Goal: Information Seeking & Learning: Learn about a topic

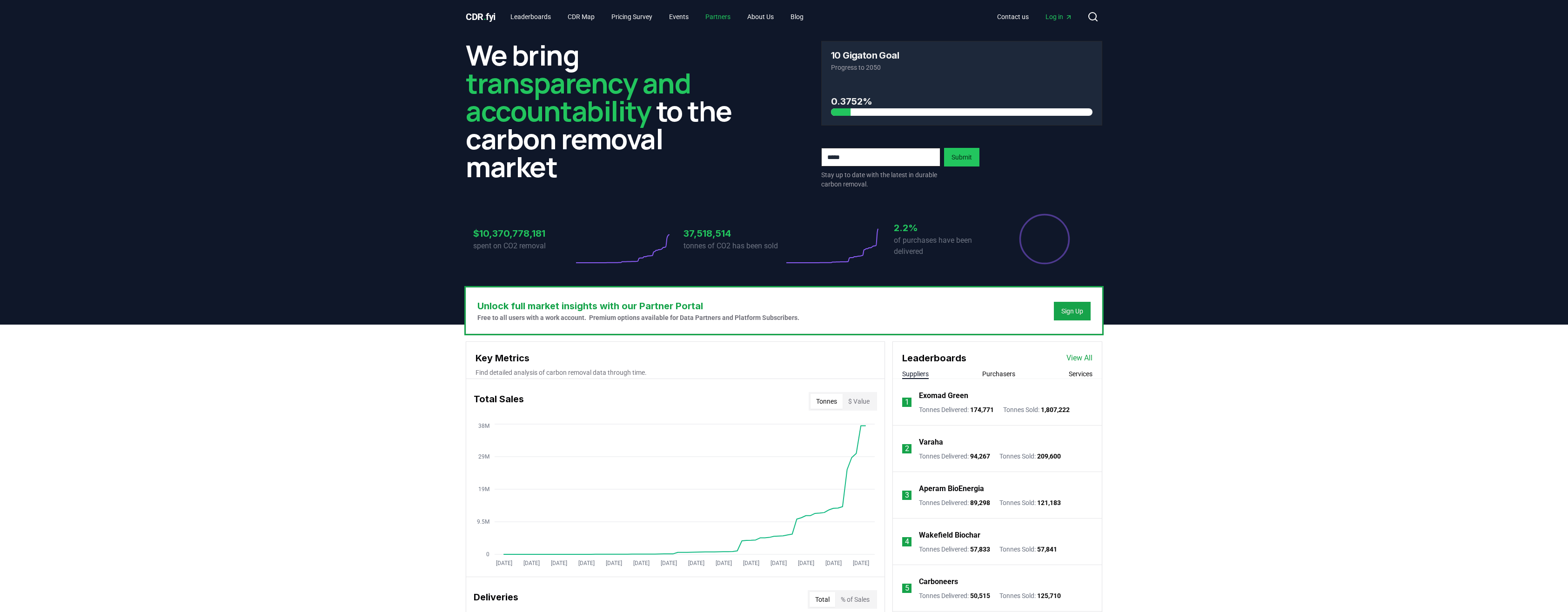
click at [721, 17] on link "Partners" at bounding box center [718, 17] width 40 height 17
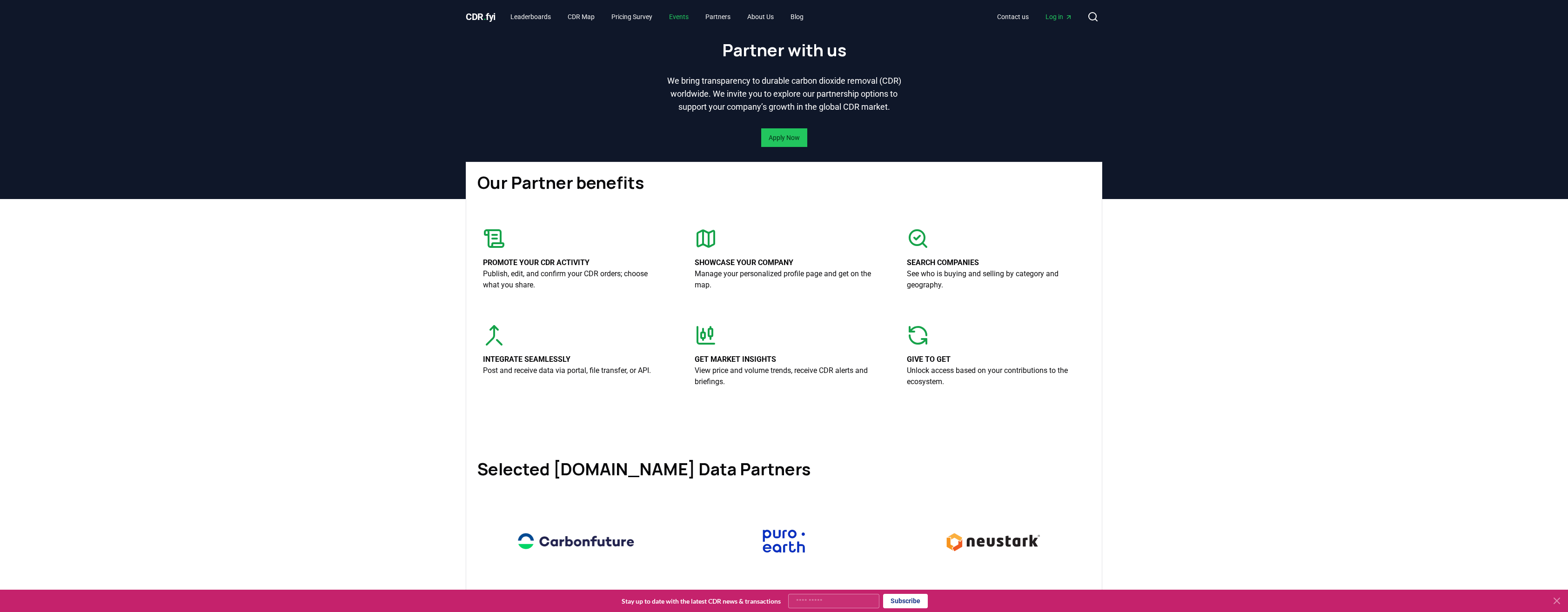
click at [678, 17] on link "Events" at bounding box center [679, 17] width 34 height 17
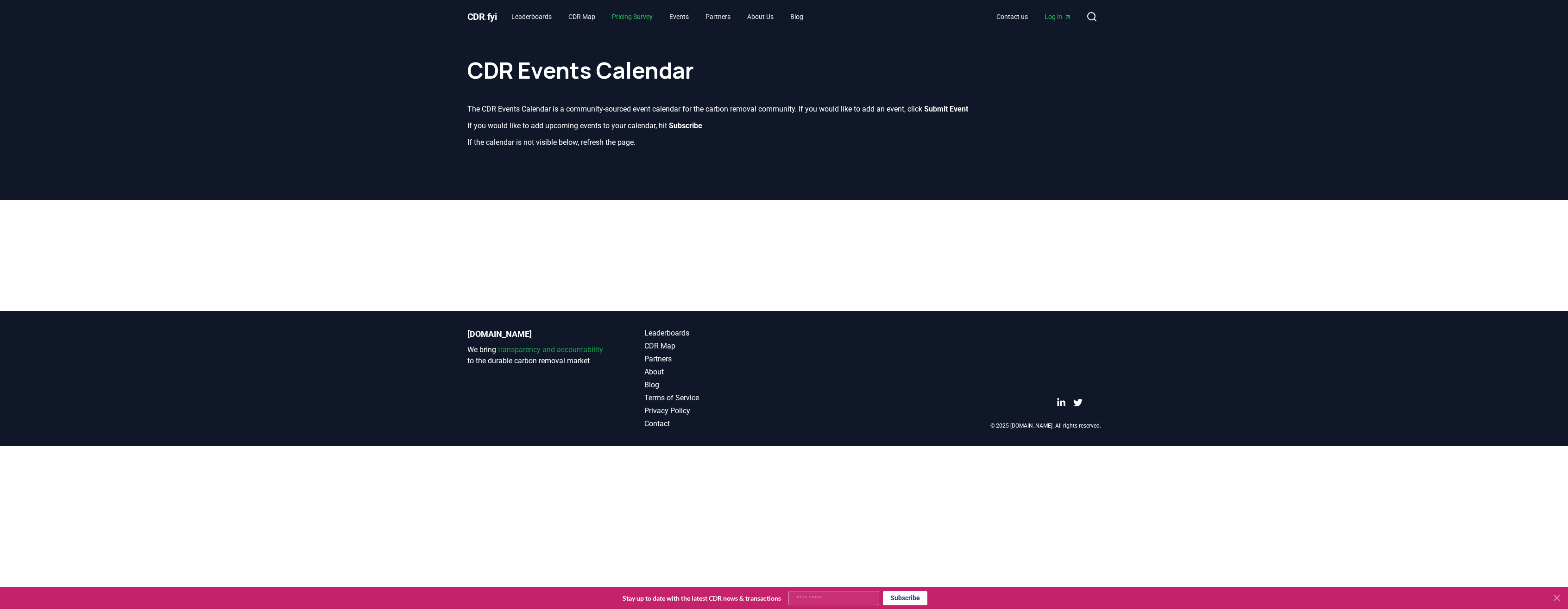
click at [644, 16] on link "Pricing Survey" at bounding box center [632, 16] width 55 height 16
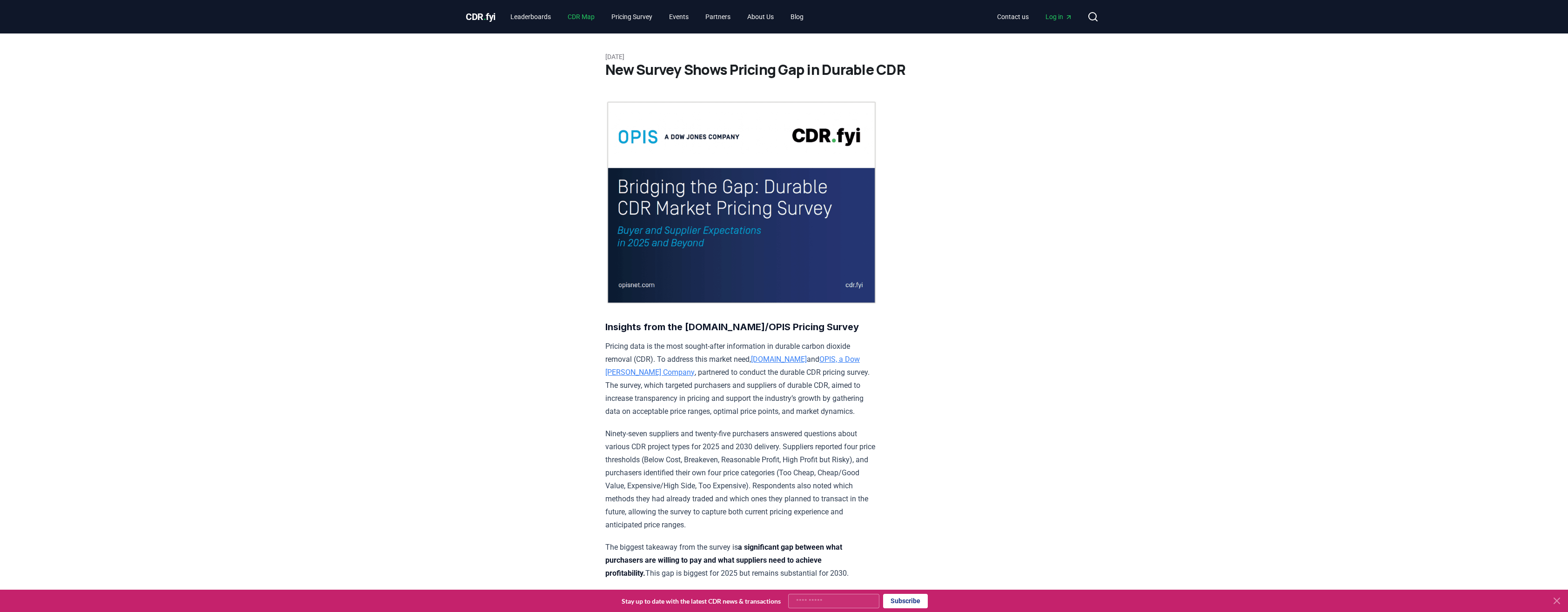
click at [576, 17] on link "CDR Map" at bounding box center [581, 17] width 42 height 17
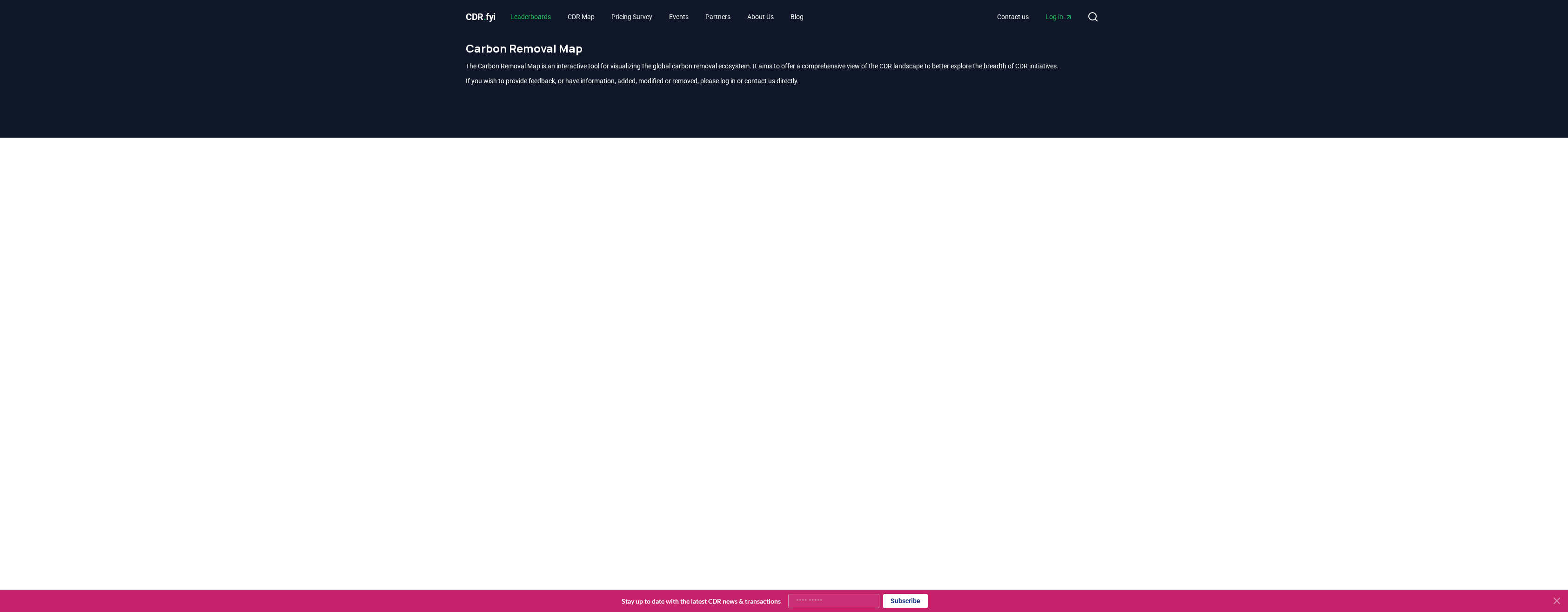
click at [531, 10] on link "Leaderboards" at bounding box center [531, 17] width 56 height 17
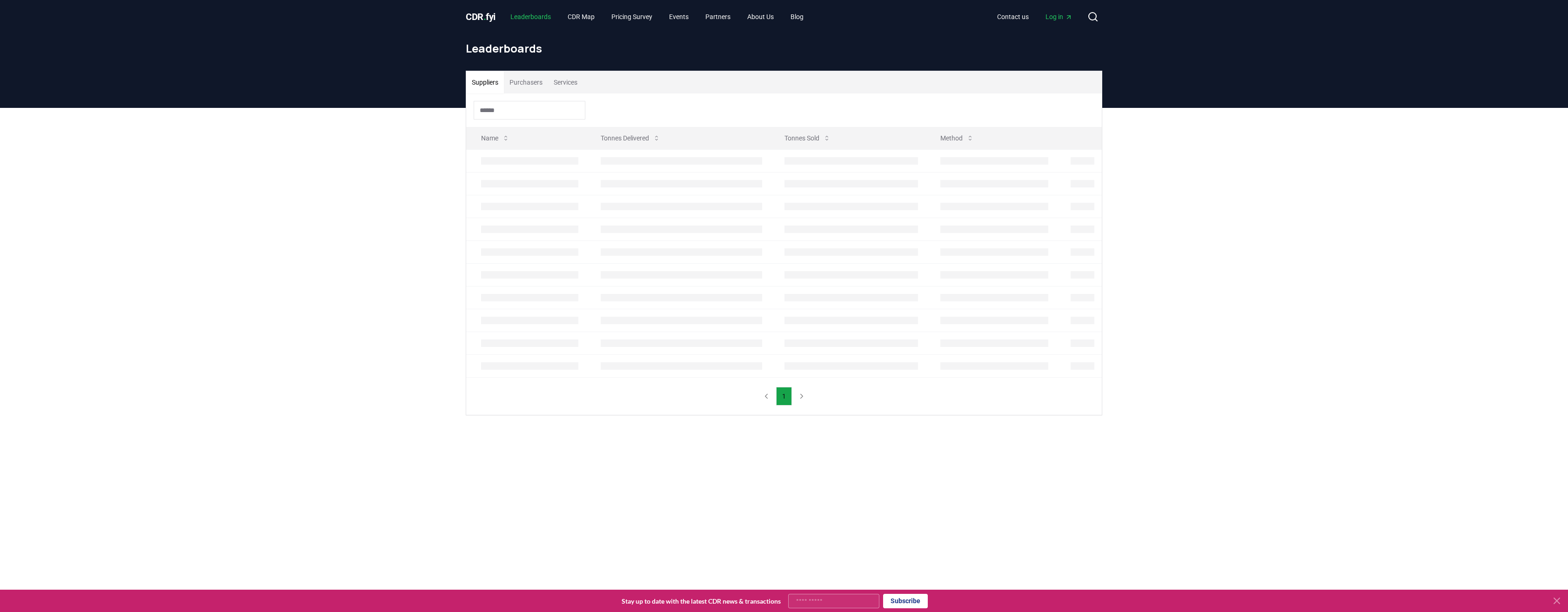
click at [529, 12] on link "Leaderboards" at bounding box center [531, 17] width 56 height 17
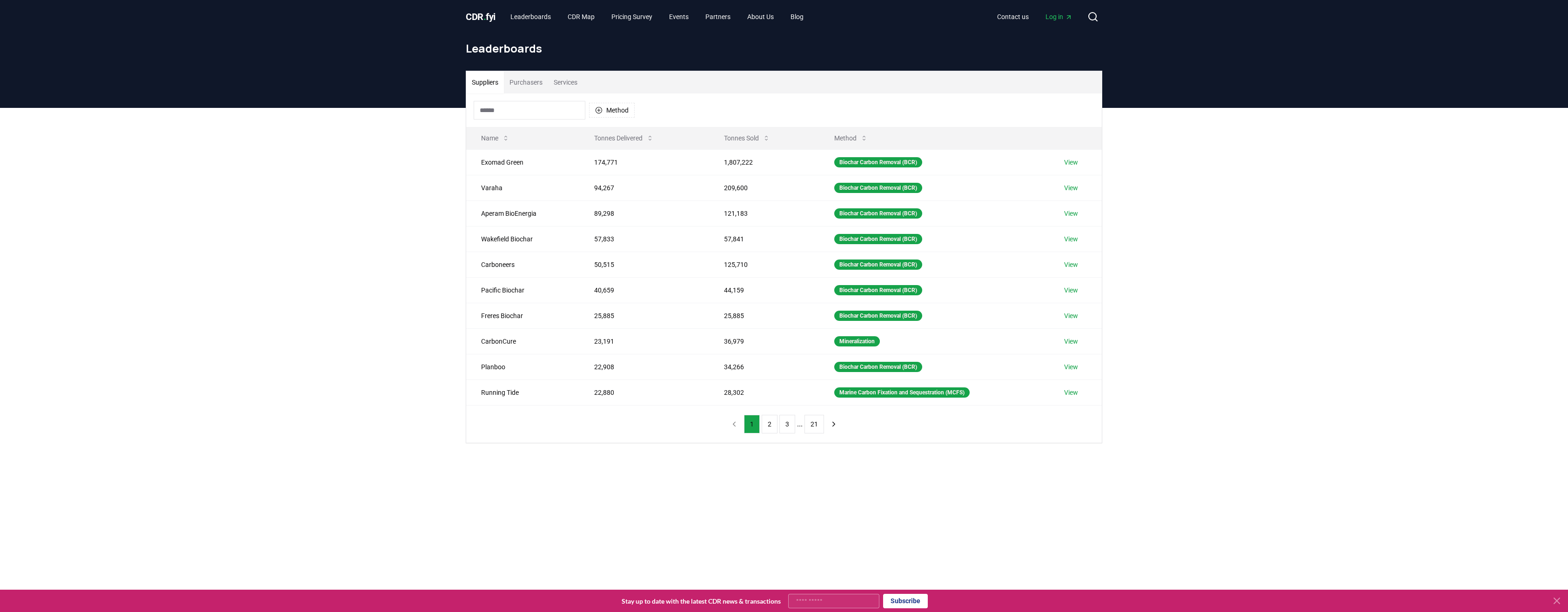
click at [535, 87] on button "Purchasers" at bounding box center [526, 82] width 44 height 23
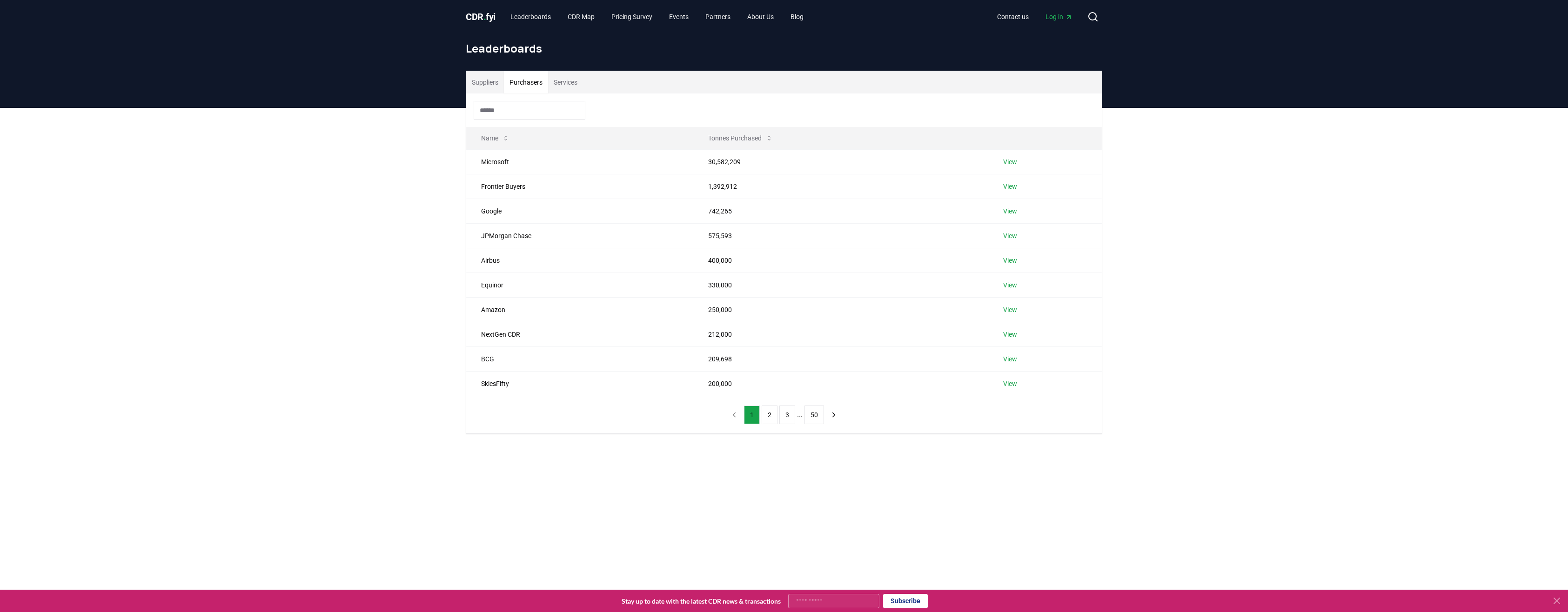
click at [507, 83] on button "Purchasers" at bounding box center [526, 82] width 44 height 23
click at [444, 81] on header "Leaderboards" at bounding box center [784, 71] width 1568 height 75
click at [461, 73] on div "Suppliers Purchasers Services Name Tonnes Purchased Microsoft 30,582,209 View F…" at bounding box center [784, 253] width 651 height 363
click at [484, 79] on button "Suppliers" at bounding box center [485, 82] width 38 height 23
click at [570, 78] on button "Services" at bounding box center [565, 82] width 35 height 23
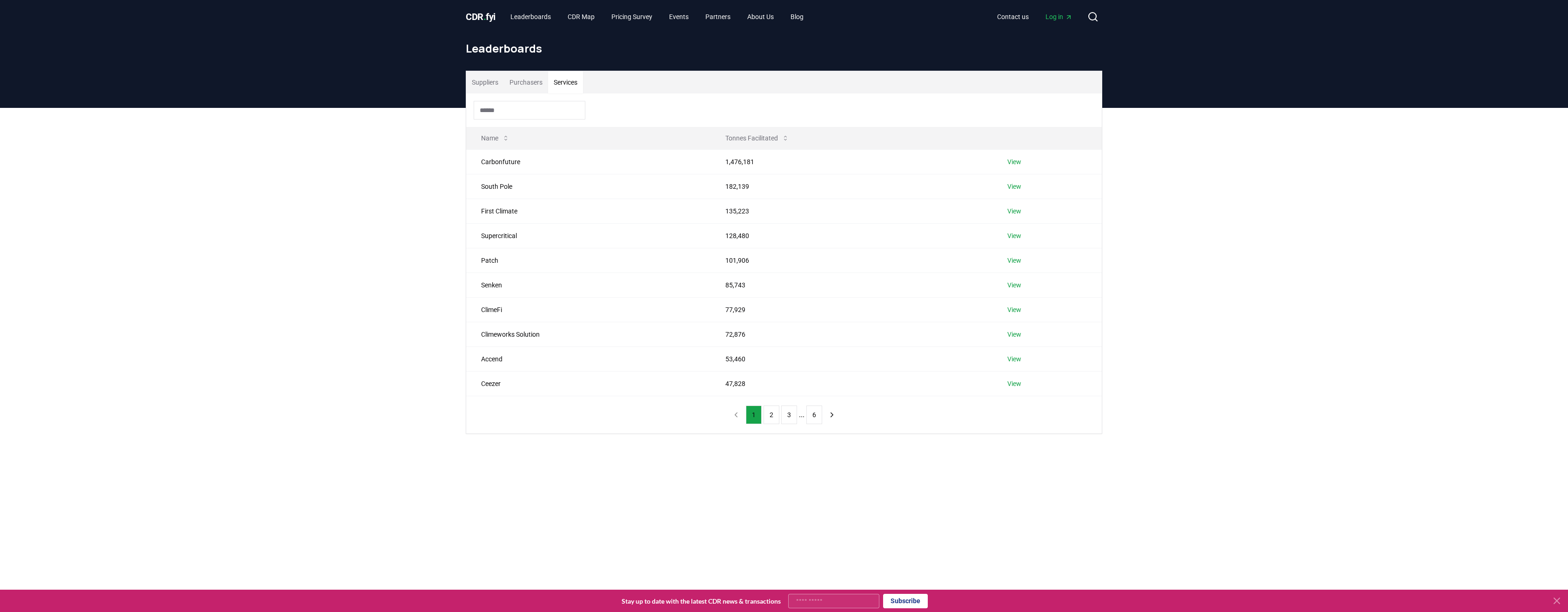
click at [532, 92] on button "Purchasers" at bounding box center [526, 82] width 44 height 23
click at [1174, 249] on div "Suppliers Purchasers Services Name Tonnes Purchased Microsoft 30,582,209 View F…" at bounding box center [784, 290] width 1568 height 363
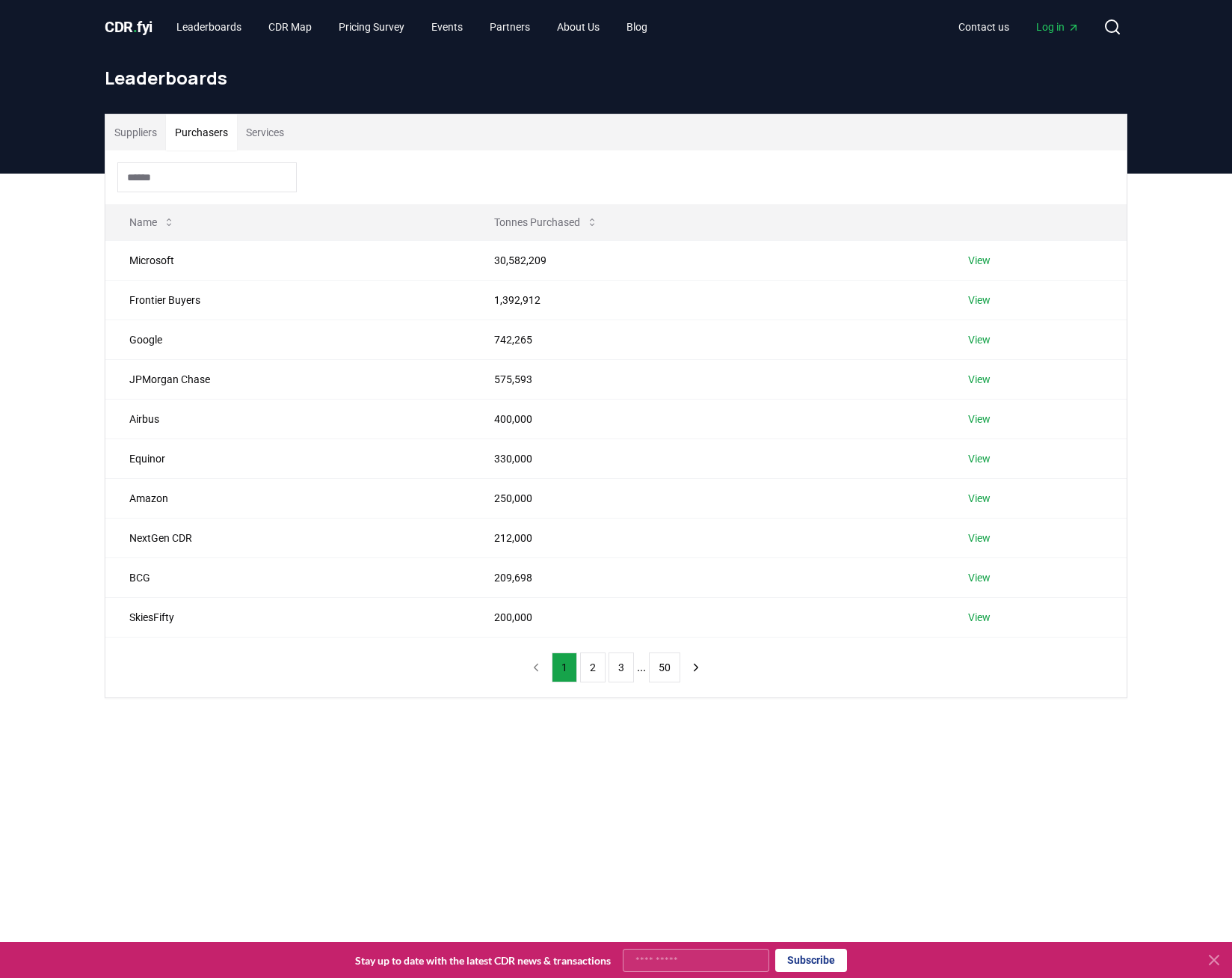
click at [33, 462] on div "Suppliers Purchasers Services Name Tonnes Purchased Microsoft 30,582,209 View F…" at bounding box center [616, 466] width 1232 height 584
click at [200, 129] on button "Purchasers" at bounding box center [201, 132] width 71 height 36
click at [362, 809] on main "Suppliers Purchasers Services Name Tonnes Purchased Microsoft 30,582,209 View F…" at bounding box center [616, 662] width 1232 height 978
click at [186, 131] on button "Purchasers" at bounding box center [201, 132] width 71 height 36
drag, startPoint x: 353, startPoint y: 719, endPoint x: 352, endPoint y: 712, distance: 7.1
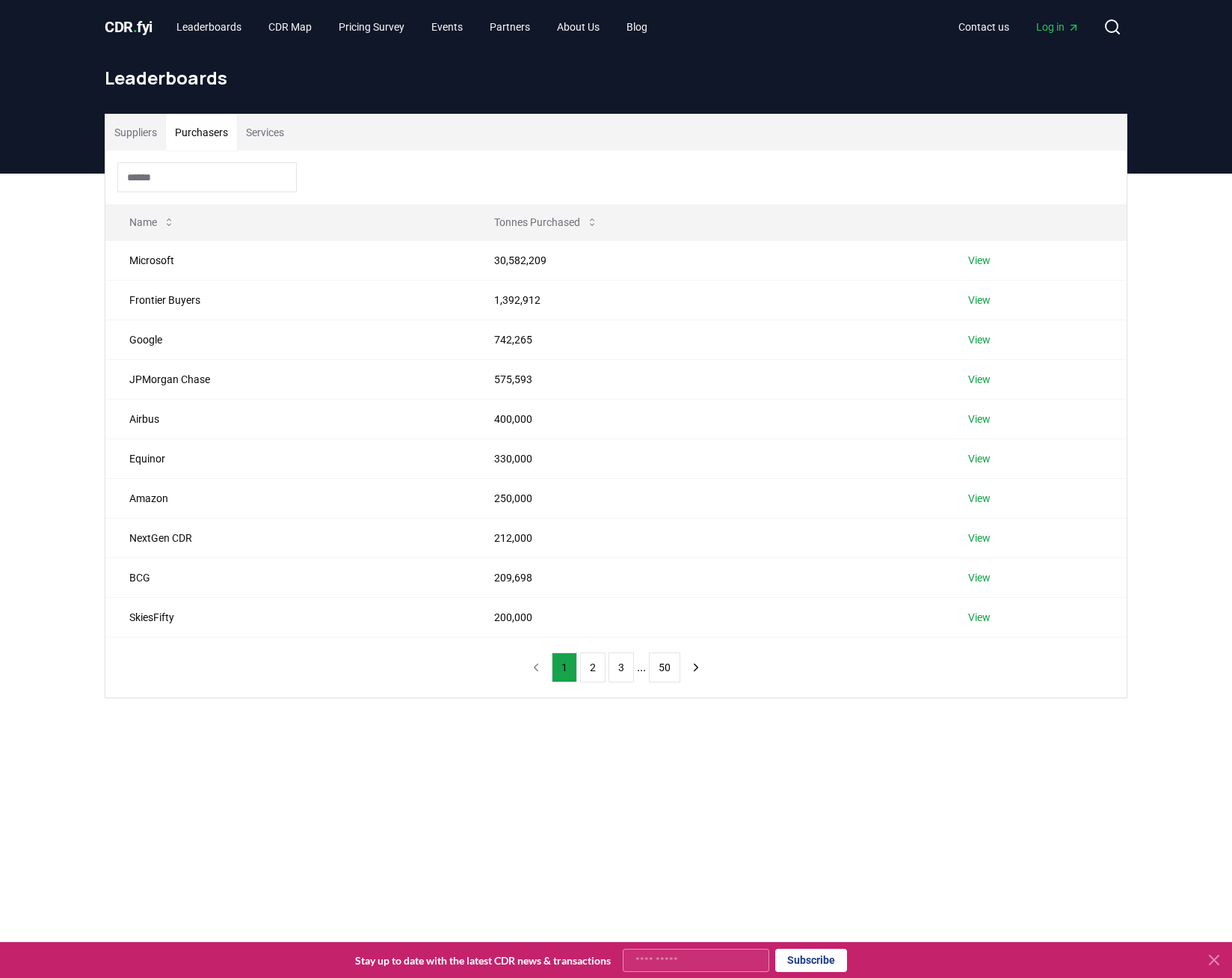
click at [352, 712] on div "Suppliers Purchasers Services Name Tonnes Purchased Microsoft 30,582,209 View F…" at bounding box center [616, 466] width 1232 height 584
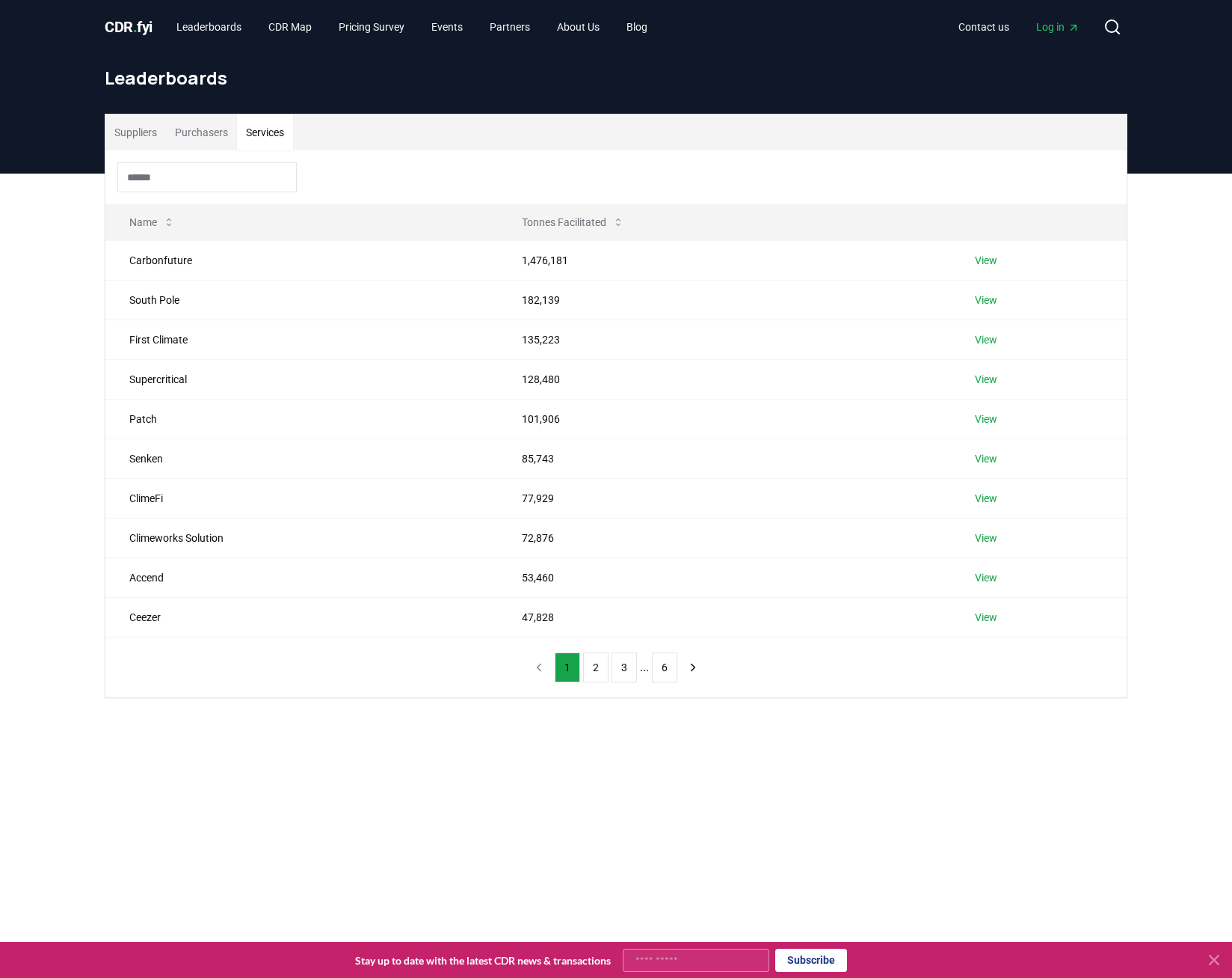
click at [256, 148] on button "Services" at bounding box center [264, 132] width 56 height 36
click at [261, 145] on button "Services" at bounding box center [264, 132] width 56 height 36
click at [140, 145] on button "Suppliers" at bounding box center [136, 132] width 61 height 36
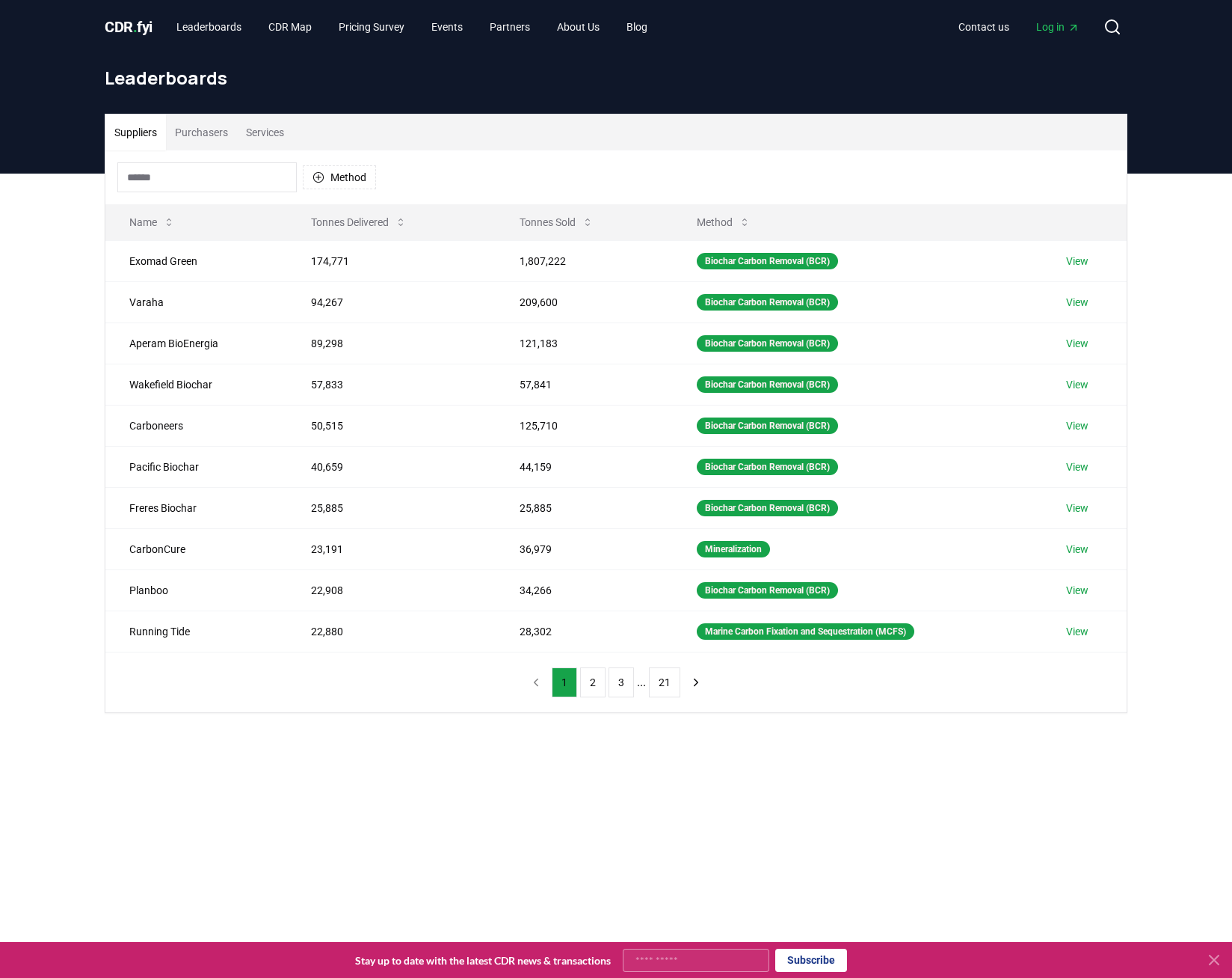
click at [186, 137] on button "Purchasers" at bounding box center [201, 132] width 71 height 36
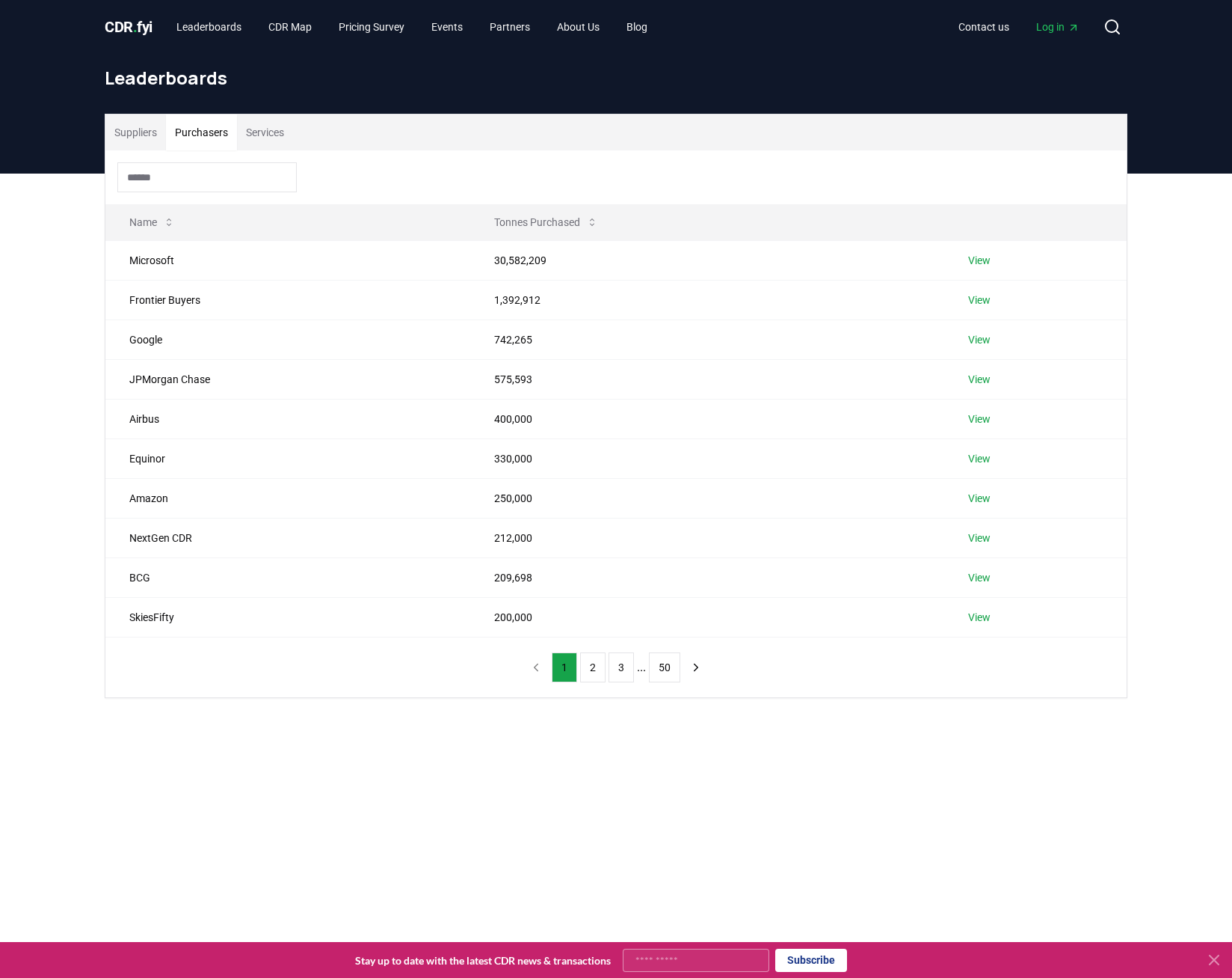
click at [1167, 283] on div "Suppliers Purchasers Services Name Tonnes Purchased Microsoft 30,582,209 View F…" at bounding box center [616, 466] width 1232 height 584
drag, startPoint x: 1187, startPoint y: 0, endPoint x: 857, endPoint y: 164, distance: 368.5
click at [857, 164] on div at bounding box center [616, 177] width 1022 height 54
drag, startPoint x: 84, startPoint y: 190, endPoint x: 1146, endPoint y: 647, distance: 1156.2
click at [1146, 647] on div "Suppliers Purchasers Services Name Tonnes Purchased Microsoft 30,582,209 View F…" at bounding box center [616, 466] width 1232 height 584
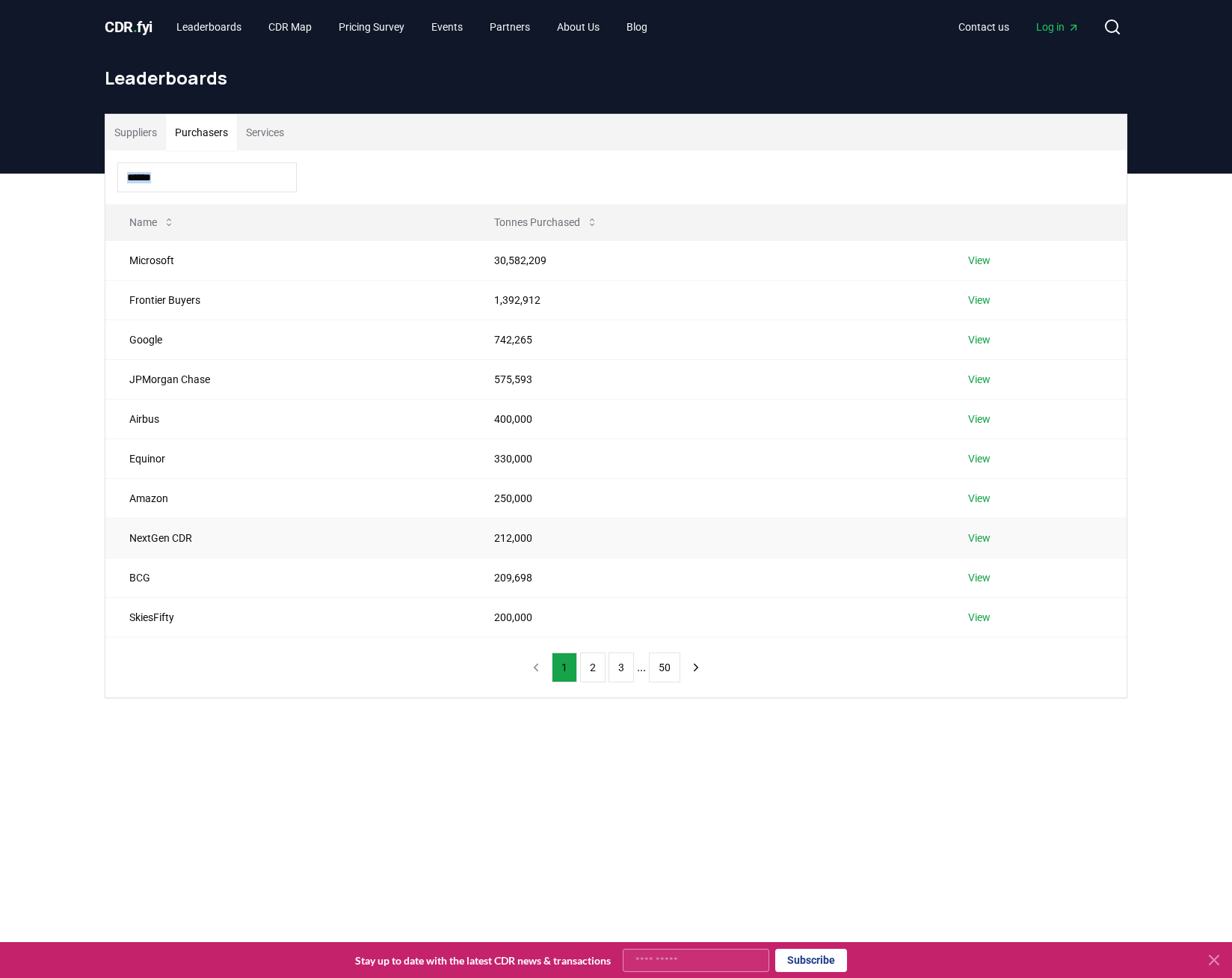
copy input
click at [153, 134] on button "Suppliers" at bounding box center [136, 132] width 61 height 36
click at [196, 135] on button "Purchasers" at bounding box center [201, 132] width 71 height 36
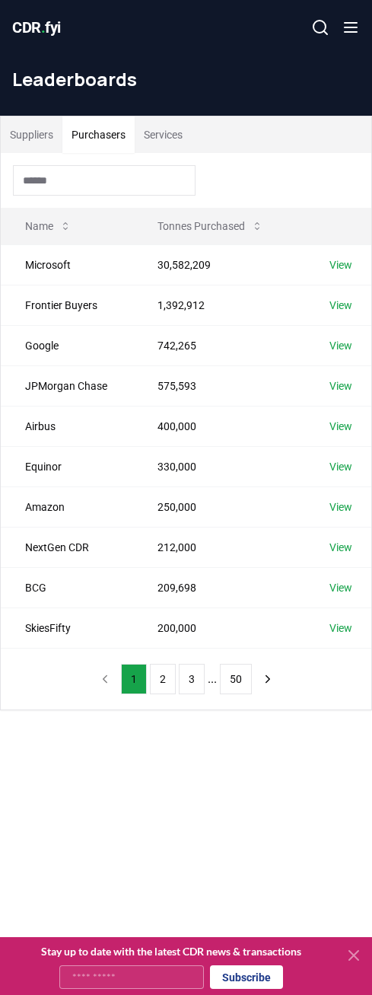
click at [268, 158] on div at bounding box center [186, 180] width 371 height 55
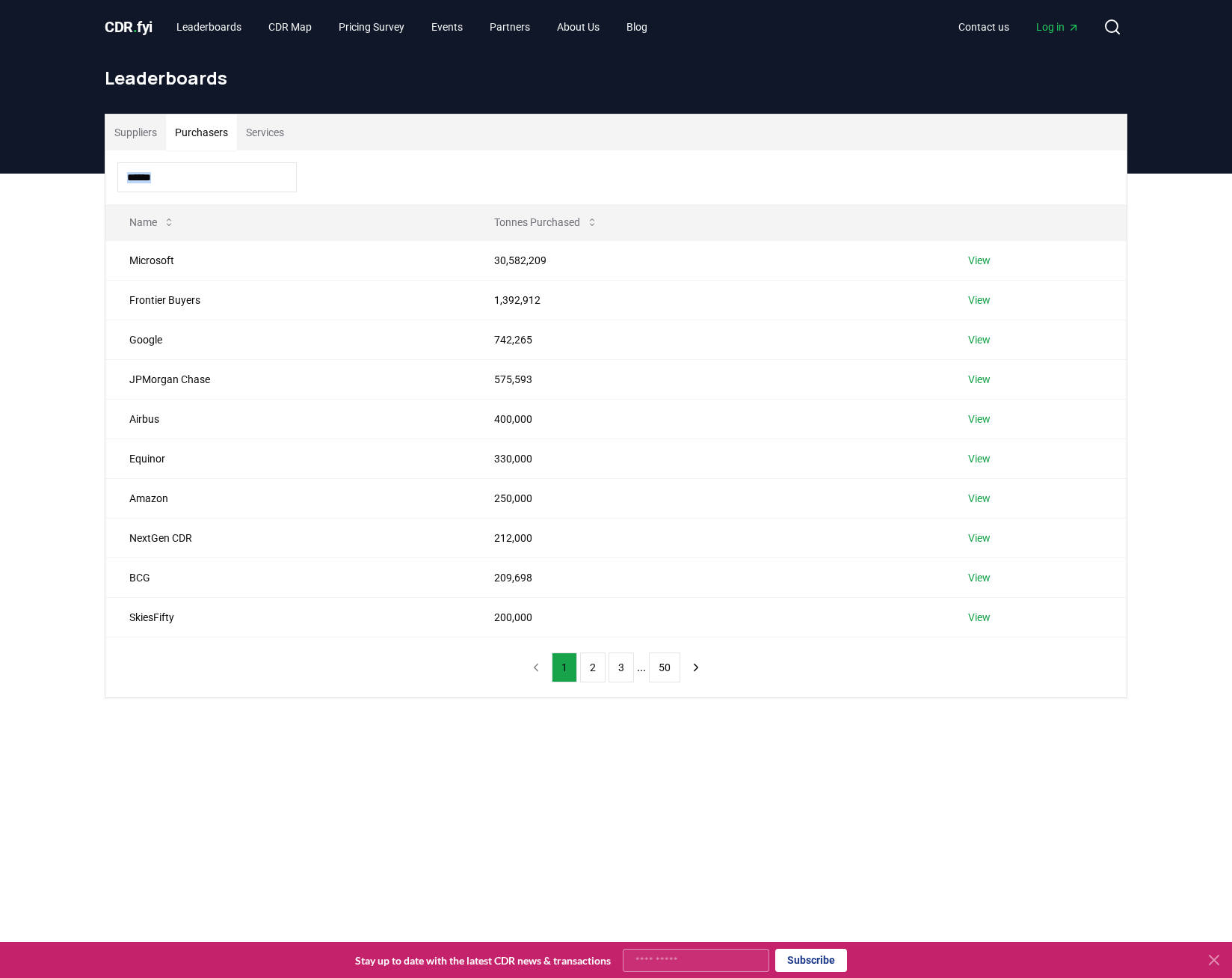
drag, startPoint x: 76, startPoint y: 199, endPoint x: 1084, endPoint y: 705, distance: 1127.9
click at [1084, 705] on div "Suppliers Purchasers Services Name Tonnes Purchased Microsoft 30,582,209 View F…" at bounding box center [616, 466] width 1232 height 584
copy input
drag, startPoint x: 358, startPoint y: 659, endPoint x: 153, endPoint y: 421, distance: 314.1
click at [358, 659] on div "Name Tonnes Purchased Microsoft 30,582,209 View Frontier Buyers 1,392,912 View …" at bounding box center [616, 424] width 1022 height 547
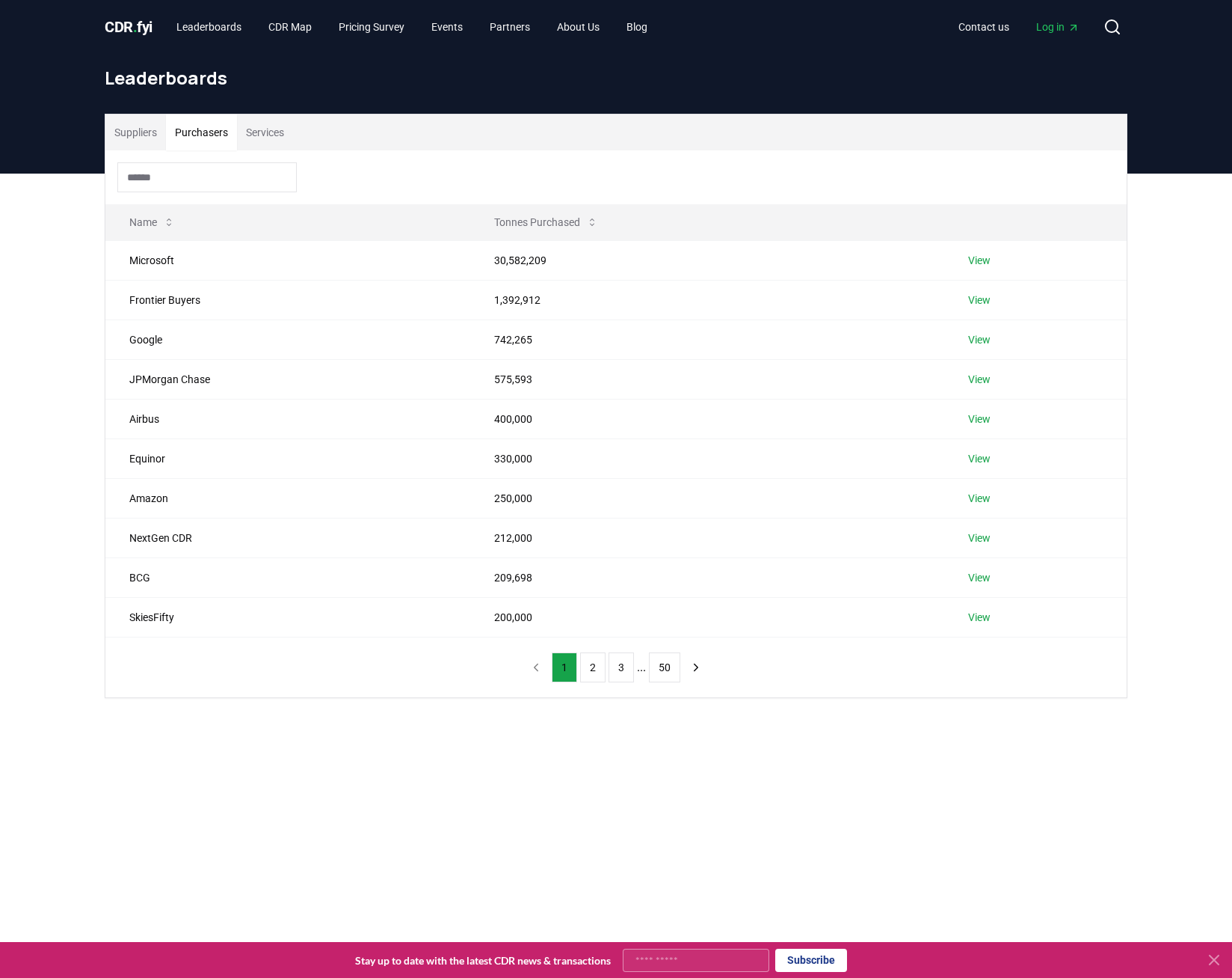
click at [108, 75] on h1 "Leaderboards" at bounding box center [616, 78] width 1023 height 24
drag, startPoint x: 121, startPoint y: 220, endPoint x: 486, endPoint y: 547, distance: 490.1
click at [486, 547] on table "Name Tonnes Purchased Microsoft 30,582,209 View Frontier Buyers 1,392,912 View …" at bounding box center [616, 421] width 1022 height 433
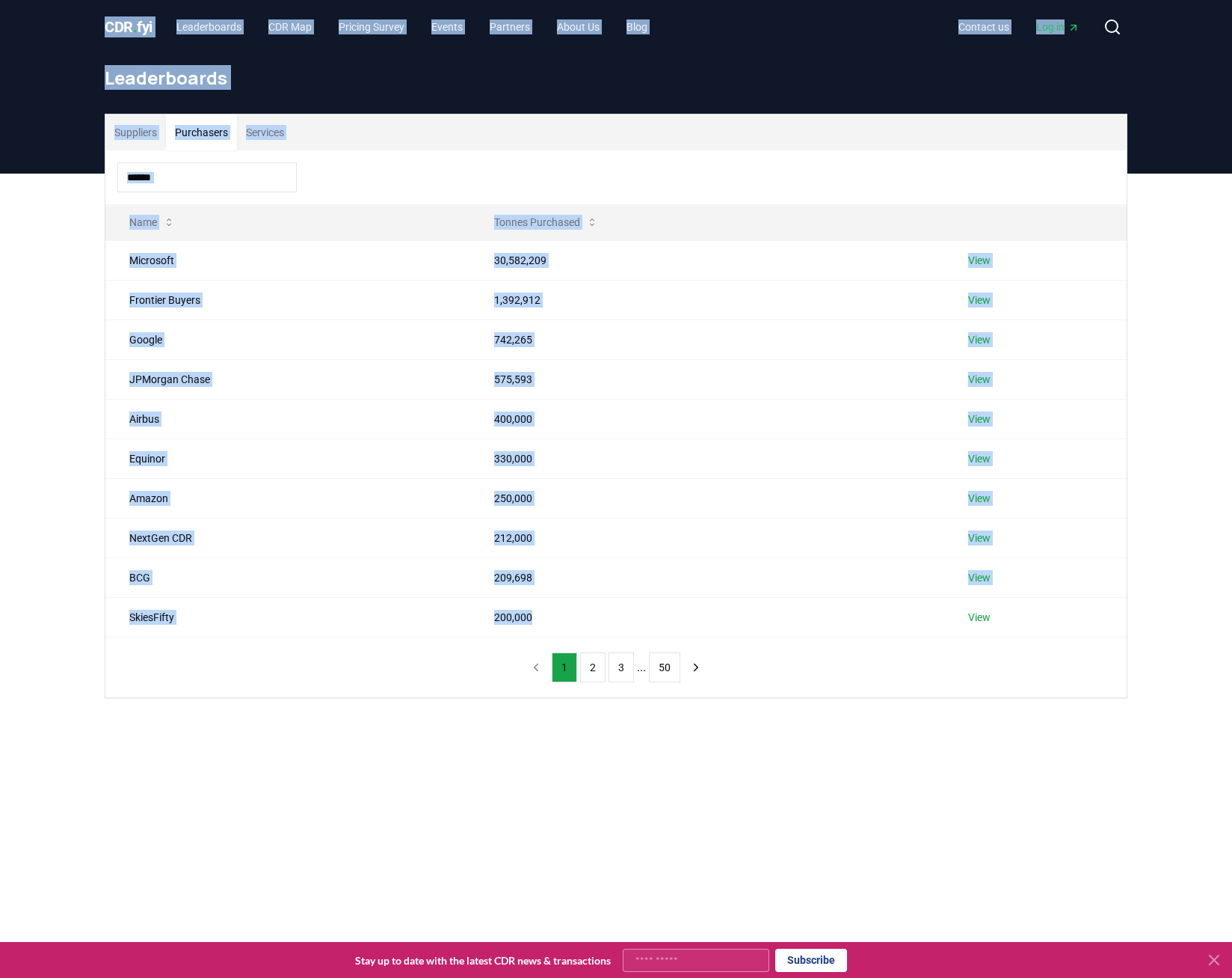
drag, startPoint x: 549, startPoint y: 614, endPoint x: 102, endPoint y: 10, distance: 751.4
click at [102, 10] on div "CDR . fyi Leaderboards CDR Map Pricing Survey Events Partners About Us Blog Con…" at bounding box center [616, 684] width 1232 height 1369
drag, startPoint x: 102, startPoint y: 10, endPoint x: 160, endPoint y: 144, distance: 146.0
copy div "CDR . fyi Leaderboards CDR Map Pricing Survey Events Partners About Us Blog Con…"
click at [186, 227] on button "Name" at bounding box center [151, 222] width 70 height 29
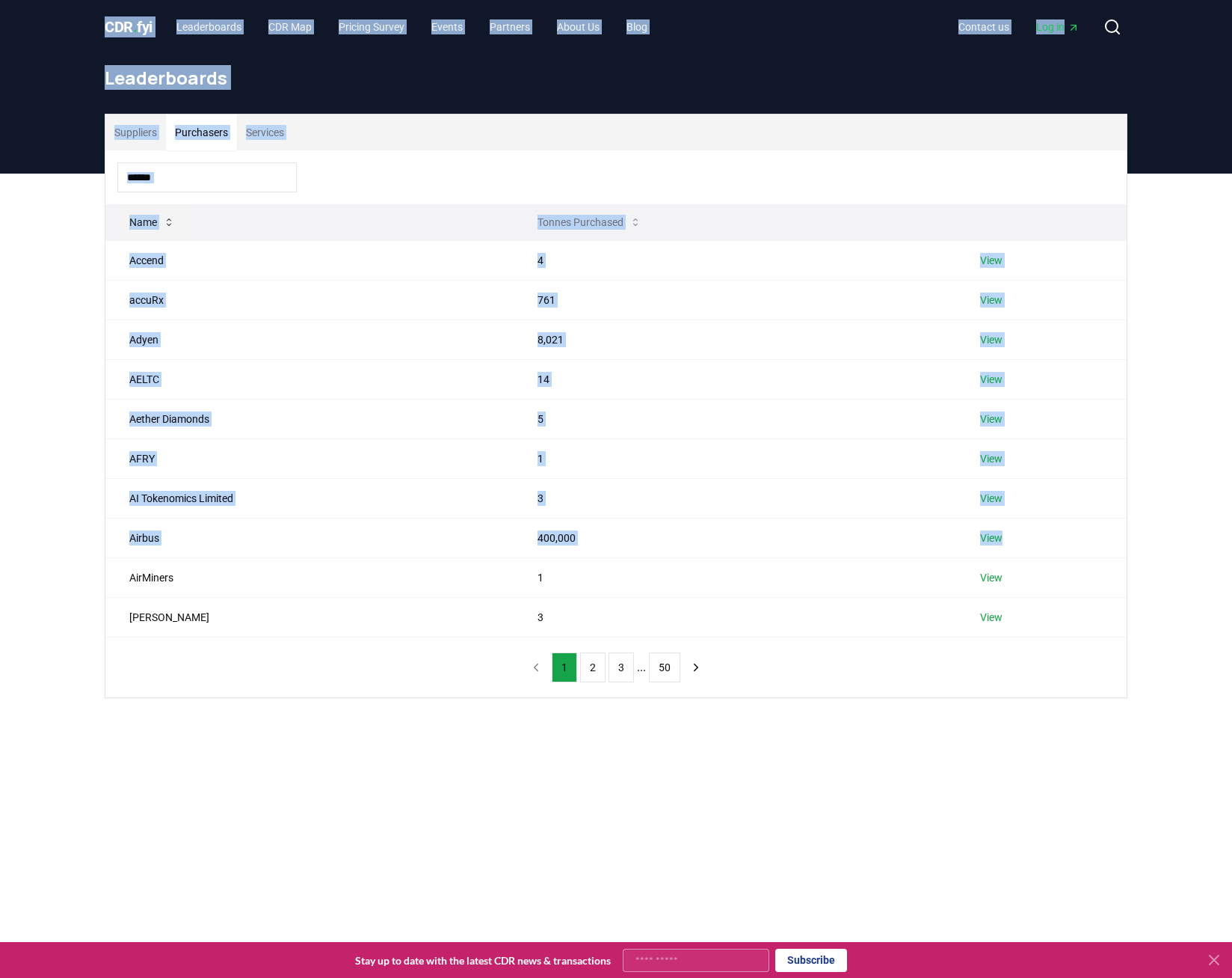
click at [158, 230] on button "Name" at bounding box center [151, 222] width 70 height 29
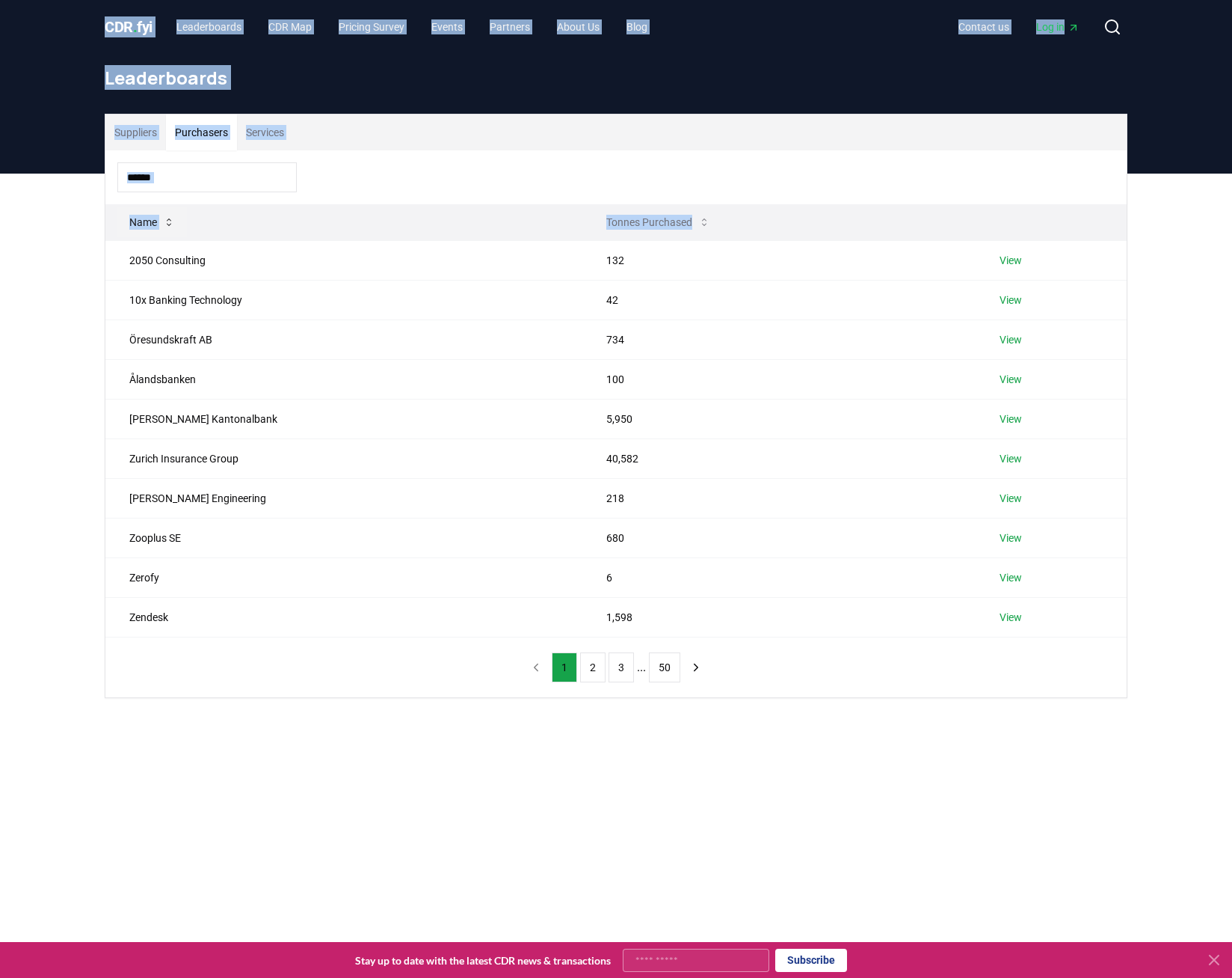
click at [165, 226] on icon at bounding box center [169, 222] width 12 height 12
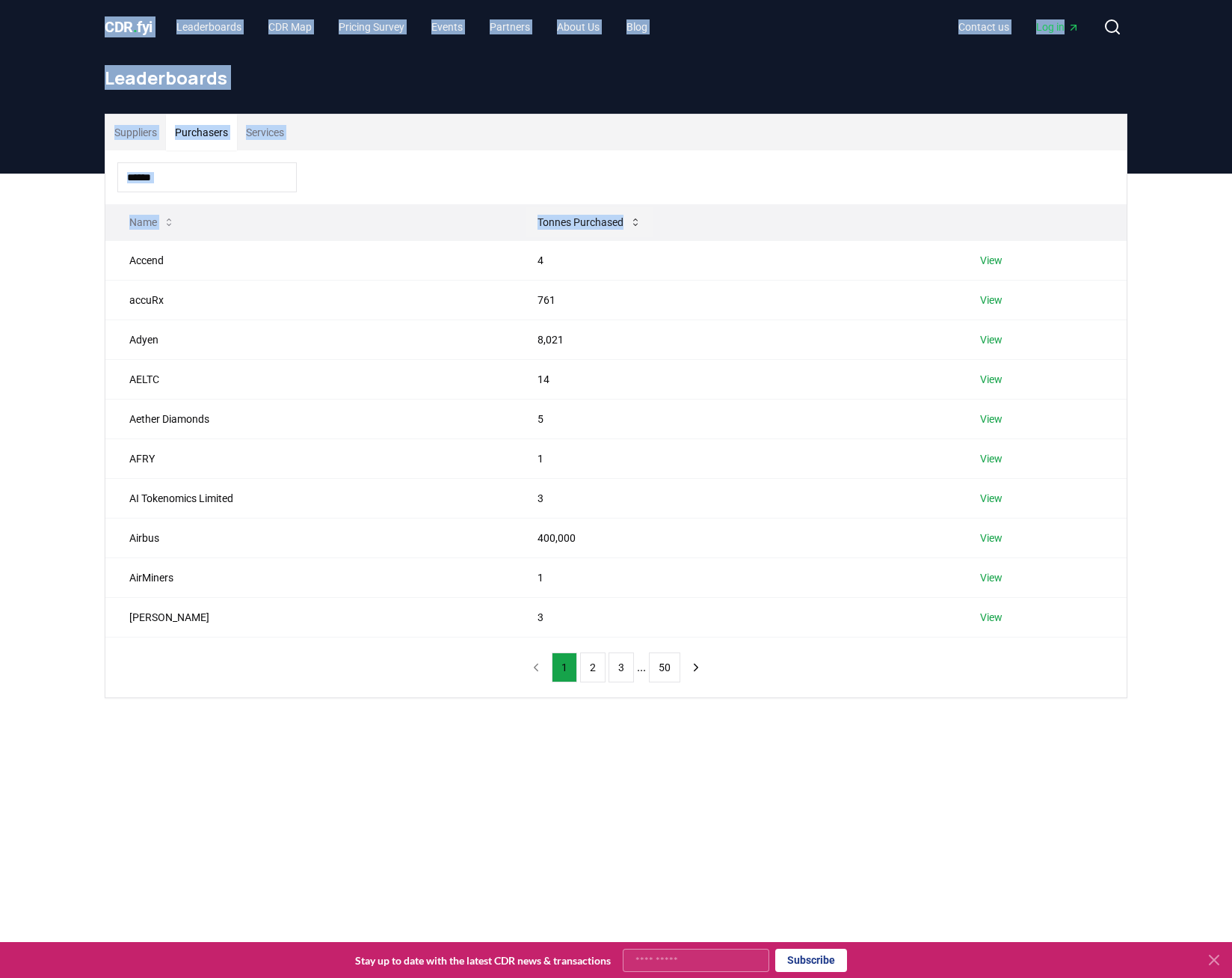
click at [603, 219] on button "Tonnes Purchased" at bounding box center [589, 222] width 128 height 29
click at [601, 218] on button "Tonnes Purchased" at bounding box center [587, 222] width 128 height 29
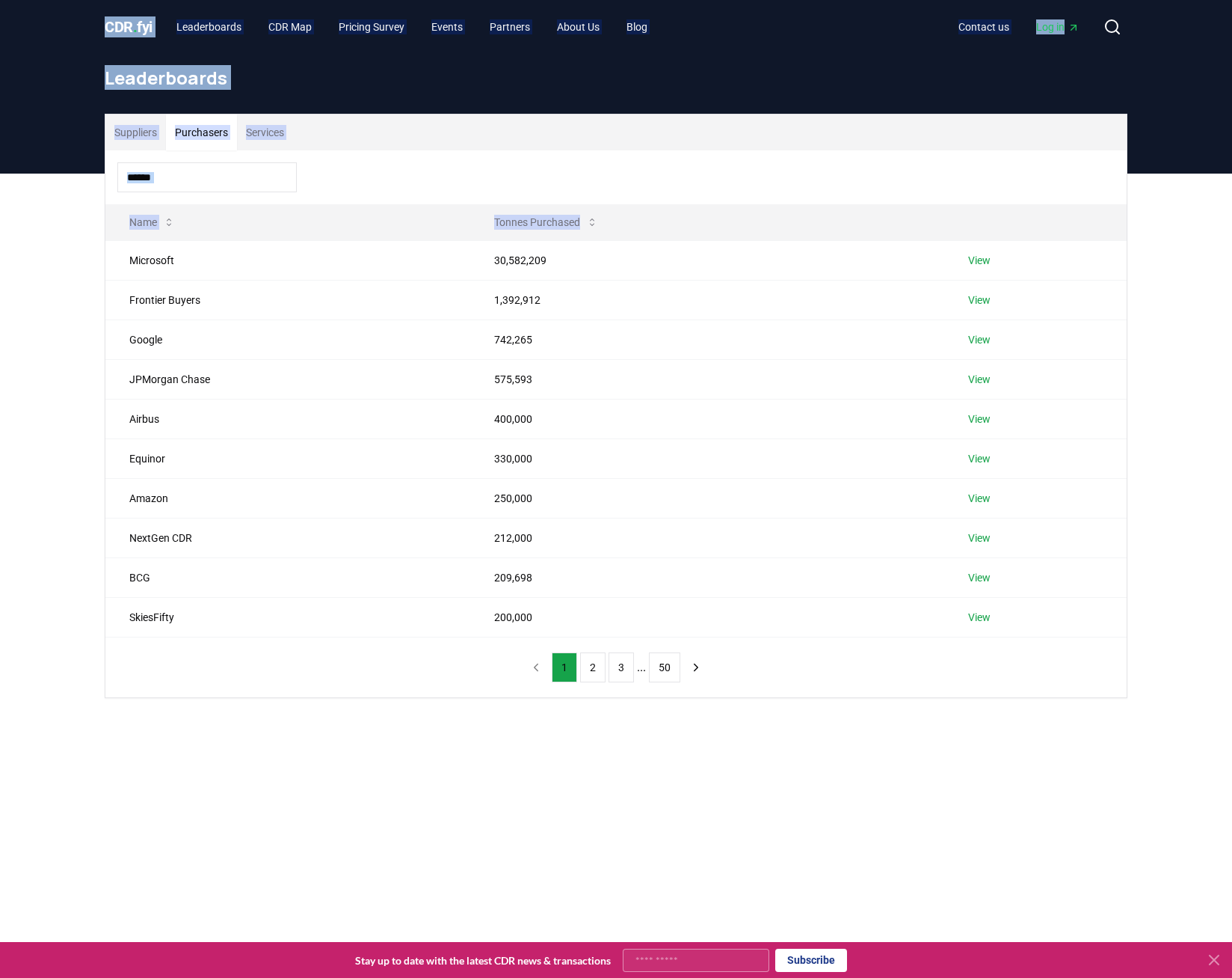
click at [382, 143] on div "Suppliers Purchasers Services" at bounding box center [616, 132] width 1022 height 36
click at [272, 133] on button "Services" at bounding box center [264, 132] width 56 height 36
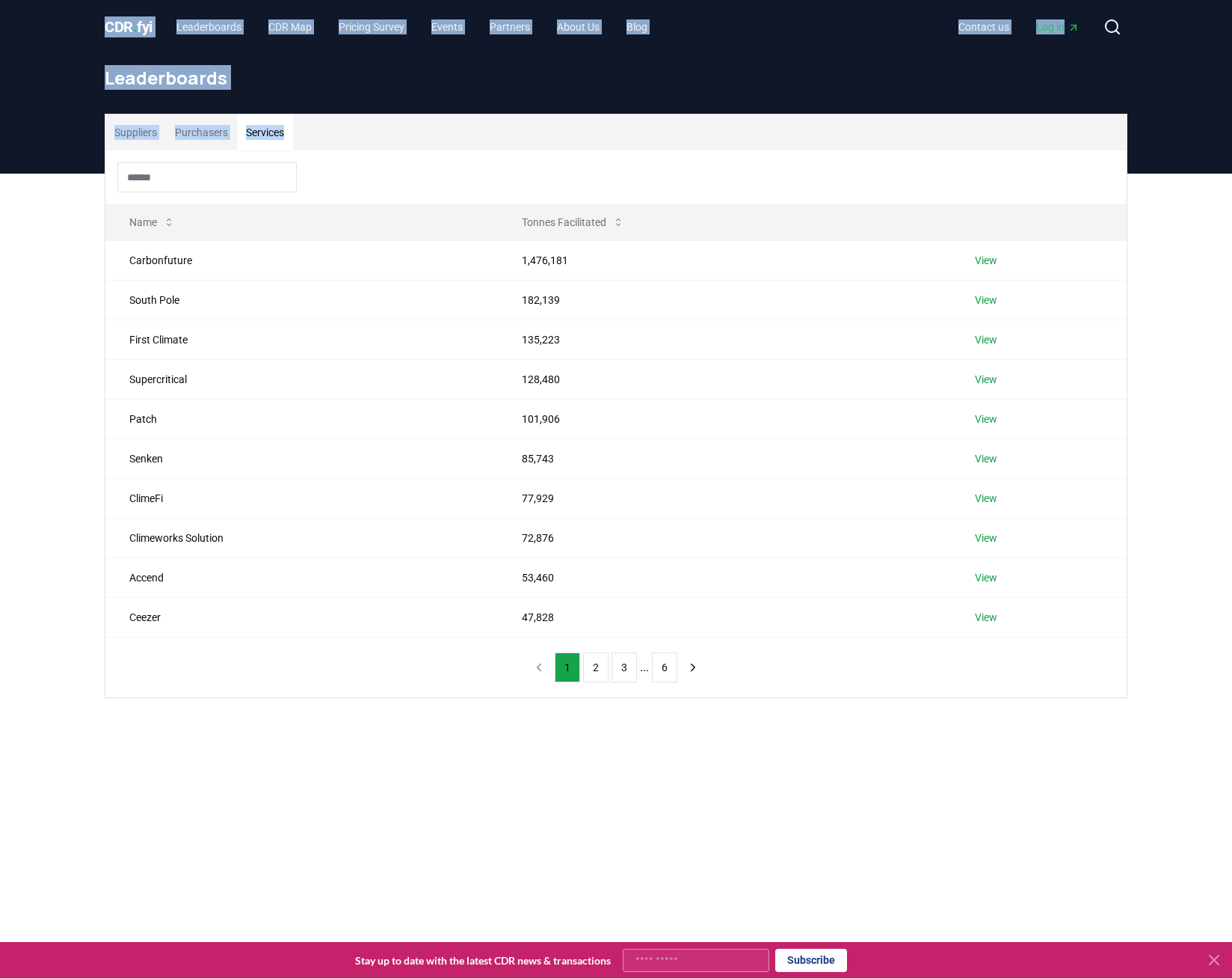
click at [185, 130] on button "Purchasers" at bounding box center [201, 132] width 71 height 36
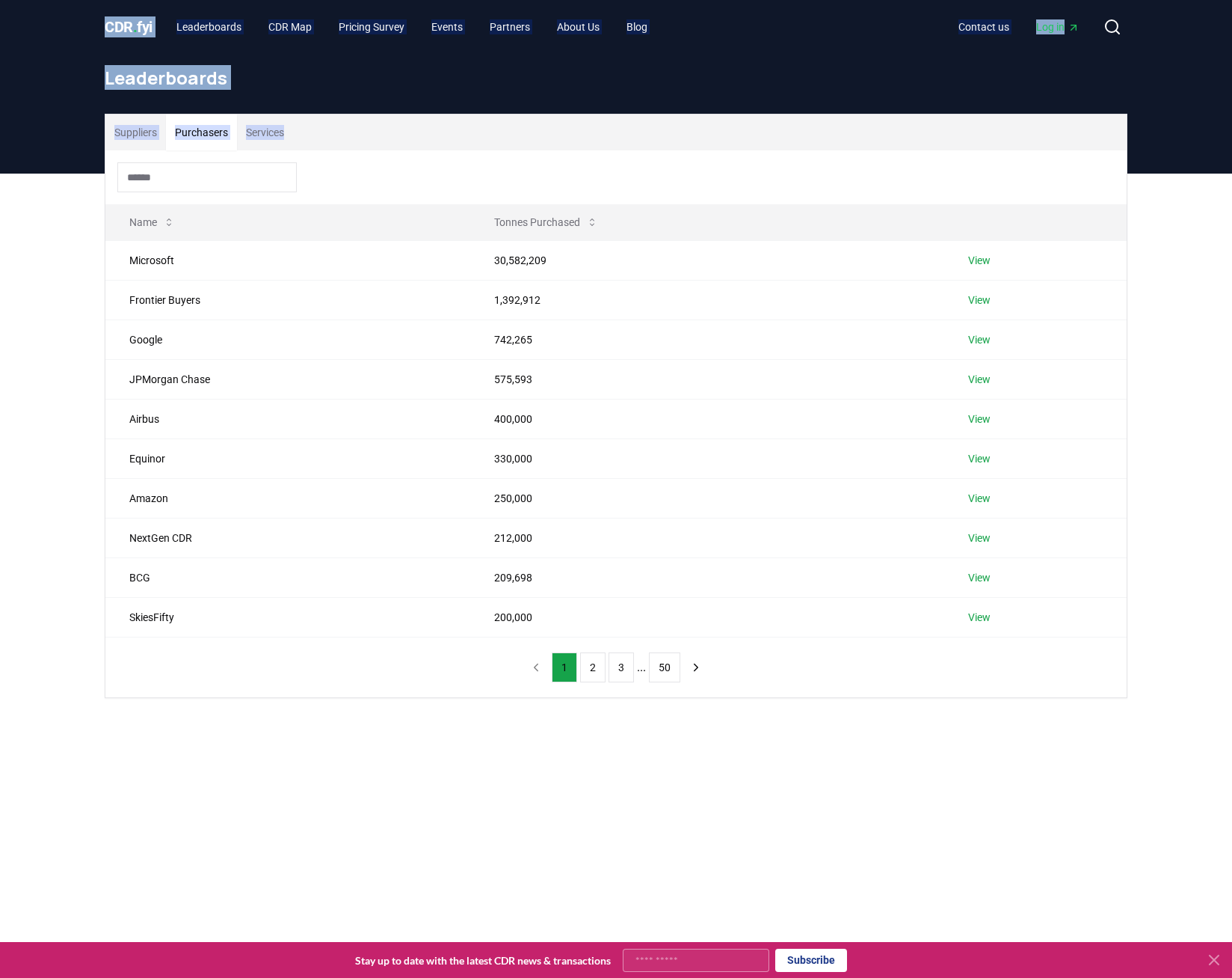
click at [832, 112] on div "Leaderboards" at bounding box center [615, 84] width 1046 height 60
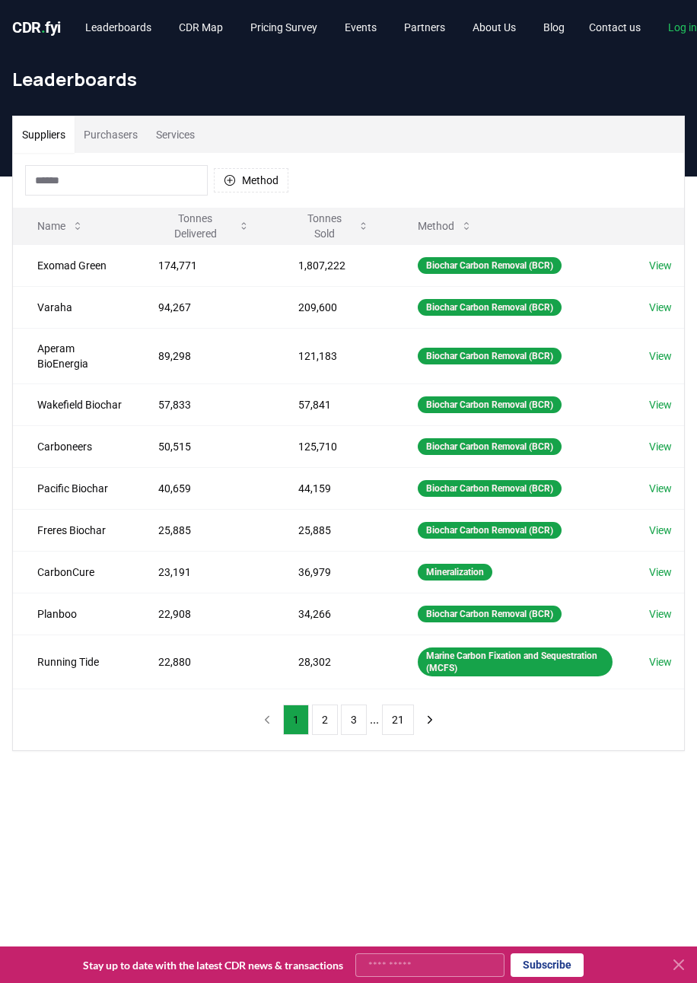
click at [122, 137] on button "Purchasers" at bounding box center [111, 134] width 72 height 37
click at [135, 142] on button "Purchasers" at bounding box center [111, 134] width 72 height 37
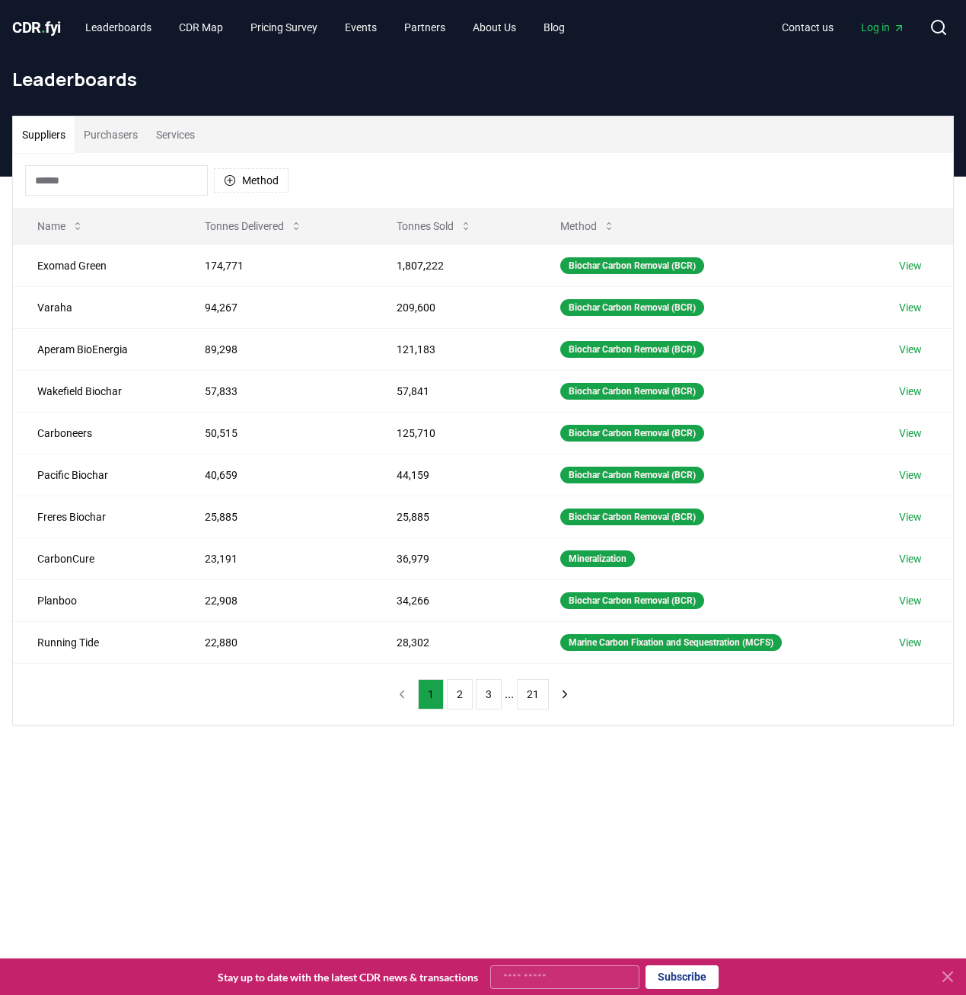
click at [123, 126] on button "Purchasers" at bounding box center [111, 134] width 72 height 37
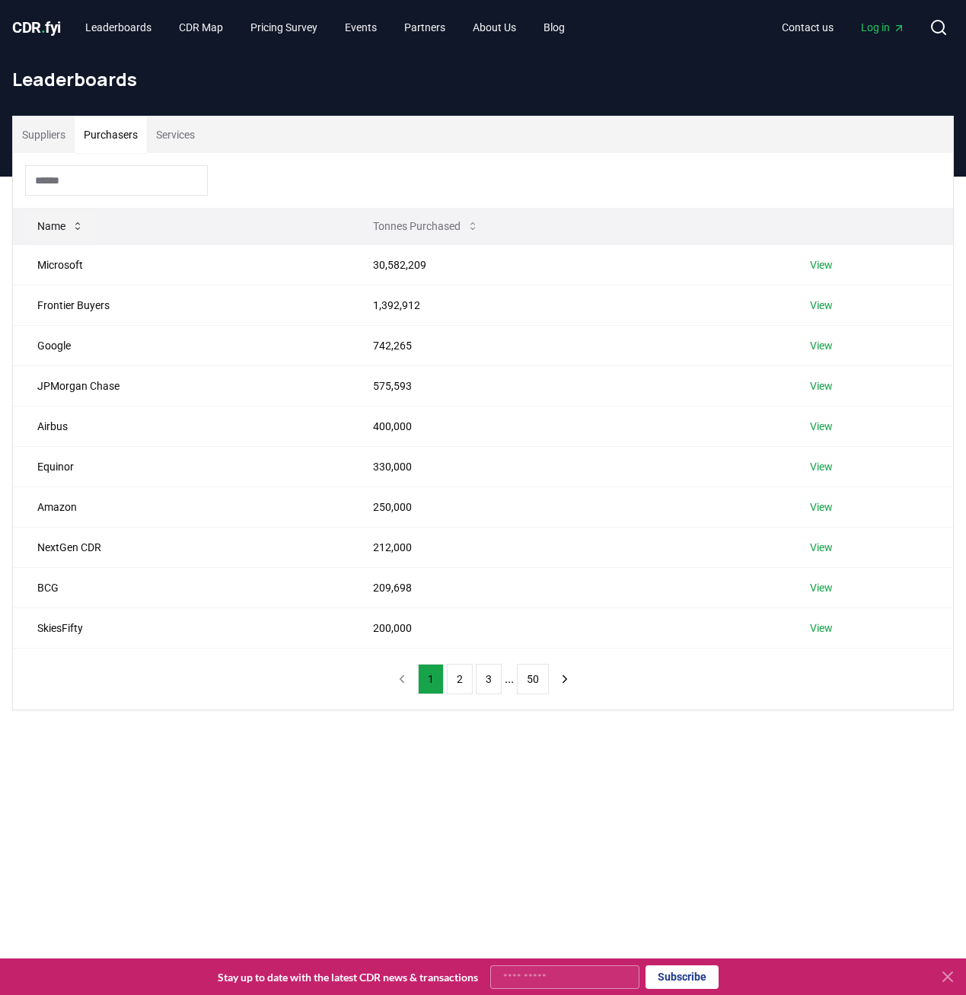
click at [53, 226] on button "Name" at bounding box center [60, 226] width 71 height 30
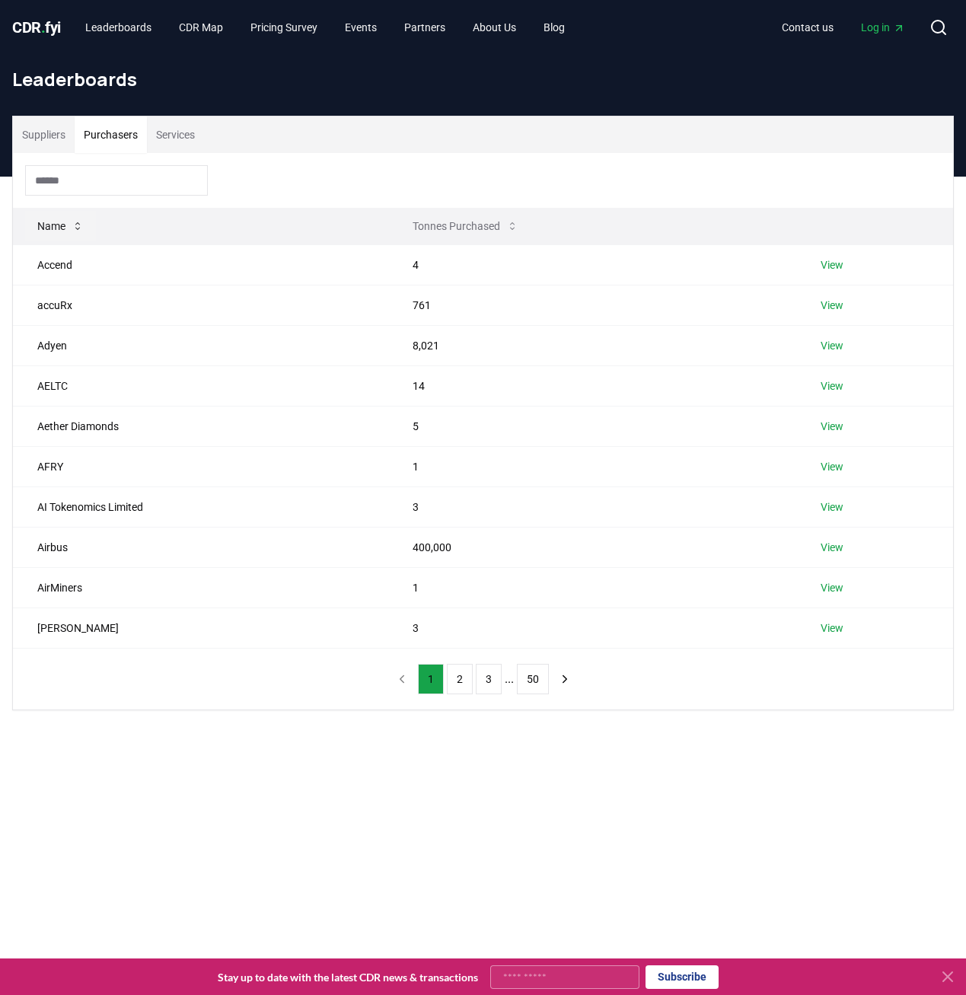
click at [53, 226] on button "Name" at bounding box center [60, 226] width 71 height 30
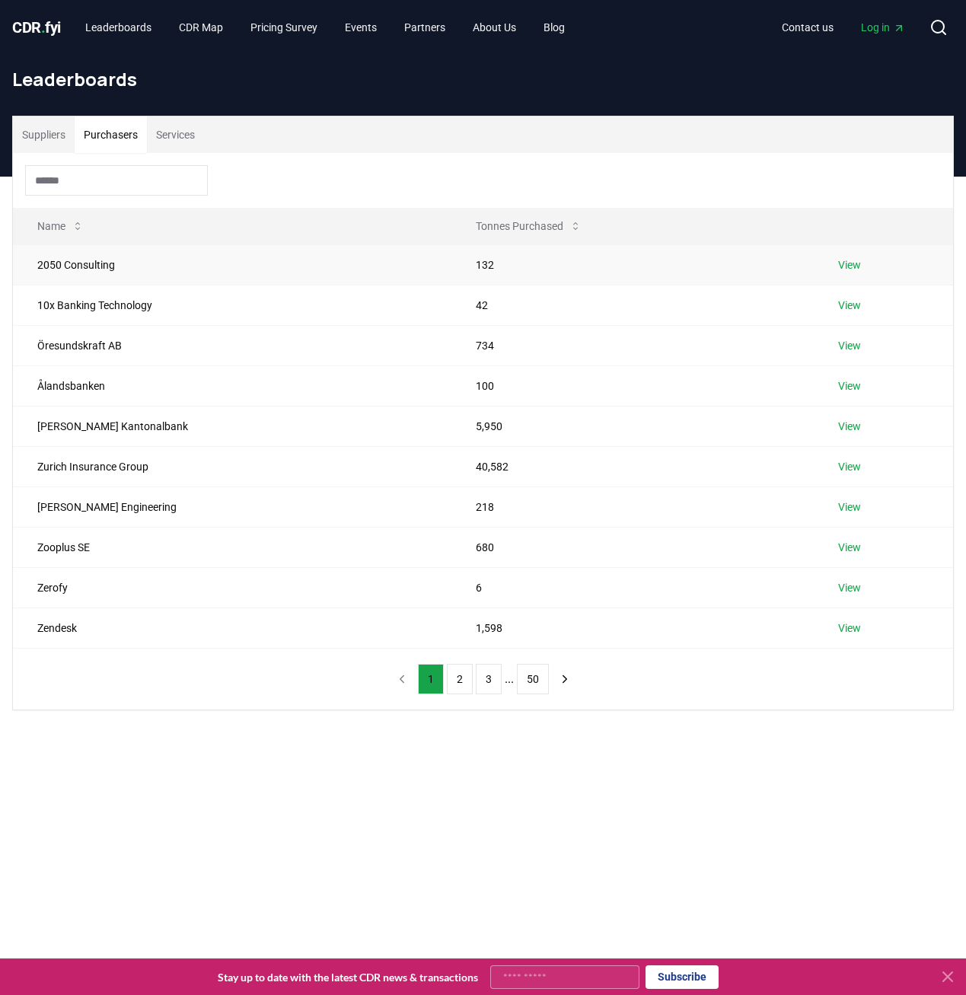
click at [75, 250] on td "2050 Consulting" at bounding box center [232, 264] width 438 height 40
click at [62, 234] on button "Name" at bounding box center [60, 226] width 71 height 30
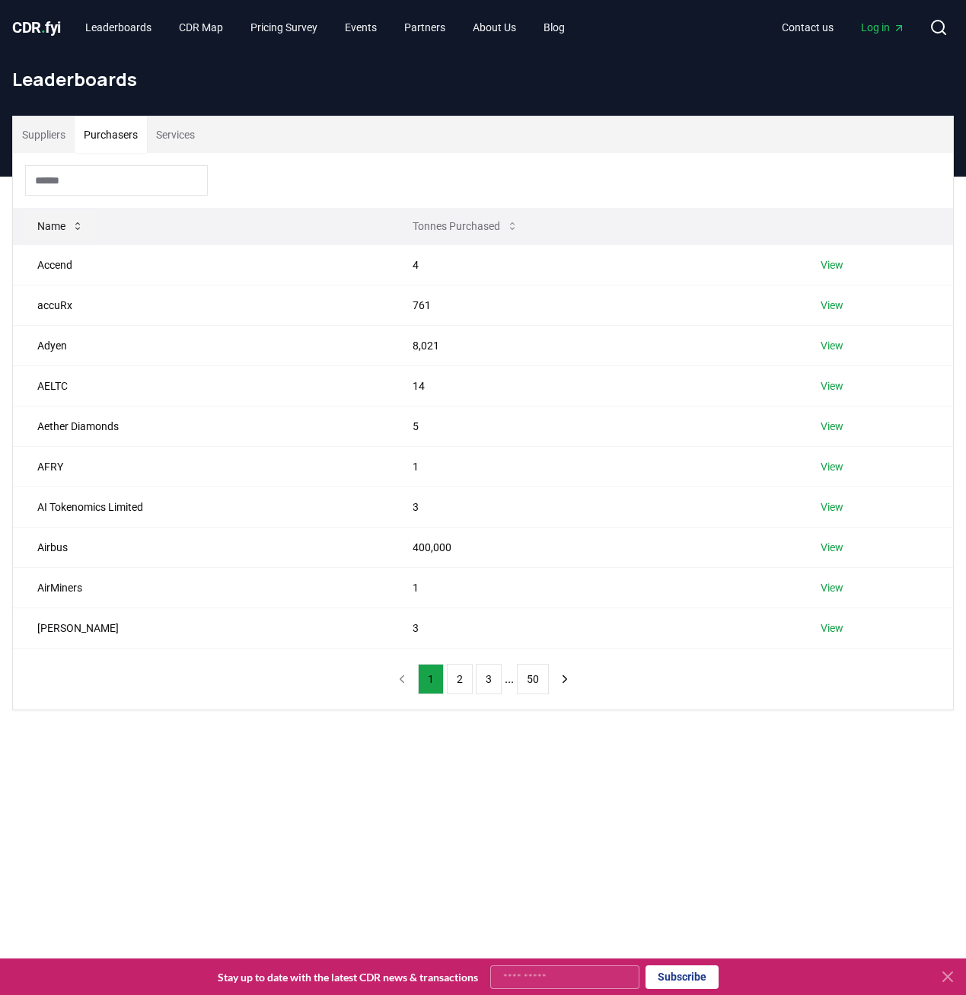
click at [62, 234] on button "Name" at bounding box center [60, 226] width 71 height 30
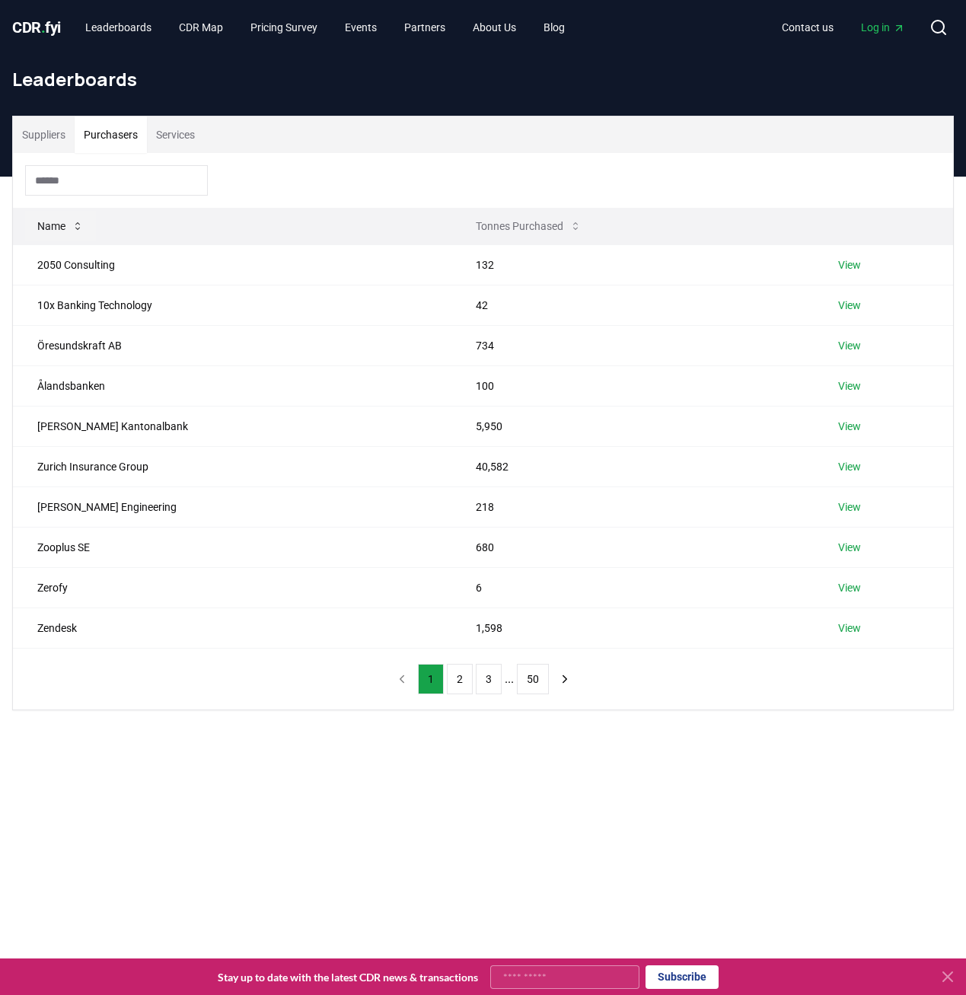
click at [53, 240] on button "Name" at bounding box center [60, 226] width 71 height 30
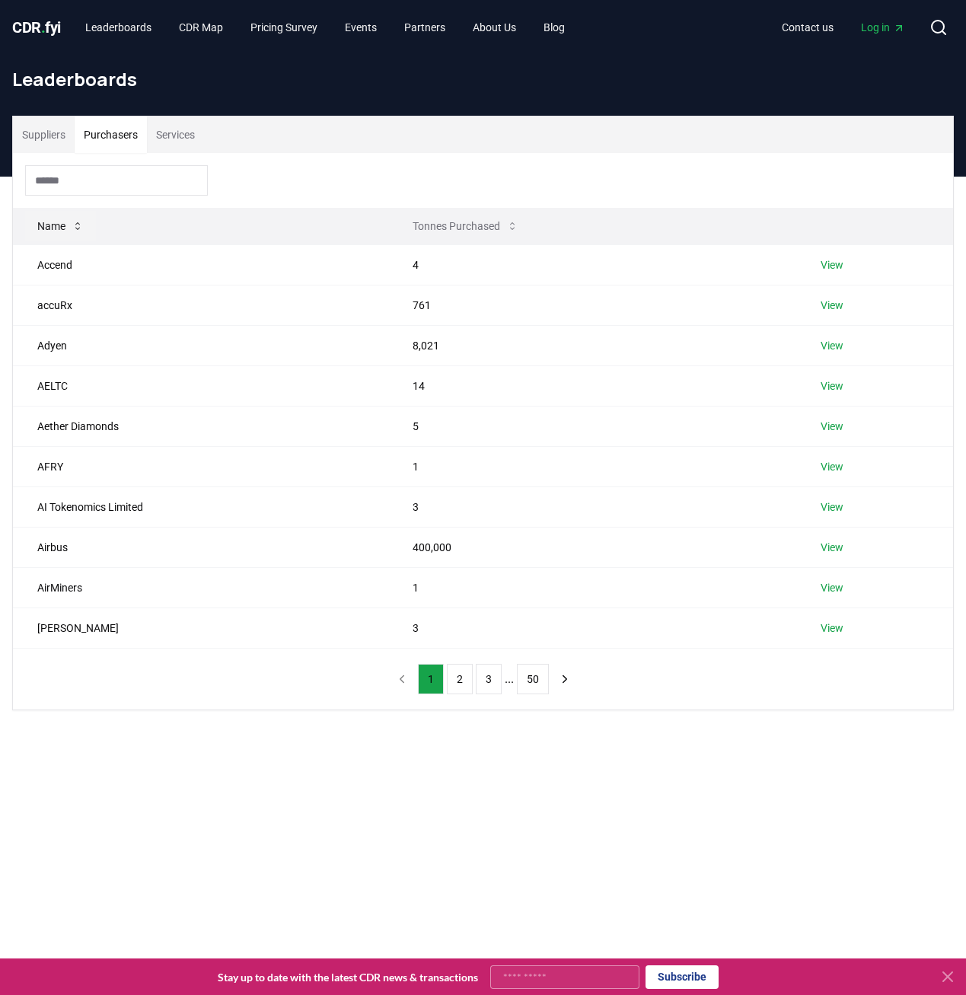
click at [53, 240] on button "Name" at bounding box center [60, 226] width 71 height 30
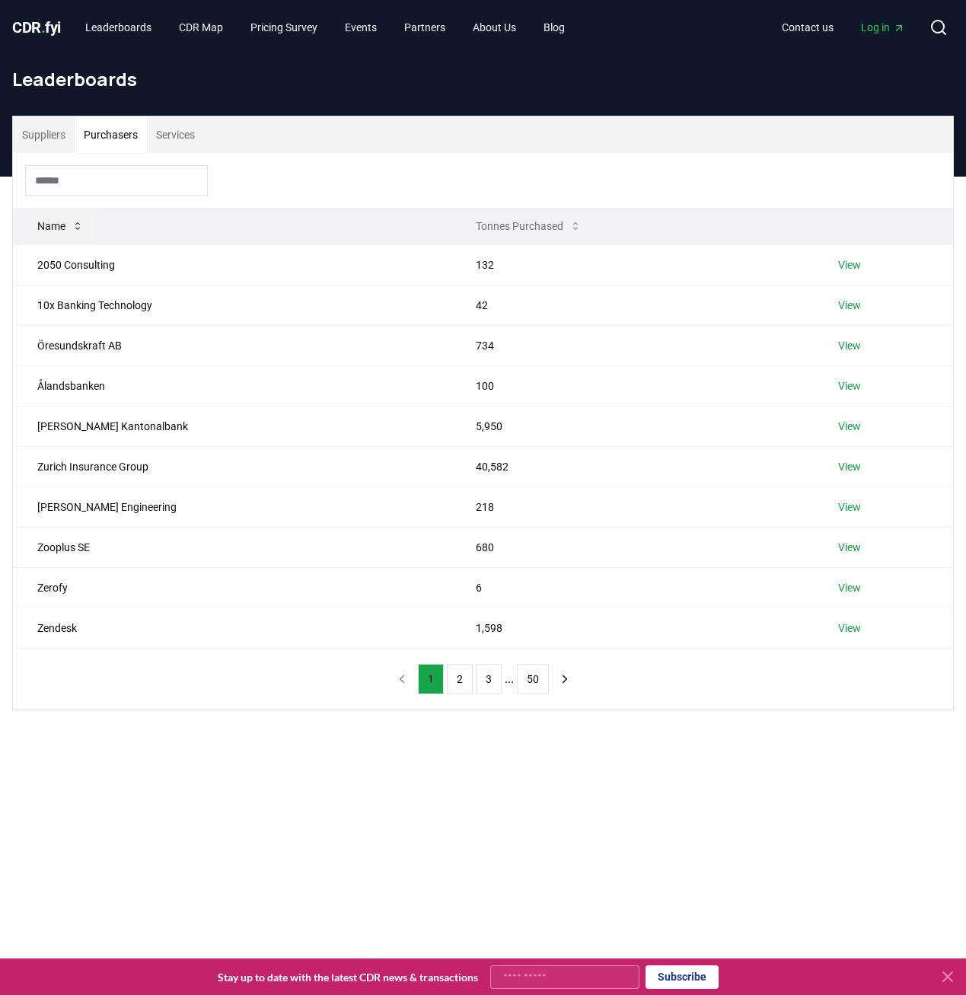
click at [53, 232] on button "Name" at bounding box center [60, 226] width 71 height 30
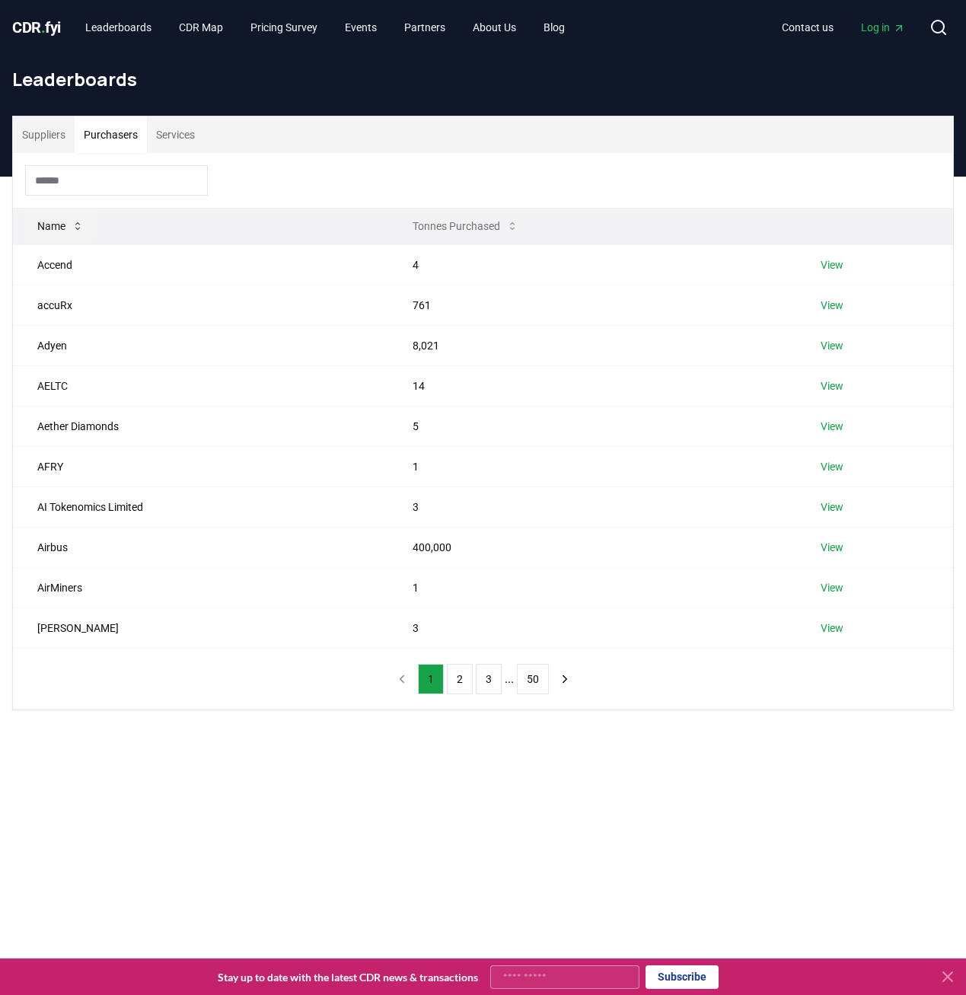
click at [53, 230] on button "Name" at bounding box center [60, 226] width 71 height 30
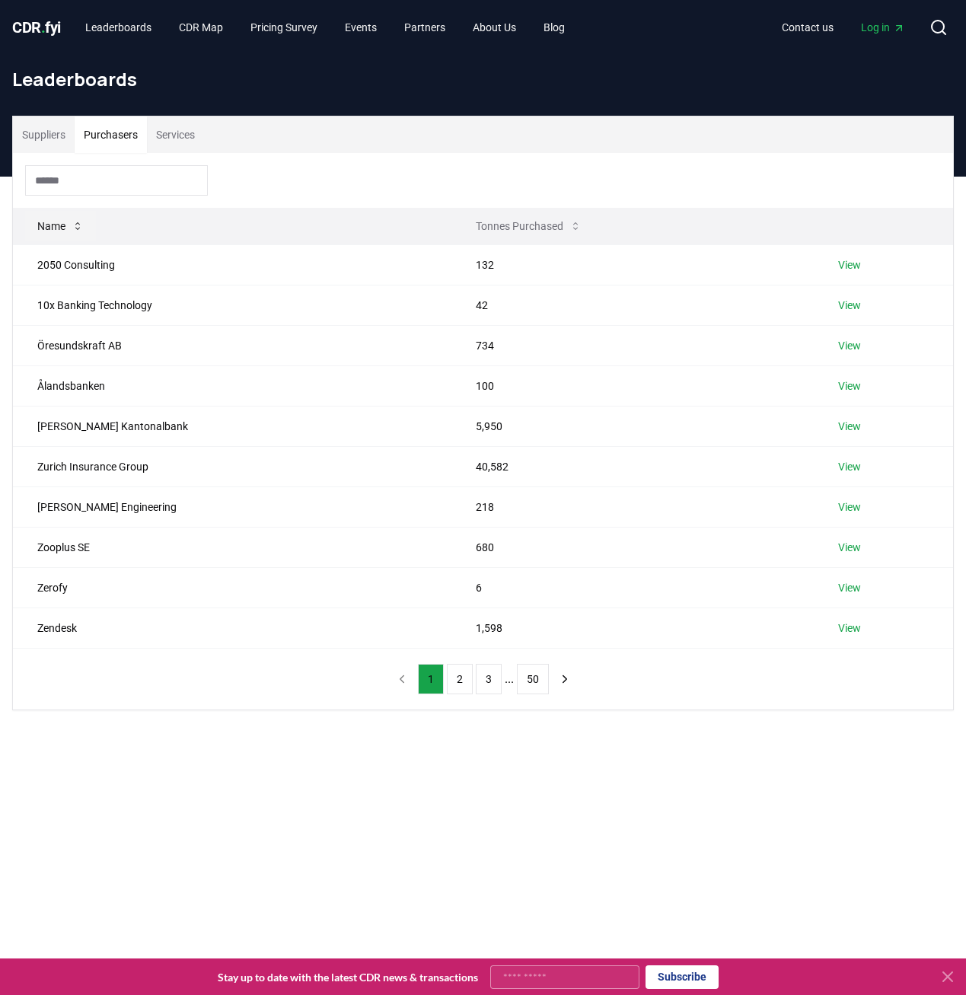
click at [53, 230] on button "Name" at bounding box center [60, 226] width 71 height 30
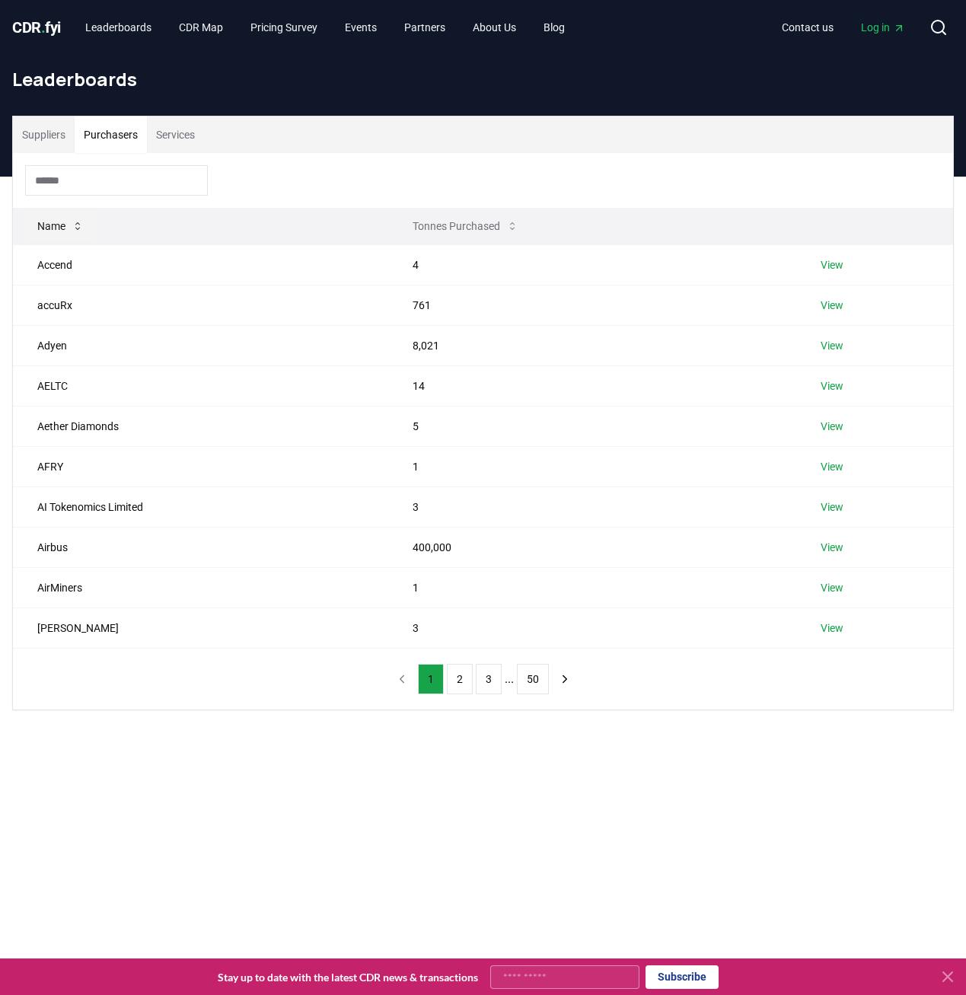
click at [53, 230] on button "Name" at bounding box center [60, 226] width 71 height 30
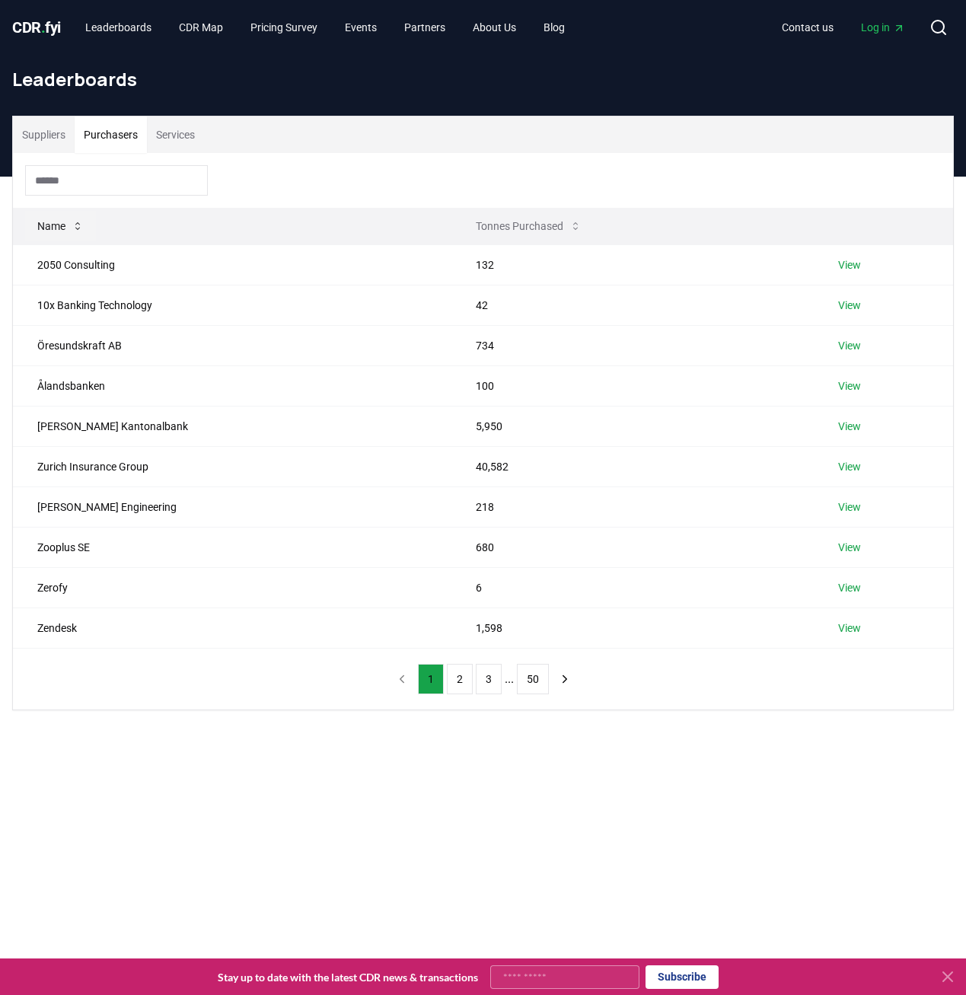
click at [80, 223] on icon at bounding box center [77, 226] width 5 height 8
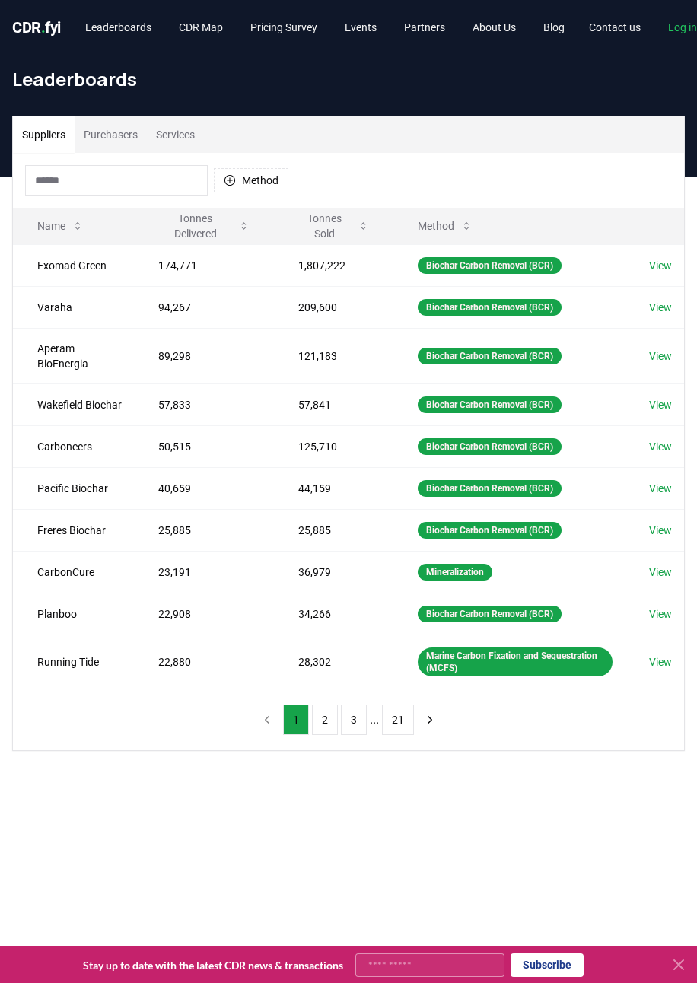
click at [361, 829] on main "Suppliers Purchasers Services Method Name Tonnes Delivered Tonnes Sold Method E…" at bounding box center [348, 668] width 697 height 983
click at [237, 183] on button "Method" at bounding box center [251, 180] width 75 height 24
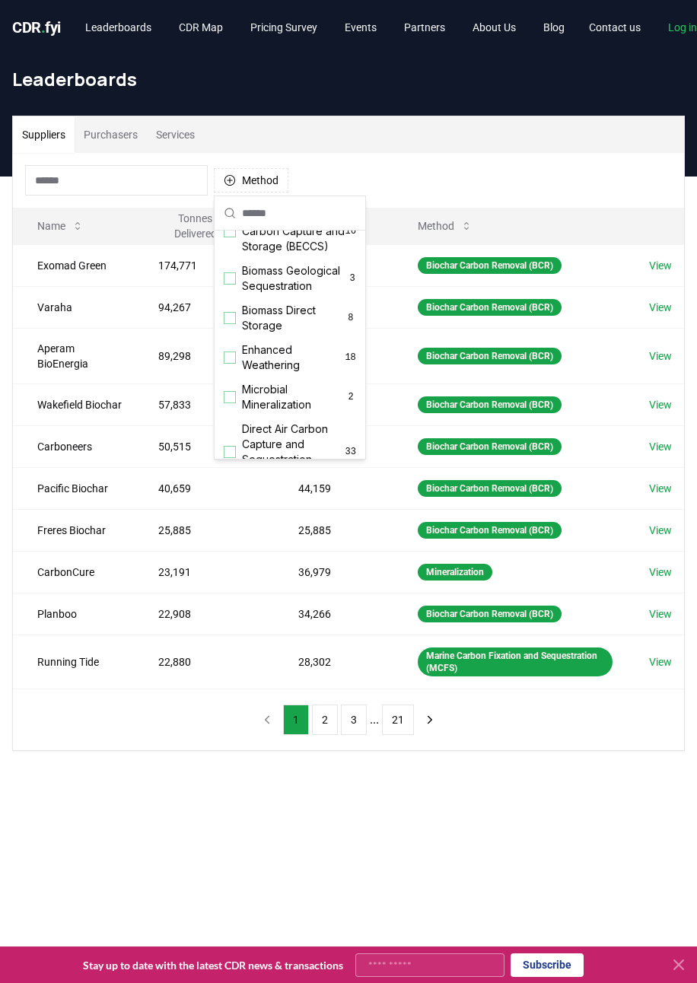
scroll to position [304, 0]
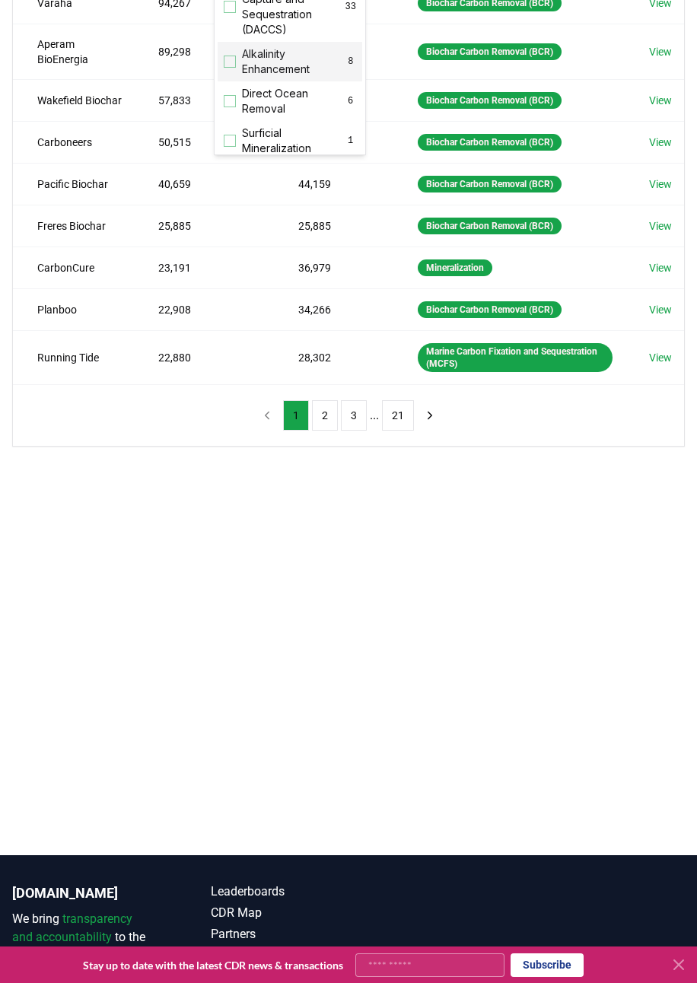
click at [186, 658] on main "Suppliers Purchasers Services Method Name Tonnes Delivered Tonnes Sold Method E…" at bounding box center [348, 363] width 697 height 983
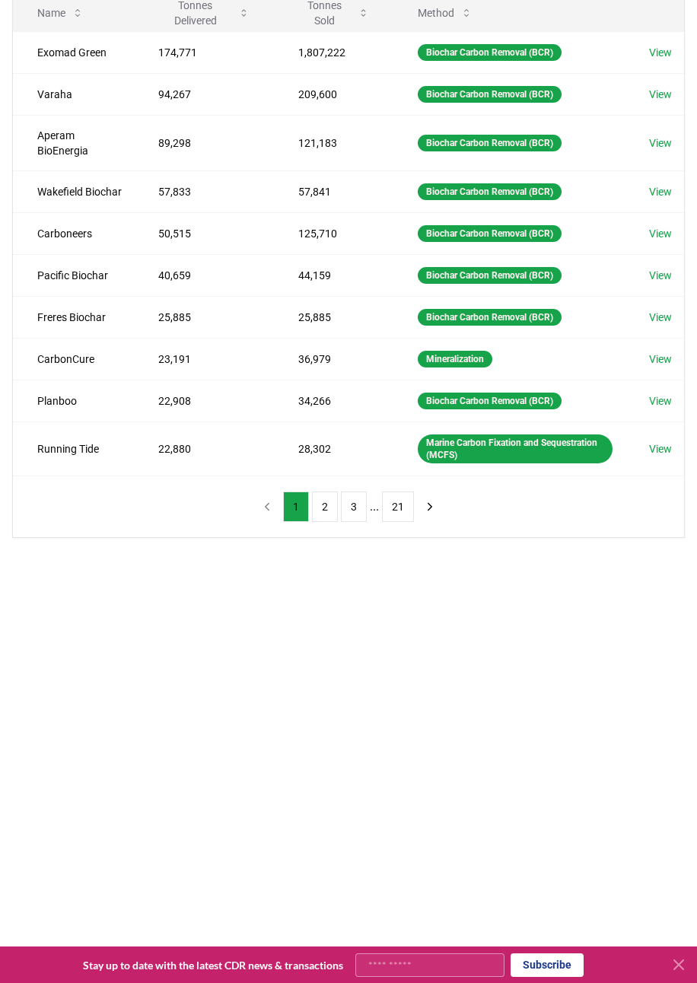
scroll to position [76, 0]
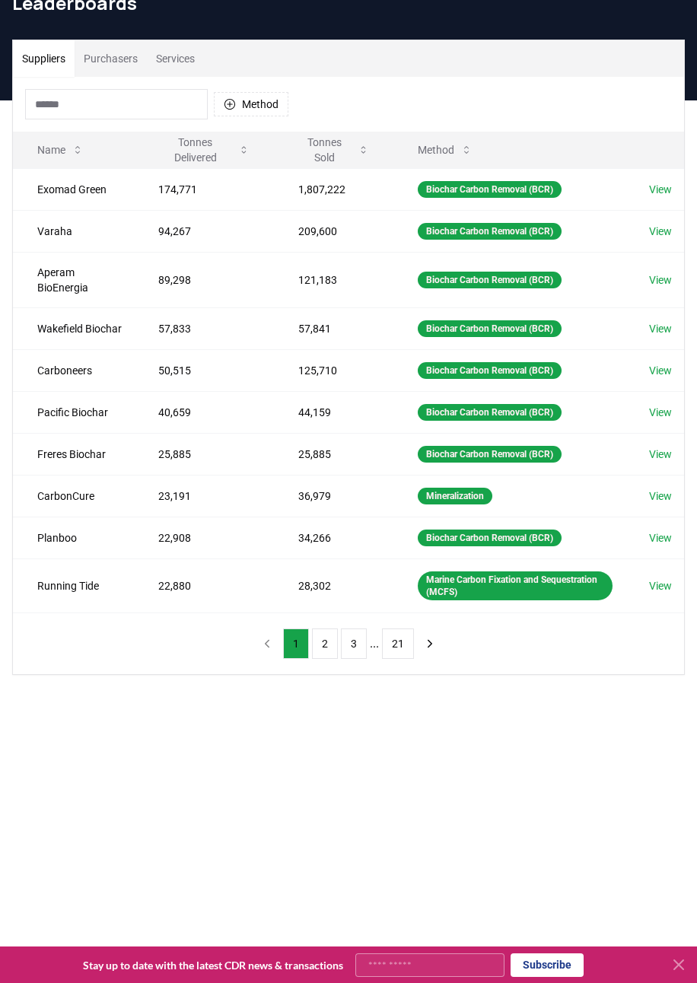
click at [137, 57] on button "Purchasers" at bounding box center [111, 58] width 72 height 37
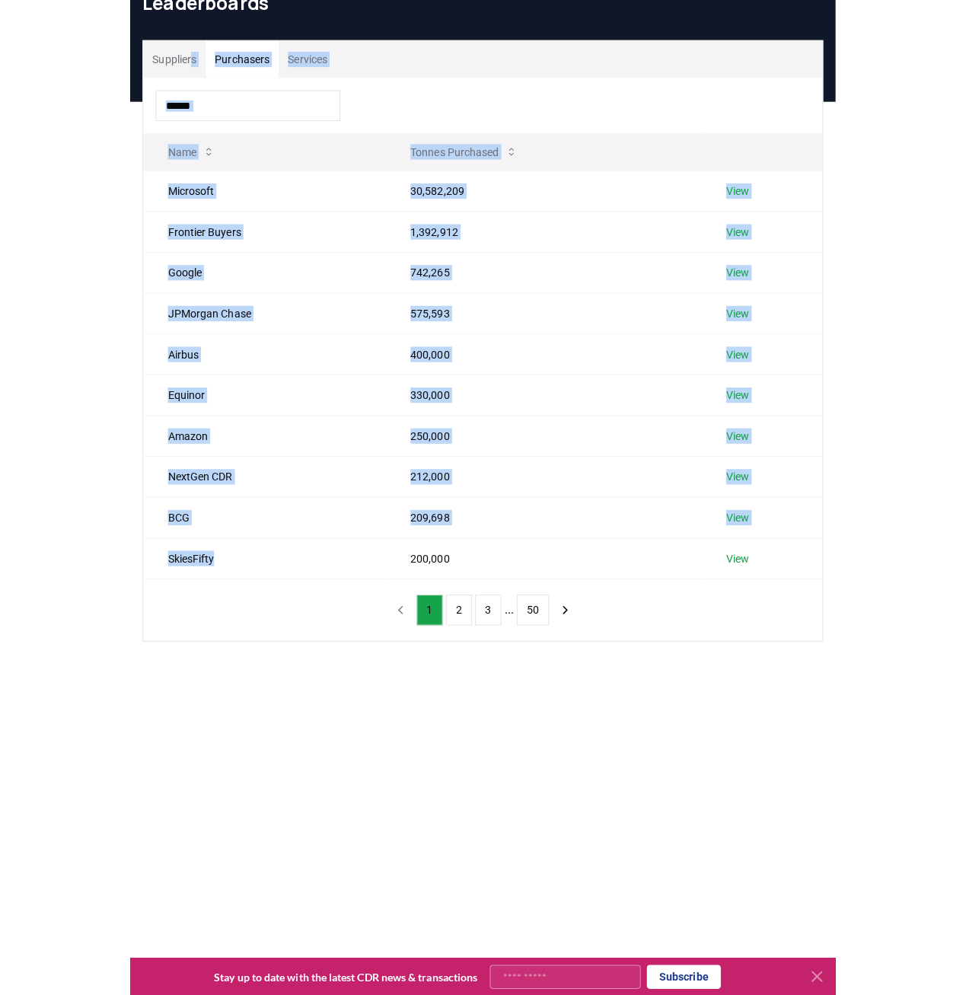
scroll to position [0, 0]
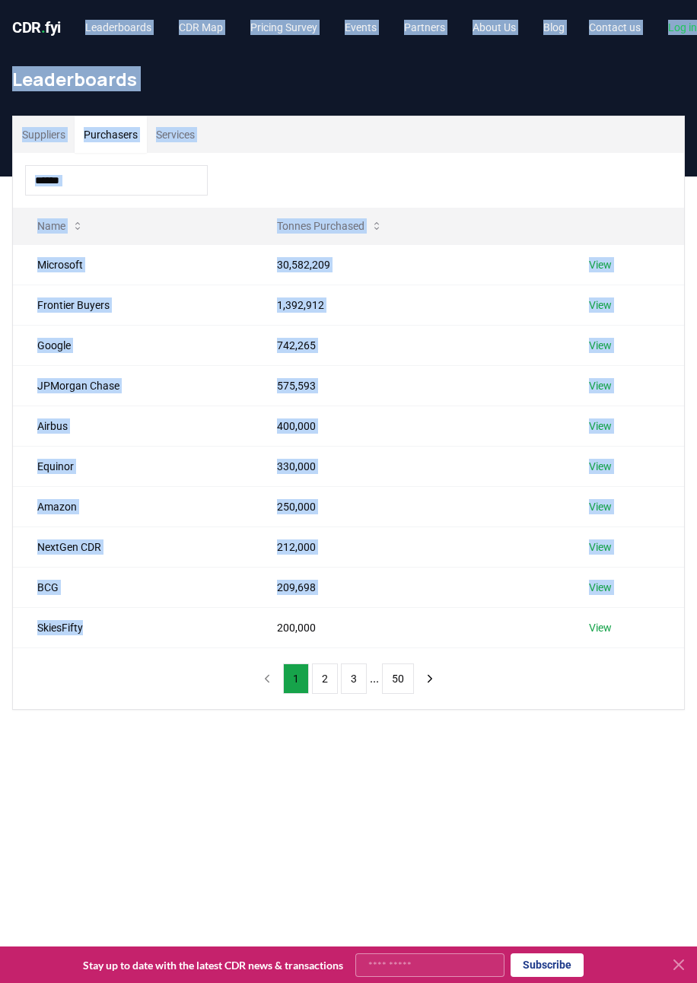
drag, startPoint x: 181, startPoint y: 565, endPoint x: 63, endPoint y: 1, distance: 576.9
click at [63, 1] on div "CDR . fyi Leaderboards CDR Map Pricing Survey Events Partners About Us Blog Con…" at bounding box center [348, 691] width 697 height 1382
drag, startPoint x: 63, startPoint y: 1, endPoint x: 247, endPoint y: 170, distance: 250.4
click at [247, 170] on div at bounding box center [348, 180] width 671 height 55
click at [253, 119] on div "Suppliers Purchasers Services" at bounding box center [348, 134] width 671 height 37
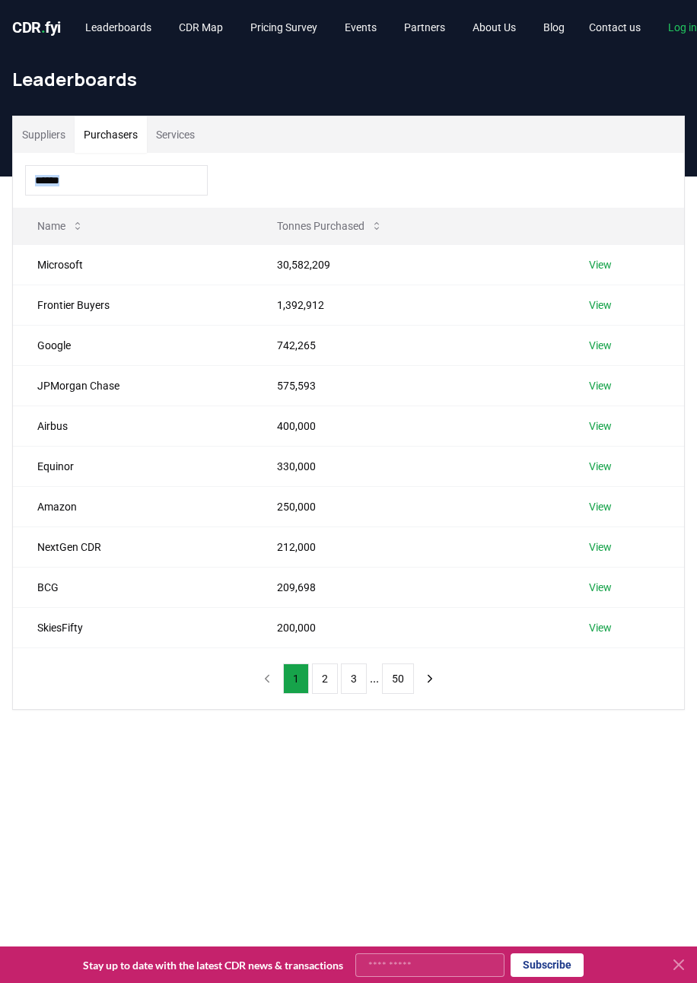
drag, startPoint x: 27, startPoint y: 205, endPoint x: 537, endPoint y: 673, distance: 692.1
click at [537, 673] on div "Name Tonnes Purchased Microsoft 30,582,209 View Frontier Buyers 1,392,912 View …" at bounding box center [348, 431] width 671 height 556
click at [256, 775] on main "Suppliers Purchasers Services Name Tonnes Purchased Microsoft 30,582,209 View F…" at bounding box center [348, 668] width 697 height 983
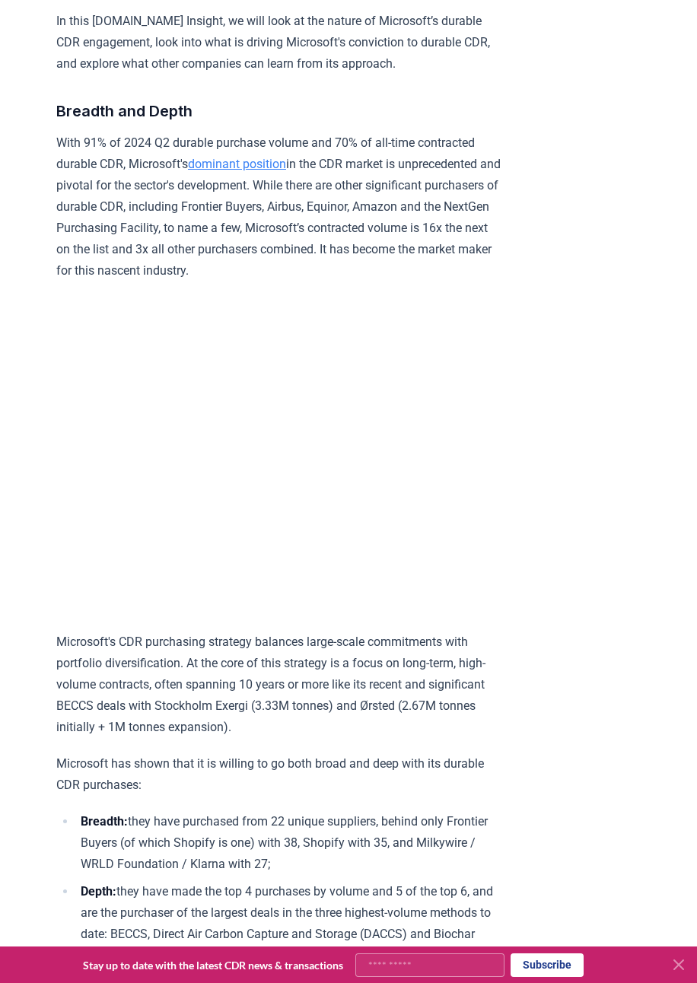
scroll to position [761, 0]
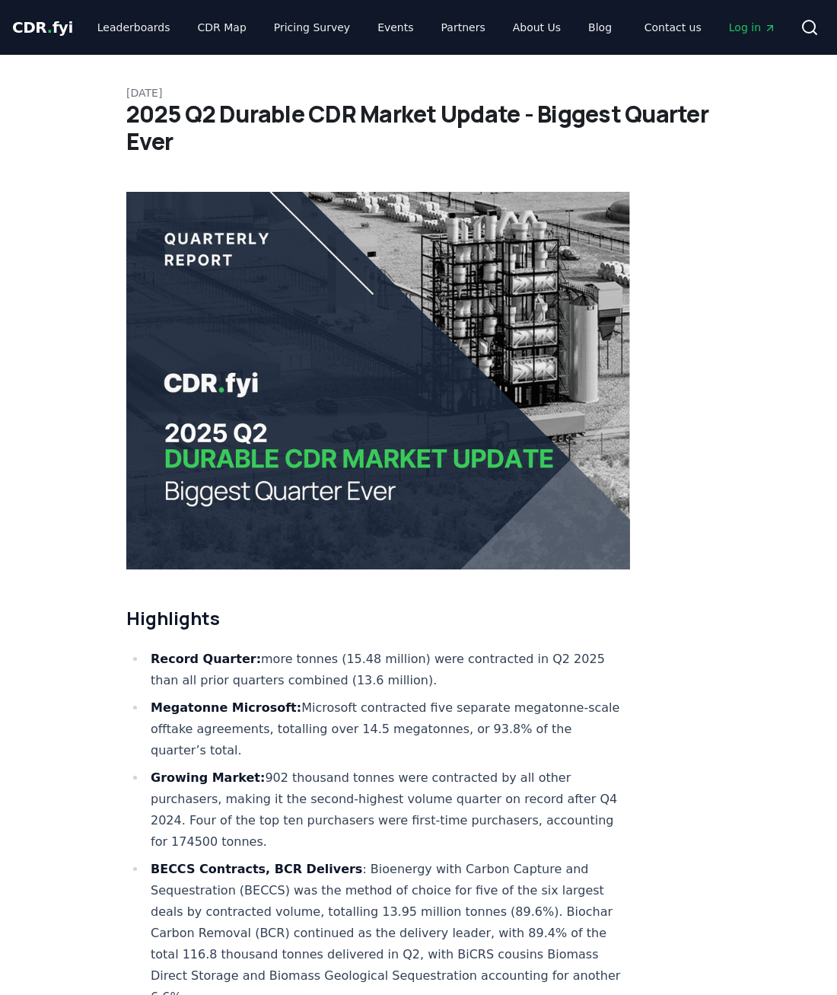
scroll to position [228, 0]
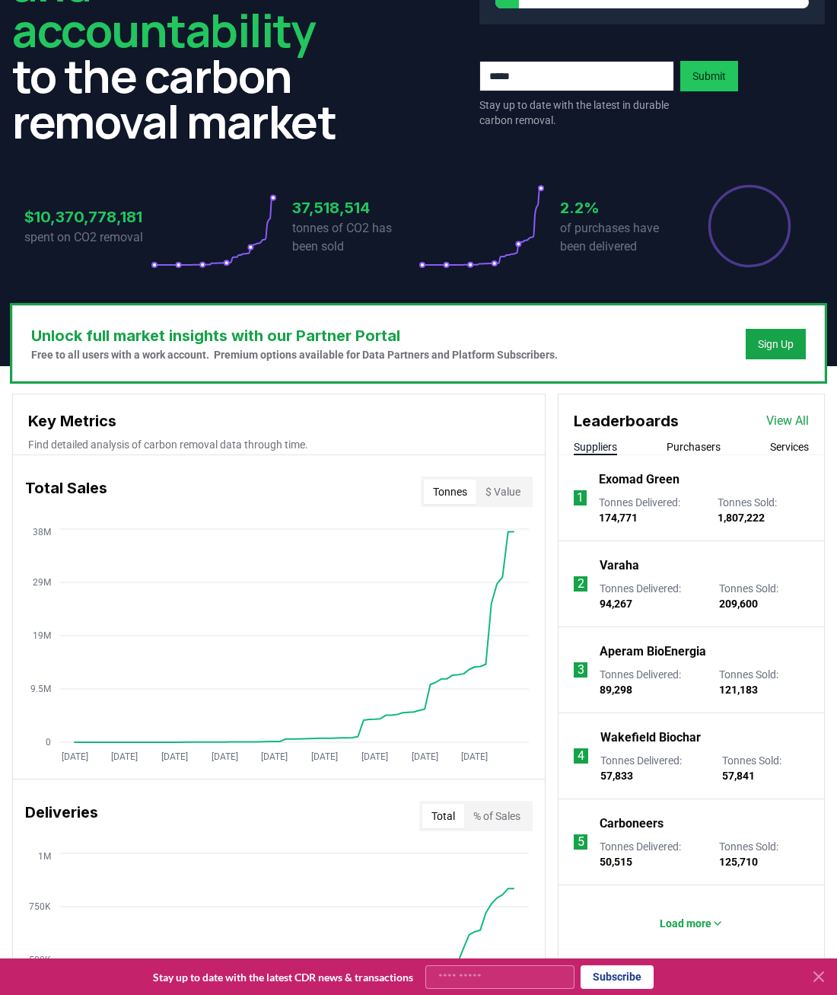
scroll to position [228, 0]
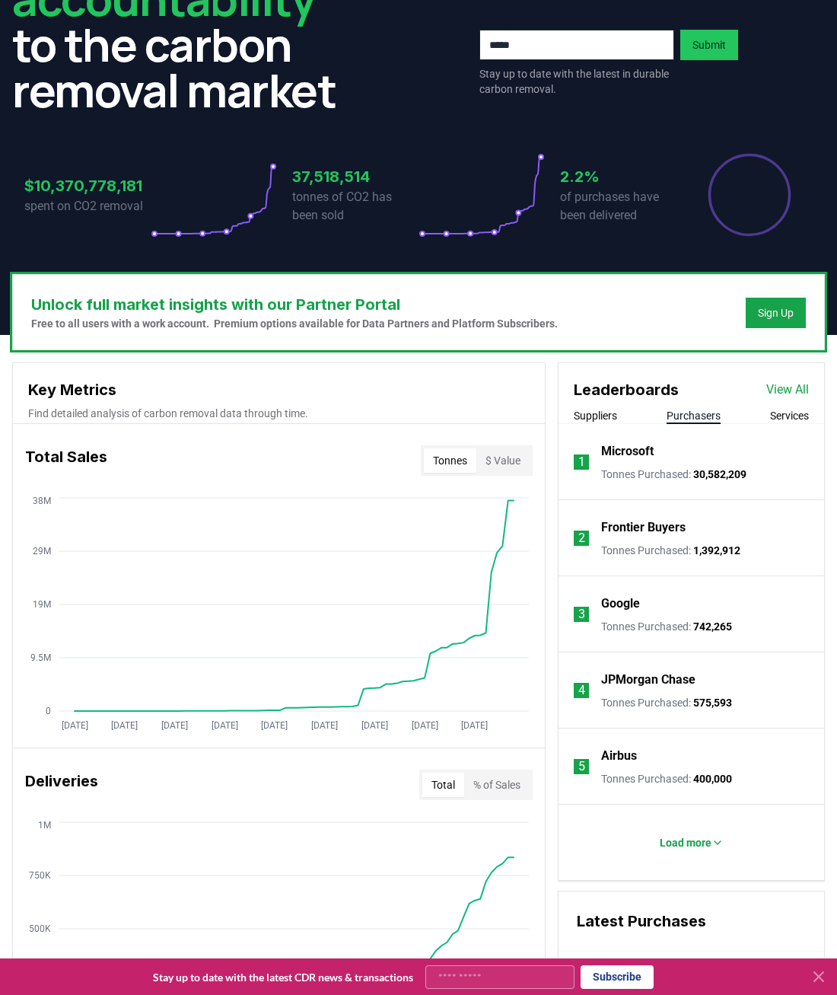
click at [710, 414] on button "Purchasers" at bounding box center [694, 415] width 54 height 15
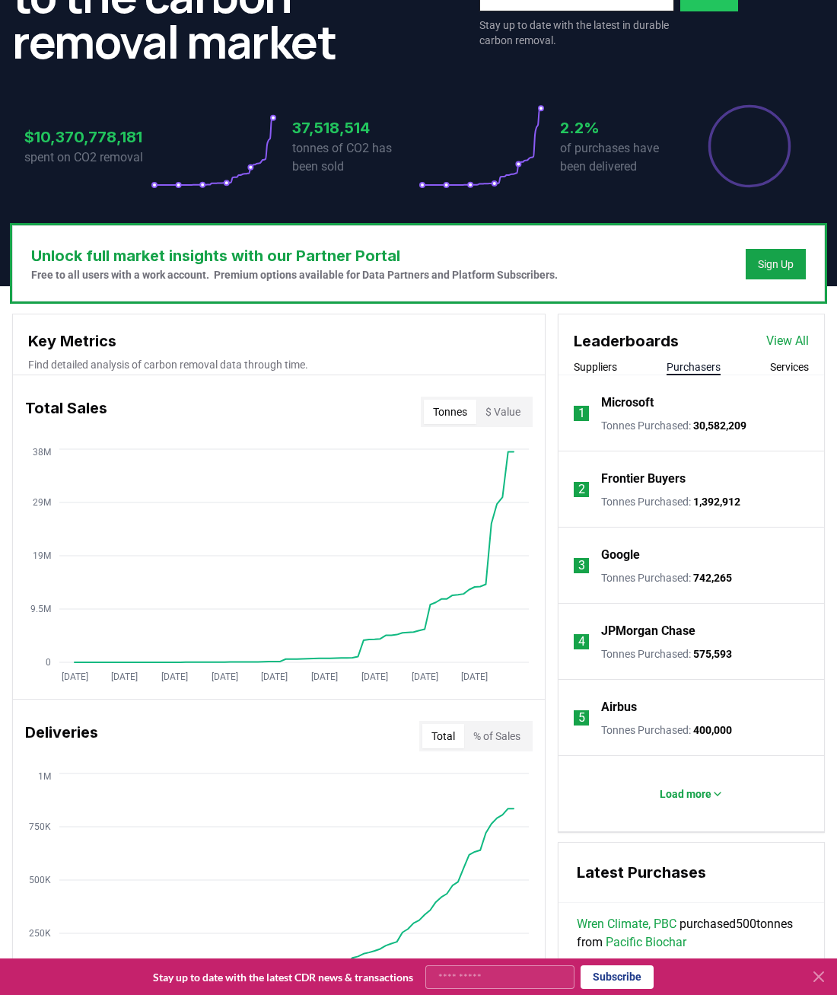
scroll to position [304, 0]
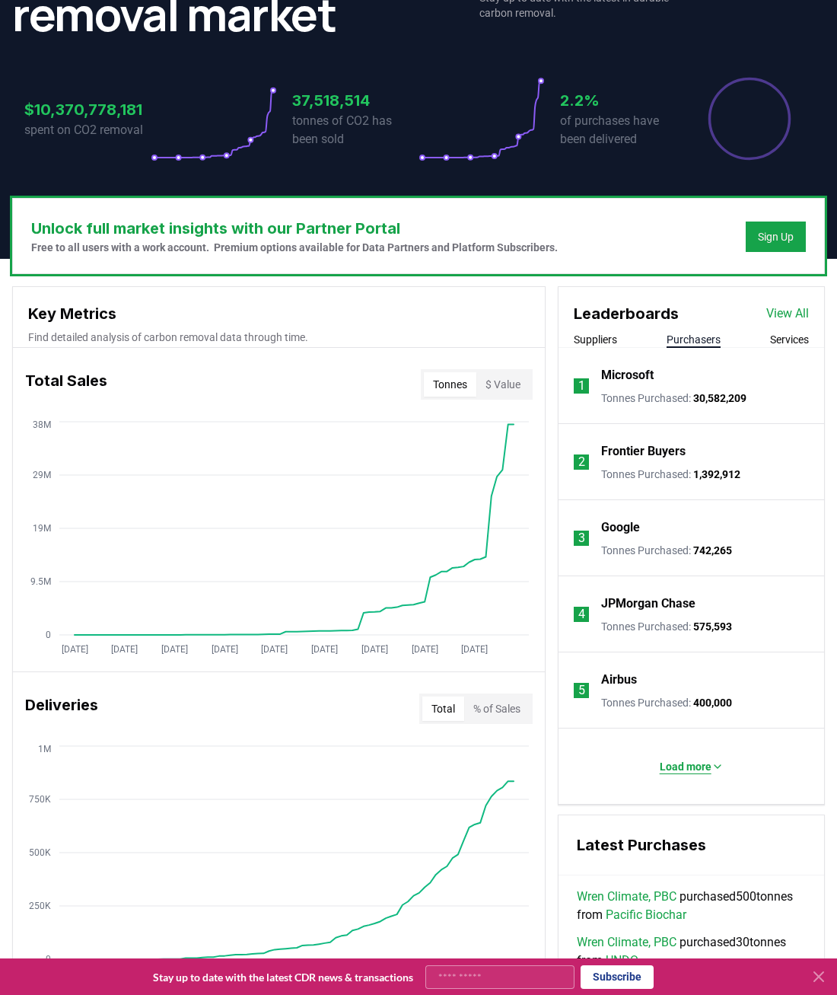
click at [669, 763] on p "Load more" at bounding box center [686, 766] width 52 height 15
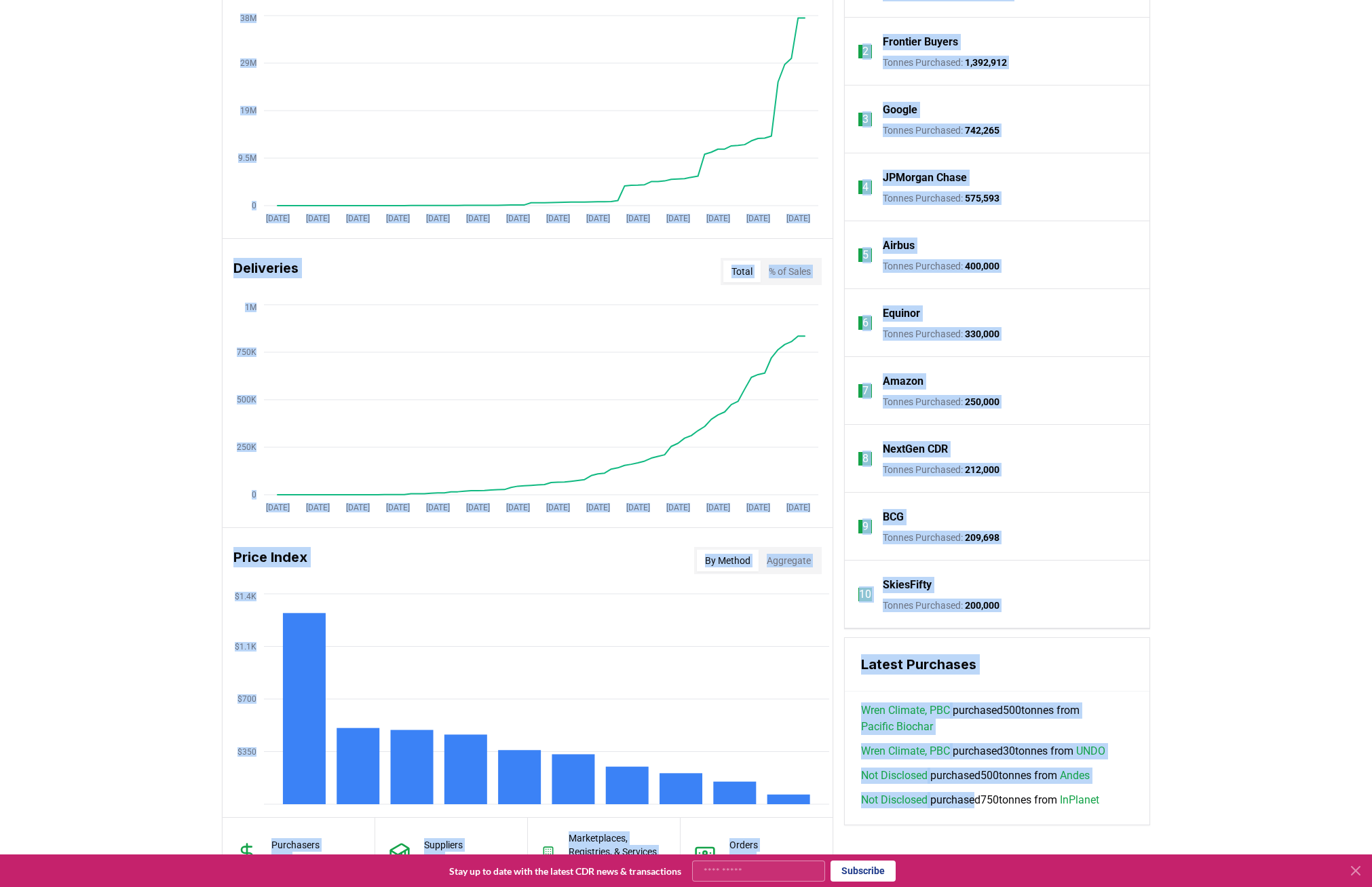
scroll to position [783, 0]
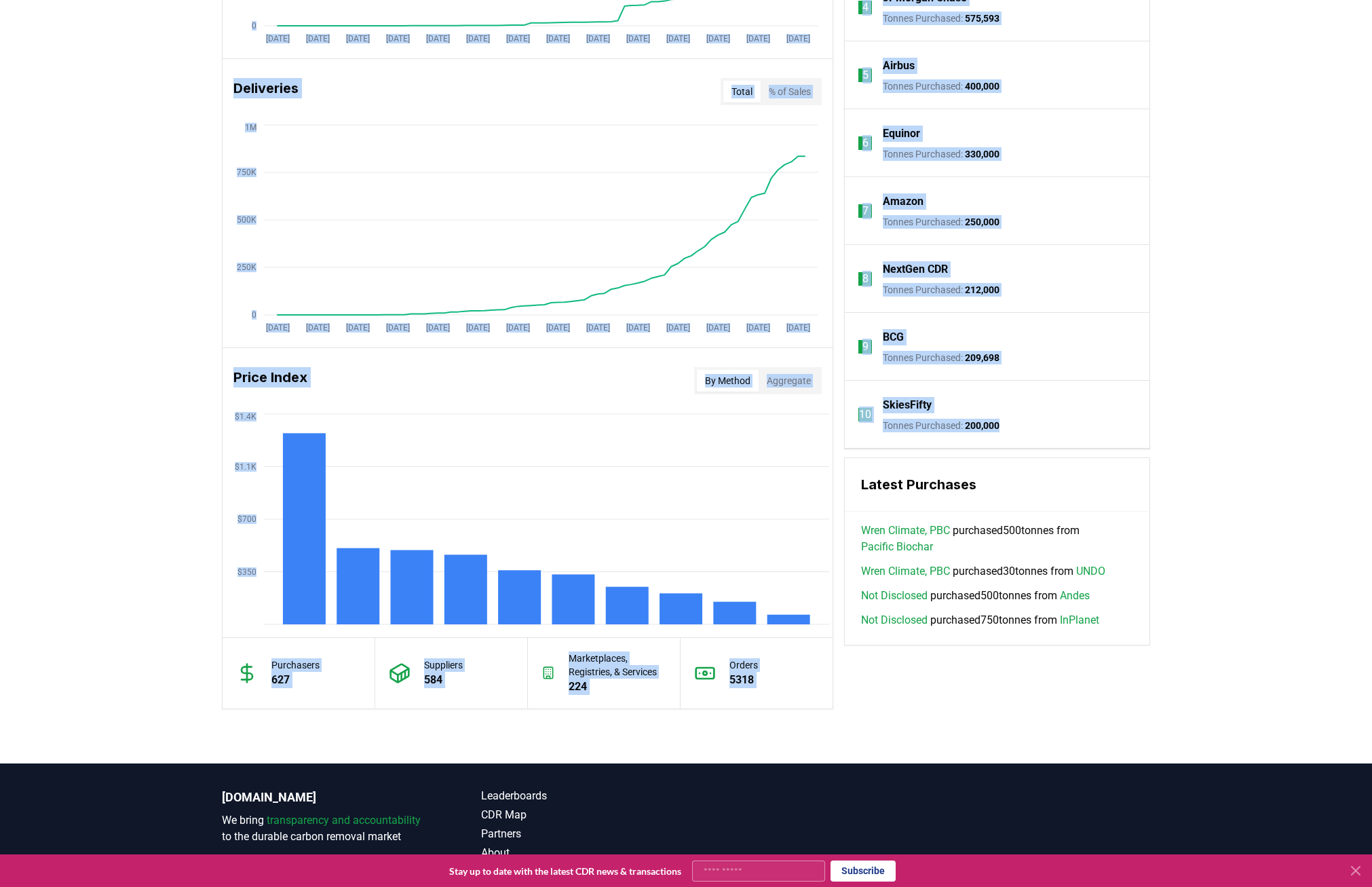
drag, startPoint x: 178, startPoint y: 68, endPoint x: 1058, endPoint y: 436, distance: 953.8
click at [745, 436] on div "CDR . fyi Leaderboards CDR Map Pricing Survey Events Partners About Us Blog Con…" at bounding box center [686, 89] width 1372 height 1745
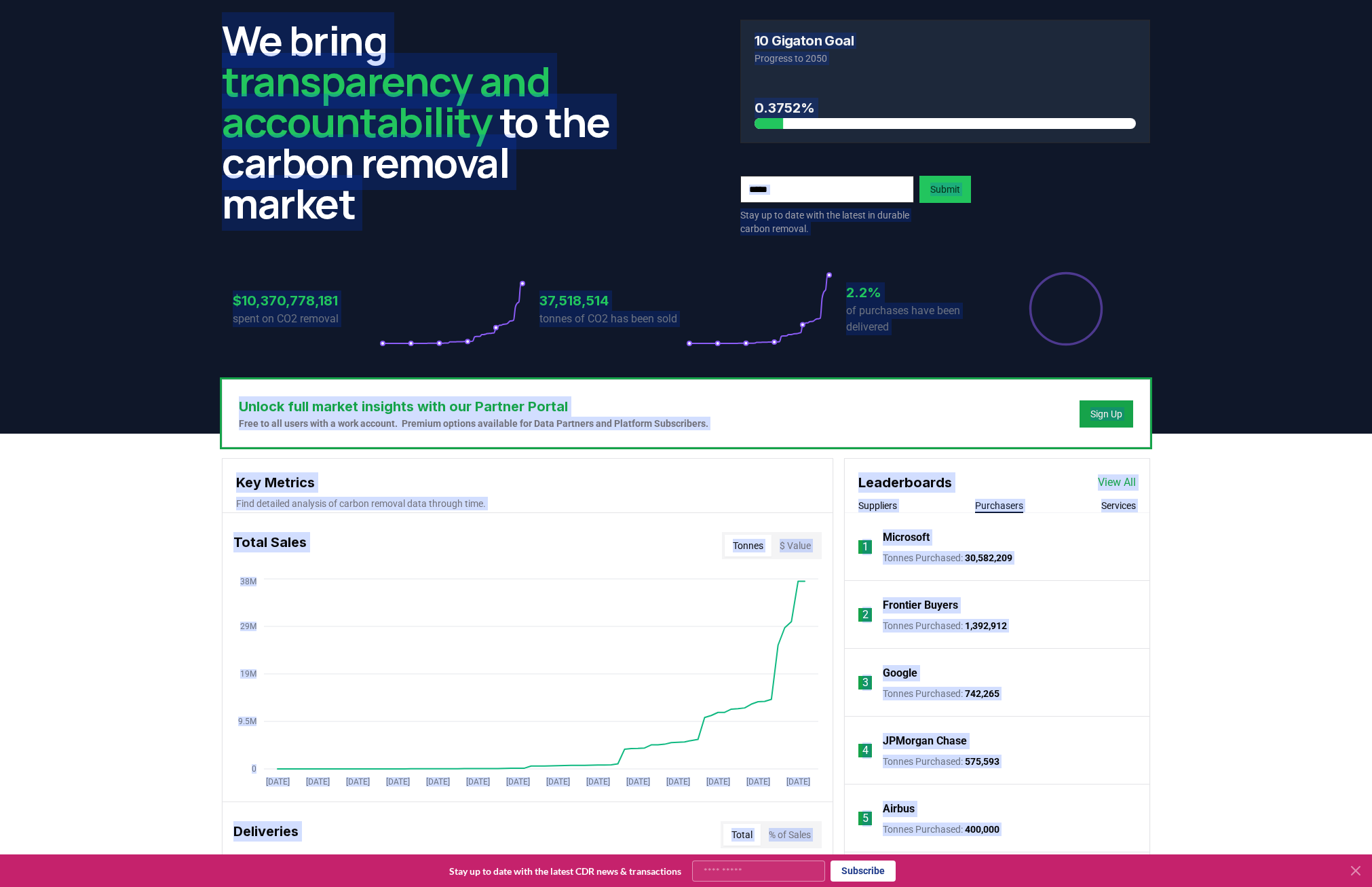
scroll to position [37, 0]
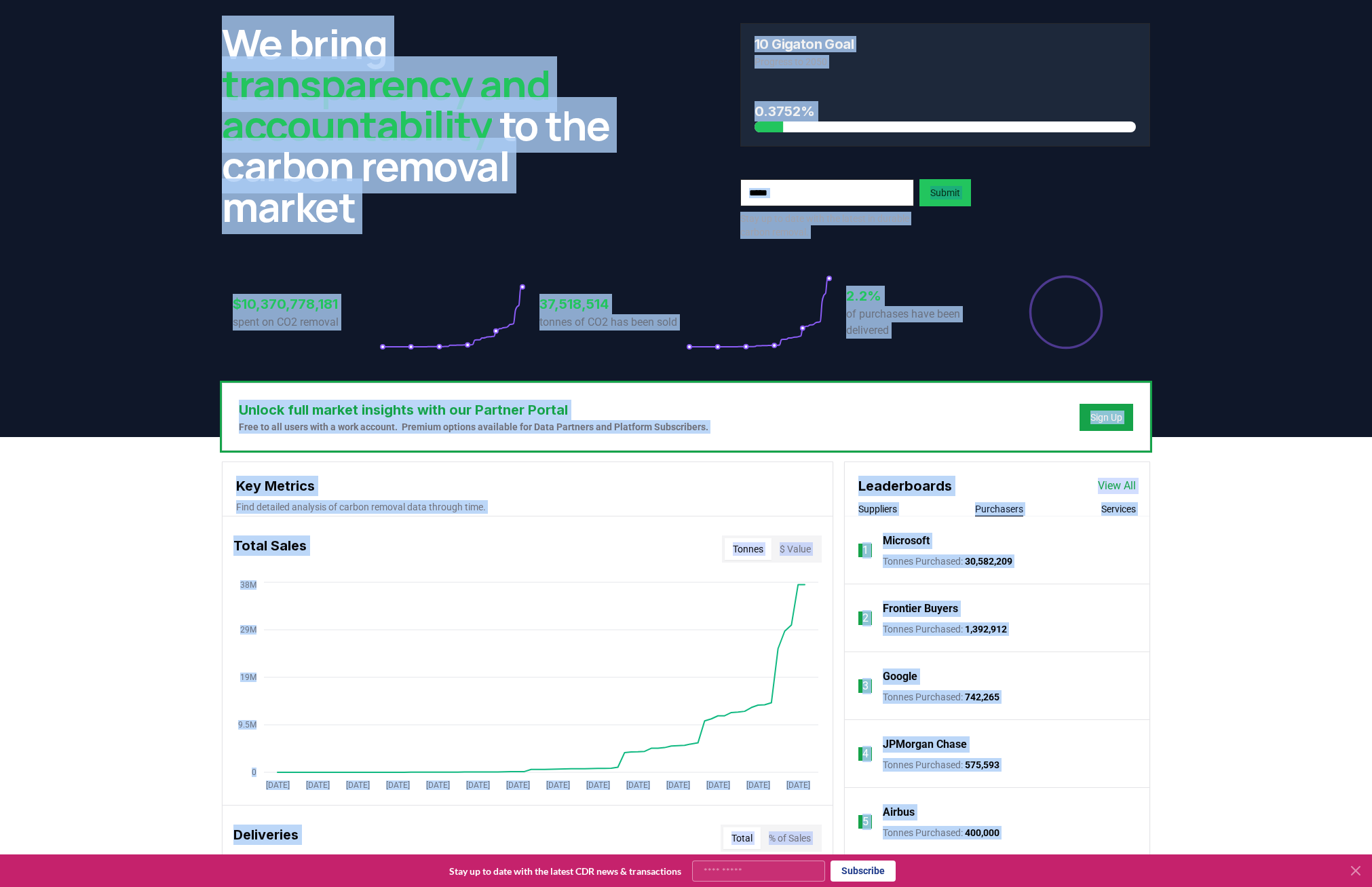
click at [745, 481] on link "View All" at bounding box center [1116, 486] width 38 height 16
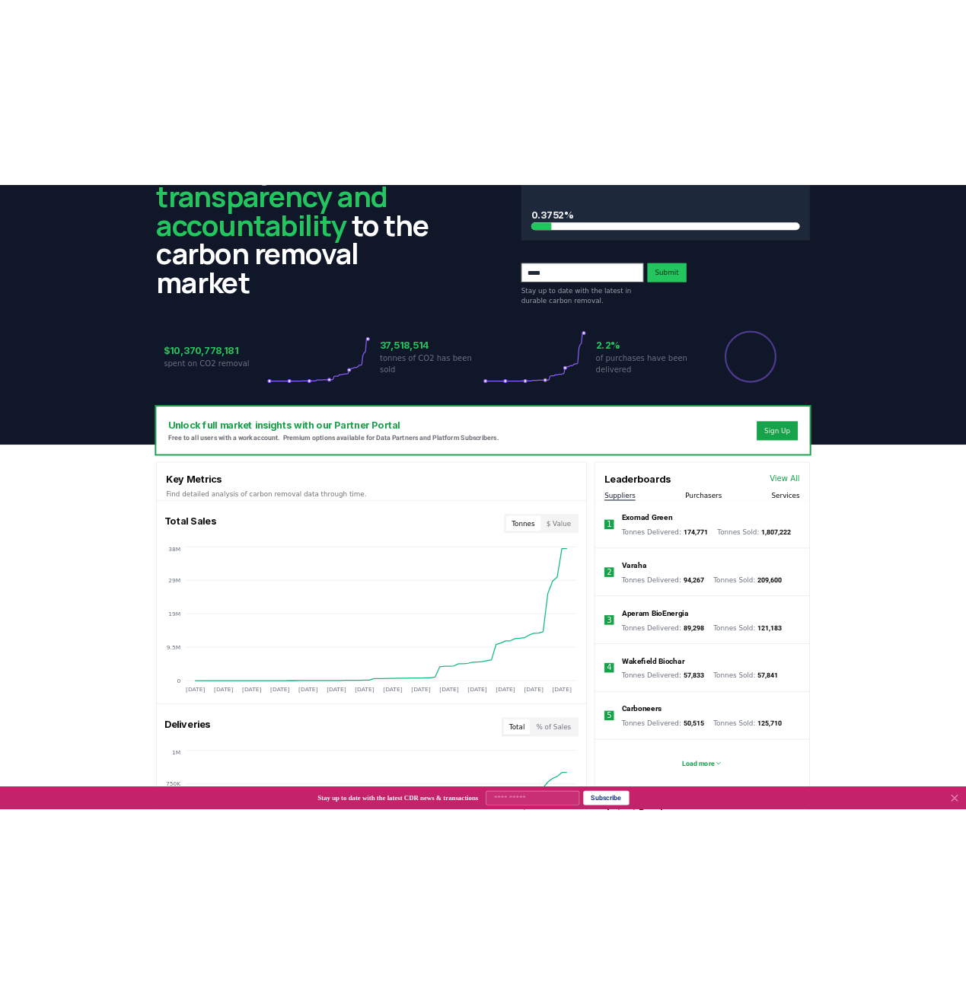
scroll to position [117, 0]
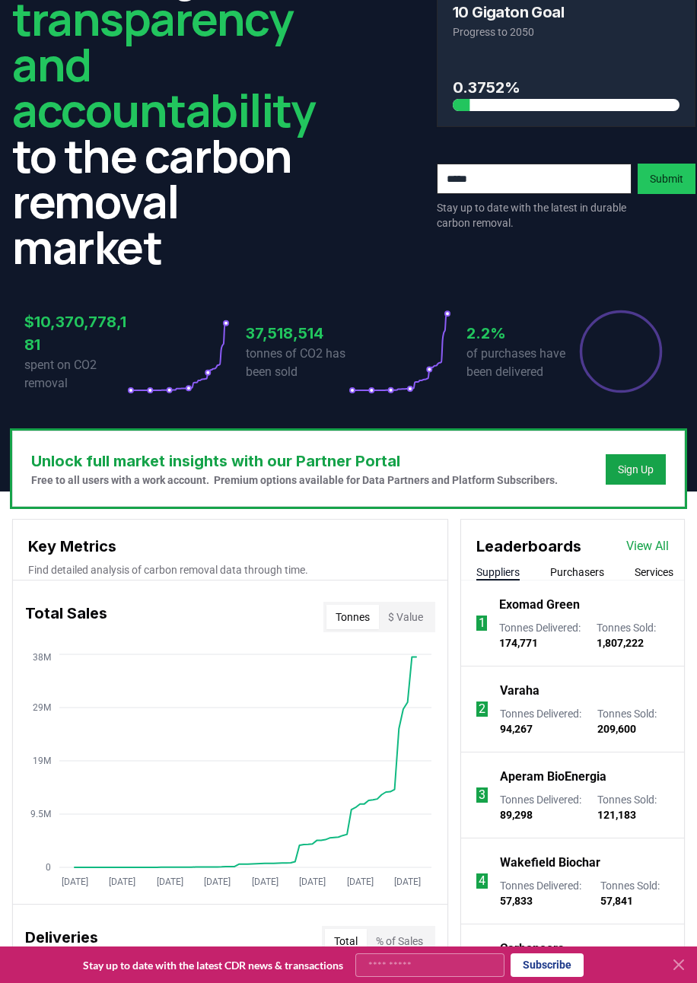
click at [559, 575] on button "Purchasers" at bounding box center [577, 572] width 54 height 15
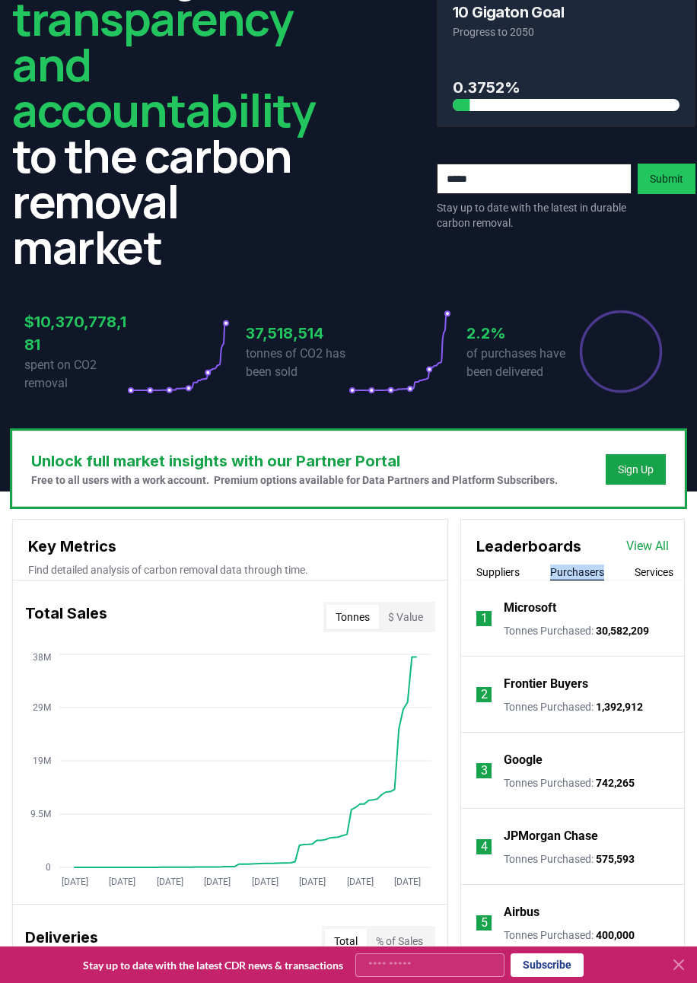
drag, startPoint x: 548, startPoint y: 575, endPoint x: 606, endPoint y: 565, distance: 58.7
click at [606, 565] on div "Suppliers Purchasers Services" at bounding box center [572, 573] width 223 height 16
drag, startPoint x: 606, startPoint y: 565, endPoint x: 591, endPoint y: 576, distance: 18.0
copy button "Purchasers"
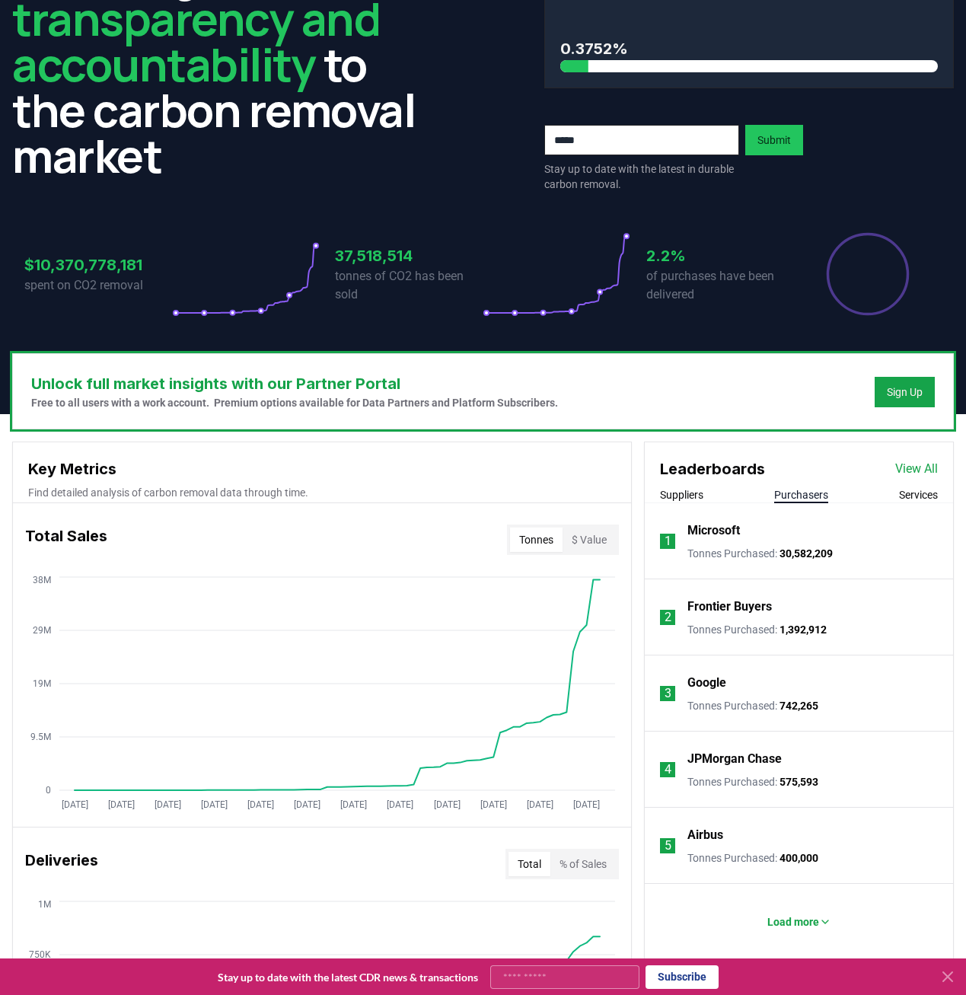
click at [853, 161] on div "Stay up to date with the latest in durable carbon removal. Submit" at bounding box center [749, 158] width 410 height 67
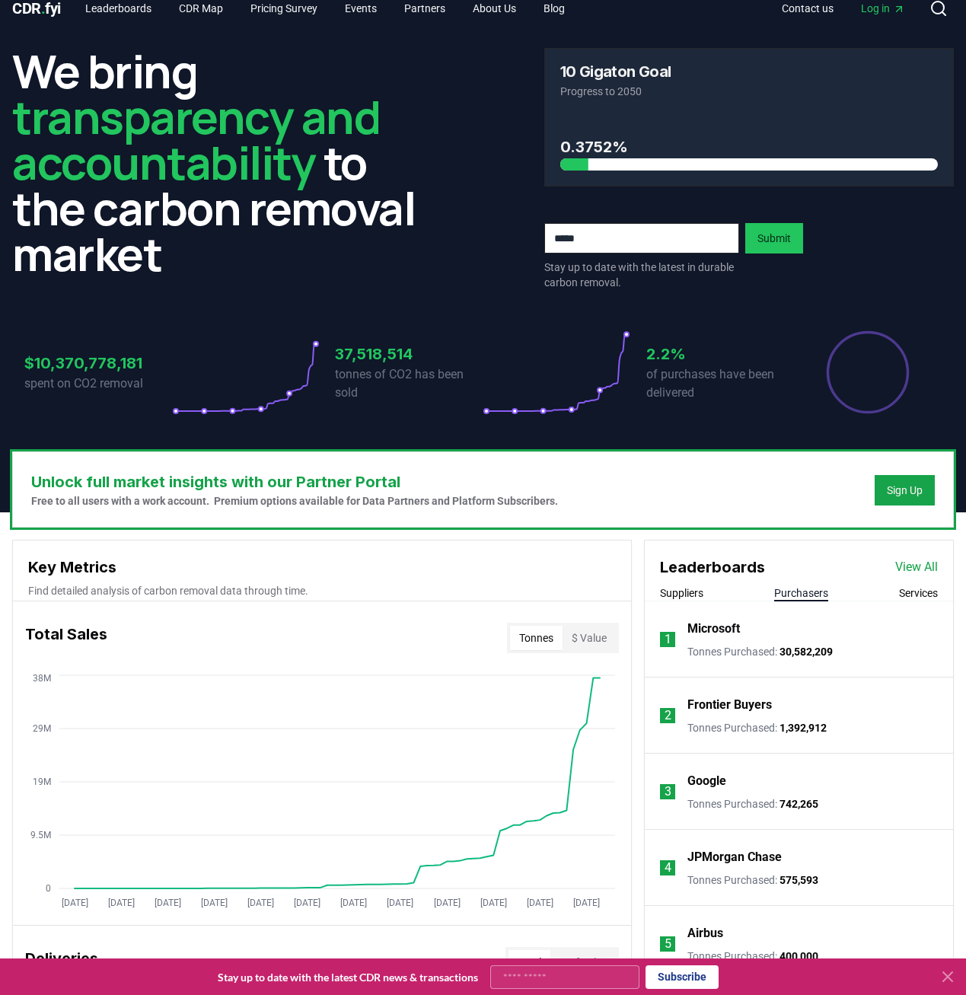
scroll to position [0, 0]
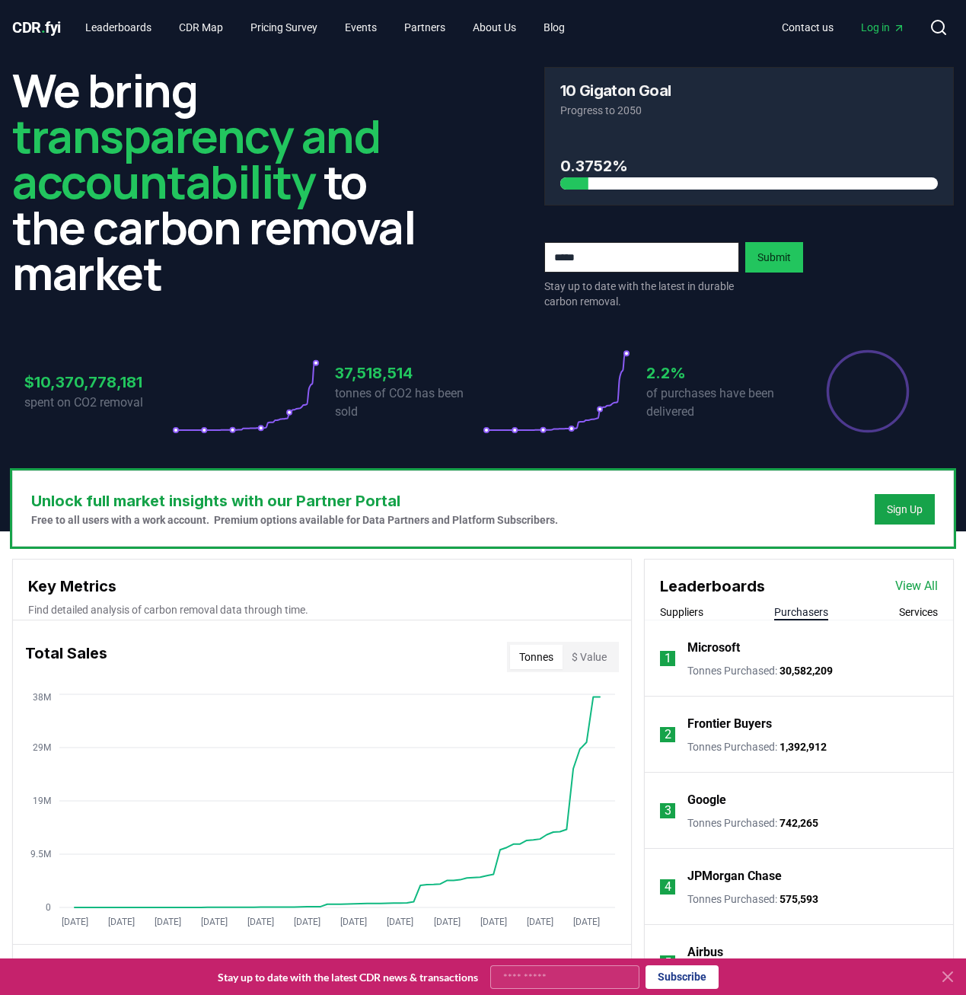
click at [874, 25] on span "Log in" at bounding box center [883, 27] width 44 height 15
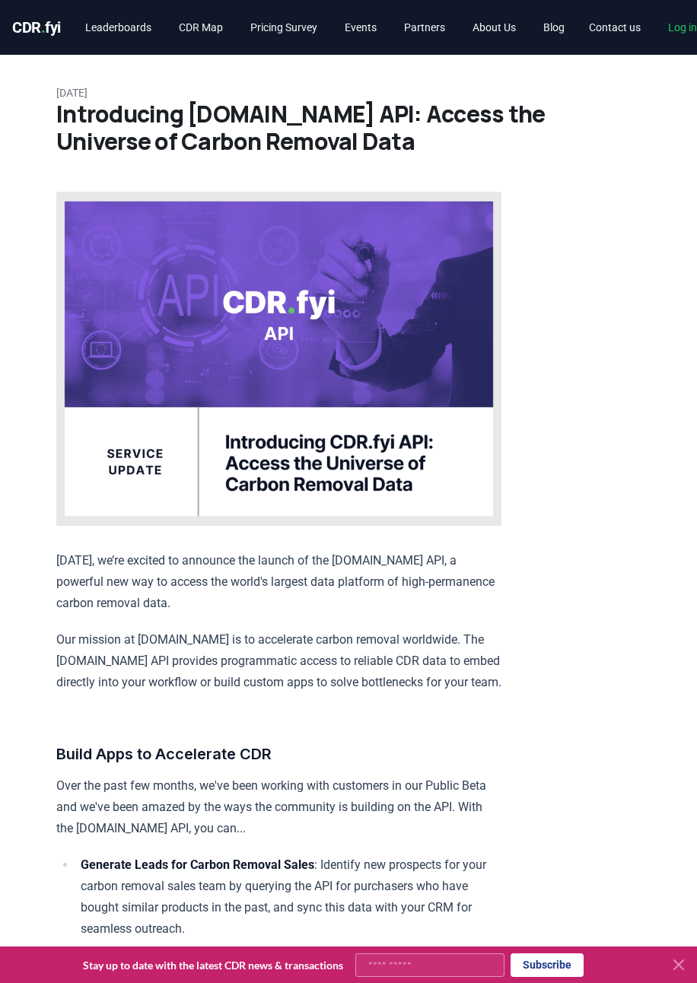
click at [691, 33] on span "Log in" at bounding box center [690, 27] width 44 height 15
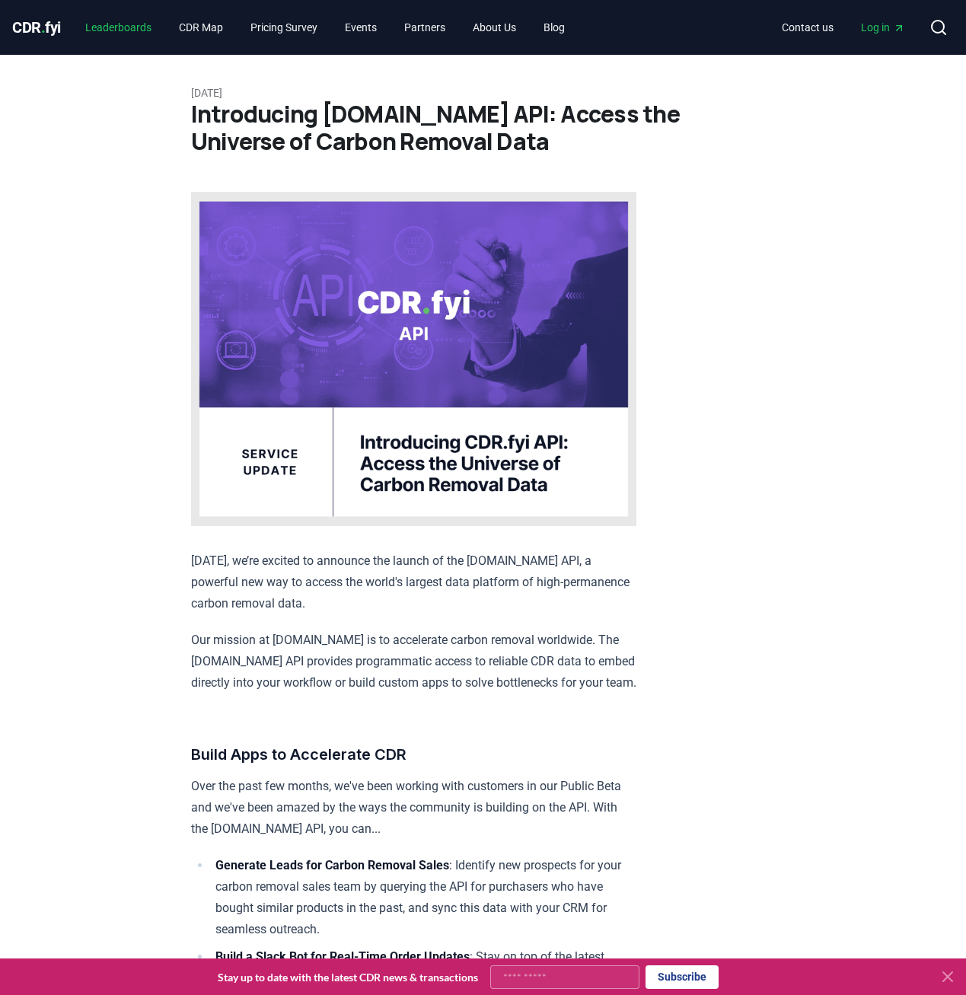
click at [140, 27] on link "Leaderboards" at bounding box center [118, 27] width 91 height 27
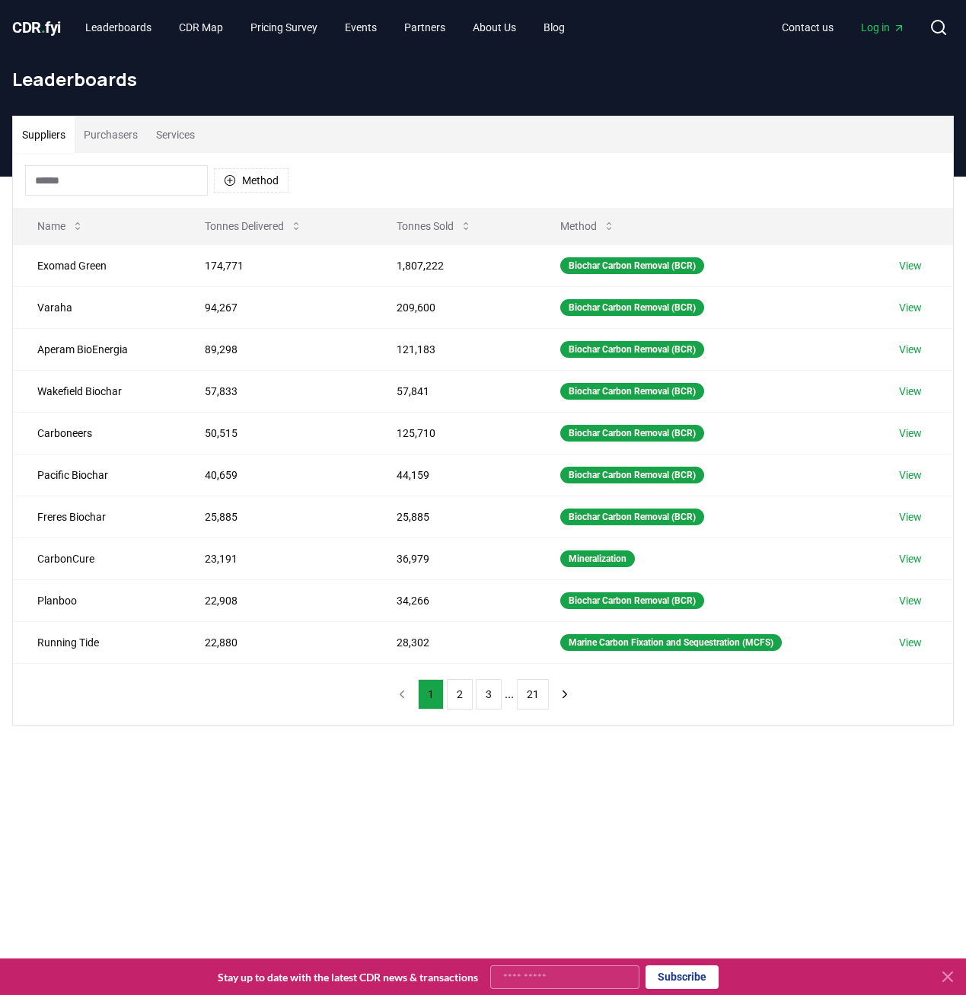
click at [110, 137] on button "Purchasers" at bounding box center [111, 134] width 72 height 37
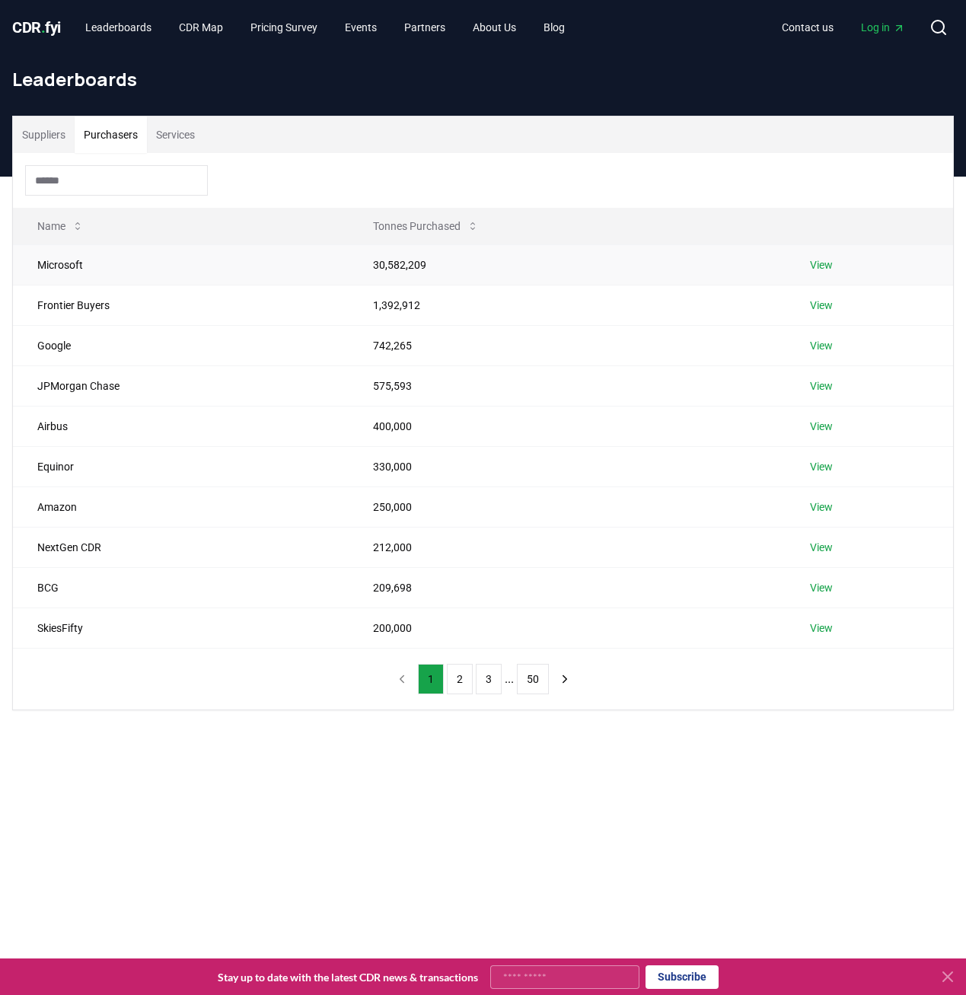
click at [134, 281] on td "Microsoft" at bounding box center [181, 264] width 336 height 40
drag, startPoint x: 43, startPoint y: 277, endPoint x: 271, endPoint y: 318, distance: 232.0
click at [271, 318] on tbody "Microsoft 30,582,209 View Frontier Buyers 1,392,912 View Google 742,265 View JP…" at bounding box center [483, 445] width 940 height 403
drag, startPoint x: 271, startPoint y: 318, endPoint x: 132, endPoint y: 265, distance: 149.1
click at [132, 265] on td "Microsoft" at bounding box center [181, 264] width 336 height 40
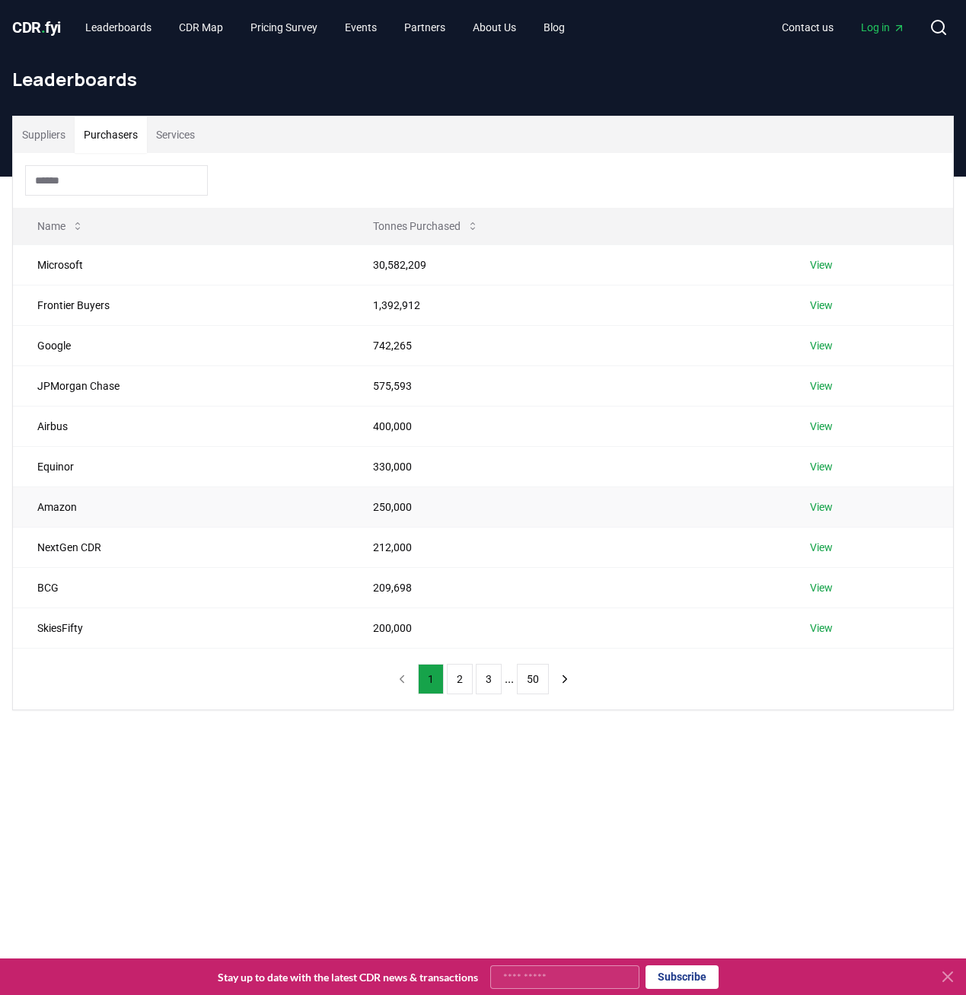
drag, startPoint x: 37, startPoint y: 223, endPoint x: 438, endPoint y: 498, distance: 487.2
click at [437, 498] on table "Name Tonnes Purchased Microsoft 30,582,209 View Frontier Buyers 1,392,912 View …" at bounding box center [483, 428] width 940 height 441
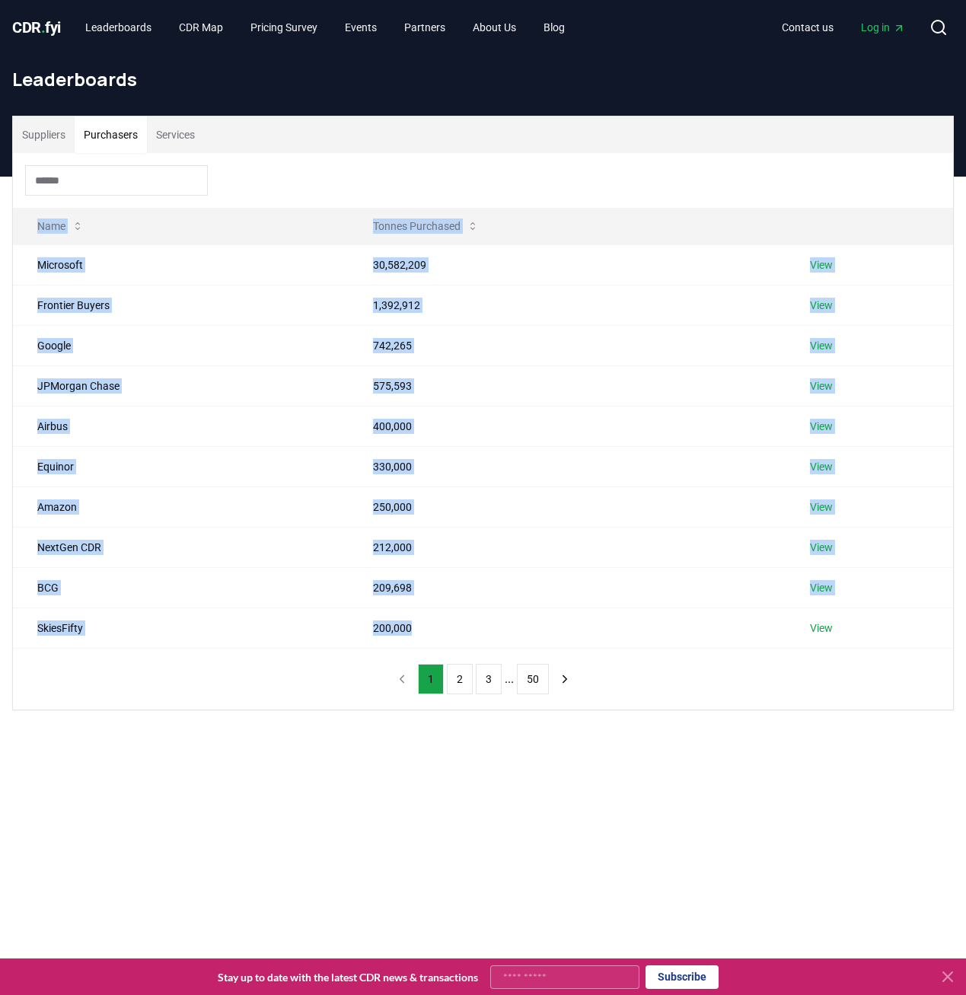
drag, startPoint x: 466, startPoint y: 629, endPoint x: -24, endPoint y: 250, distance: 618.9
click at [0, 250] on html "CDR . fyi Leaderboards CDR Map Pricing Survey Events Partners About Us Blog Con…" at bounding box center [483, 696] width 966 height 1393
click at [696, 266] on link "View" at bounding box center [821, 264] width 23 height 15
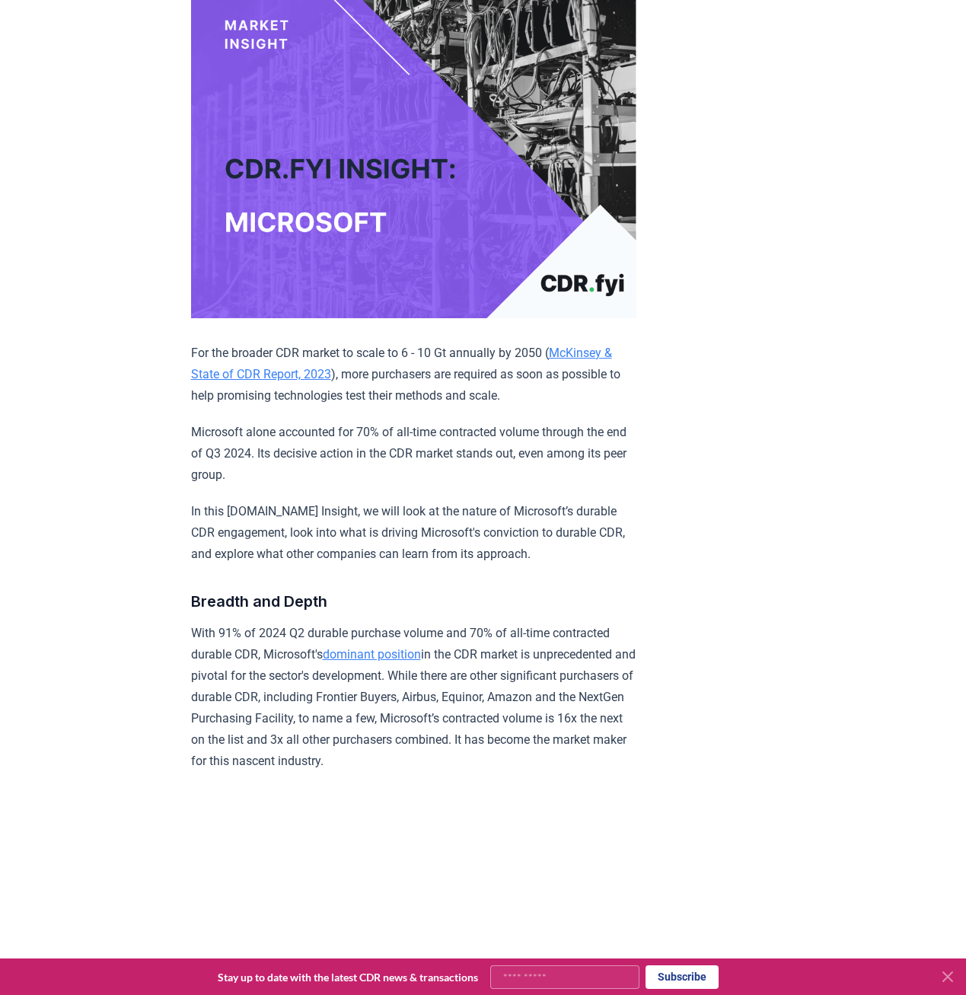
scroll to position [228, 0]
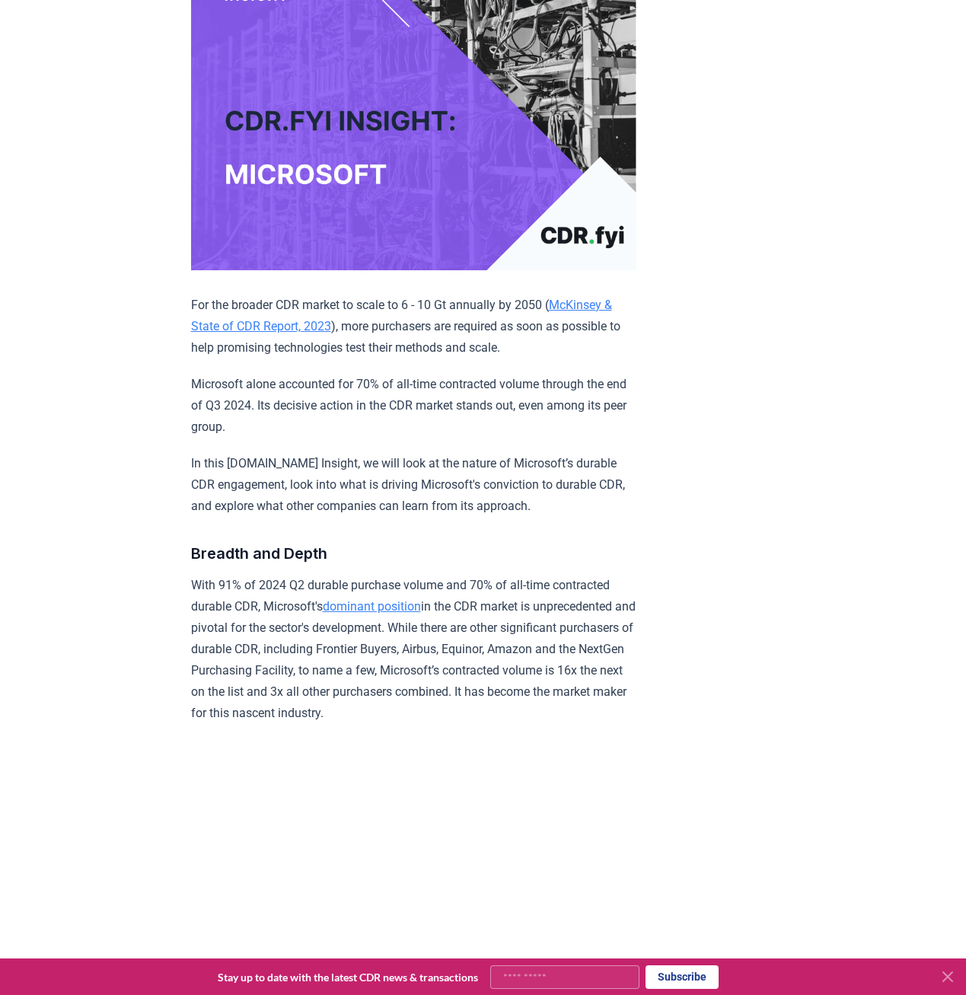
click at [421, 599] on link "dominant position" at bounding box center [372, 606] width 98 height 14
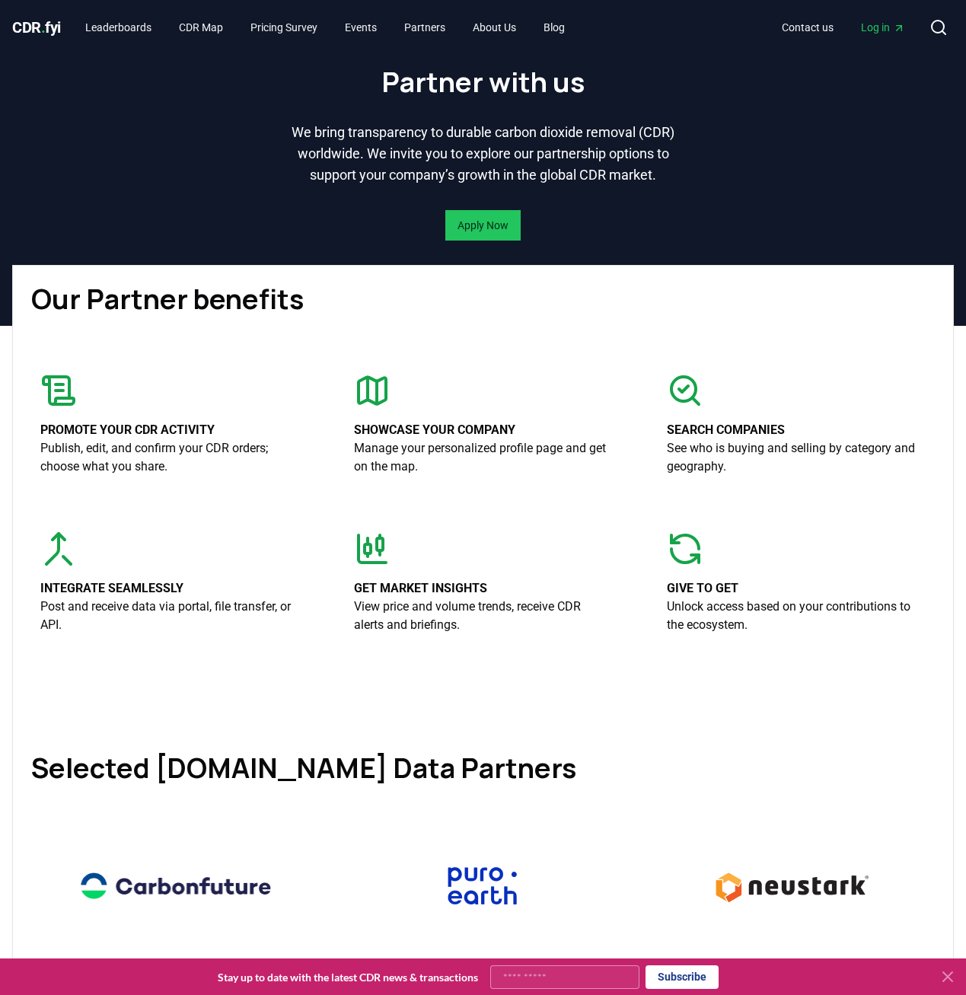
click at [364, 407] on icon at bounding box center [372, 390] width 37 height 37
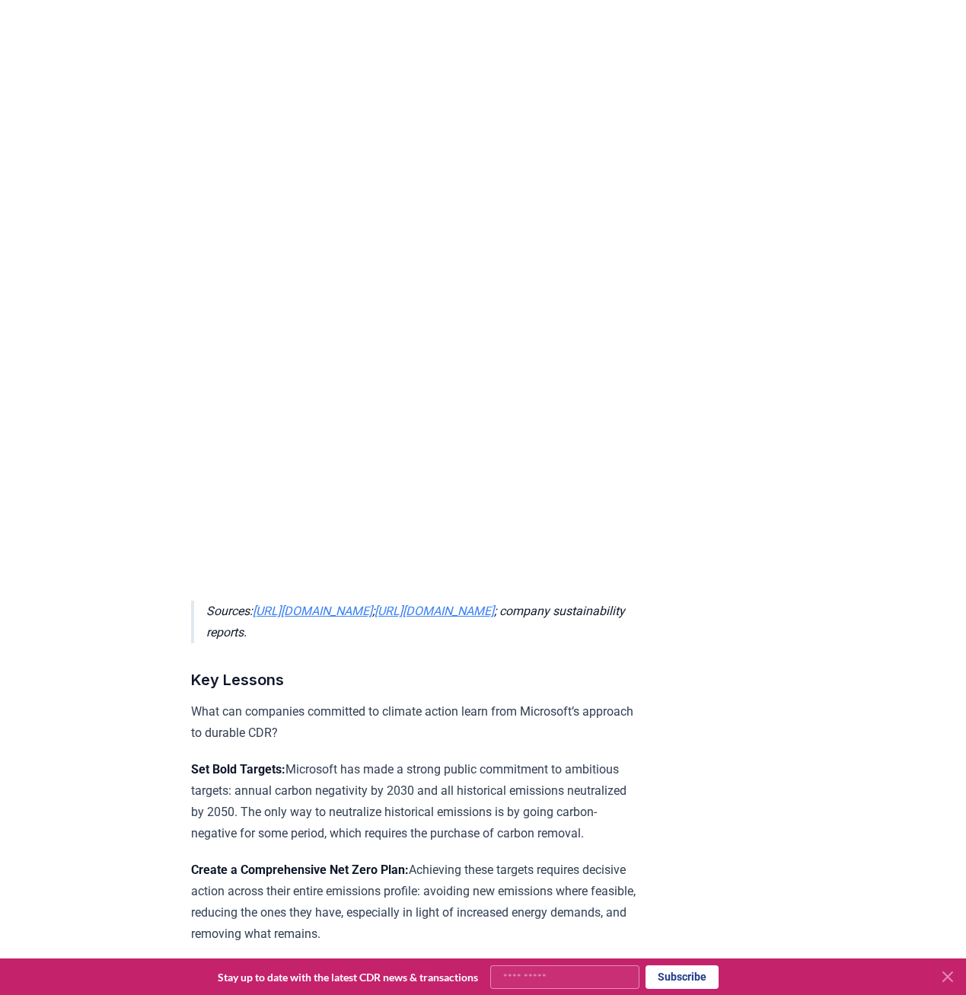
scroll to position [5860, 0]
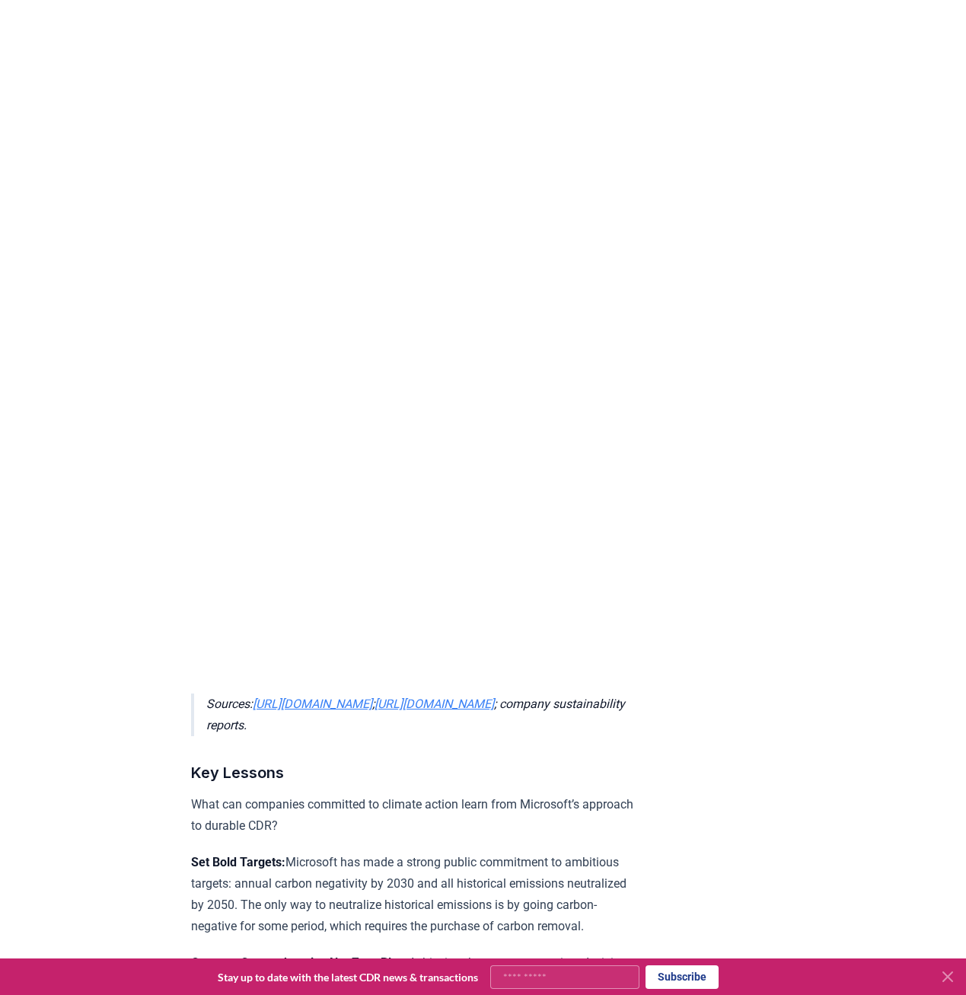
click at [296, 711] on link "[URL][DOMAIN_NAME]" at bounding box center [312, 703] width 119 height 14
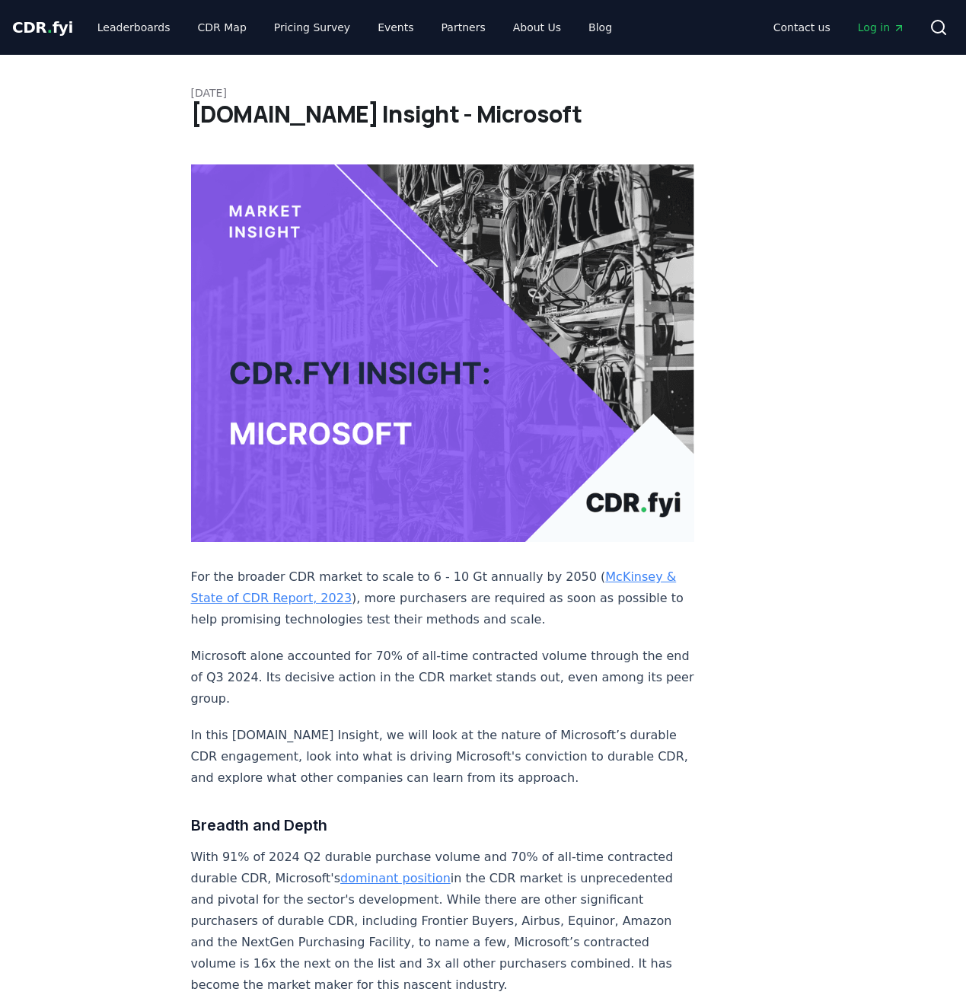
scroll to position [5861, 0]
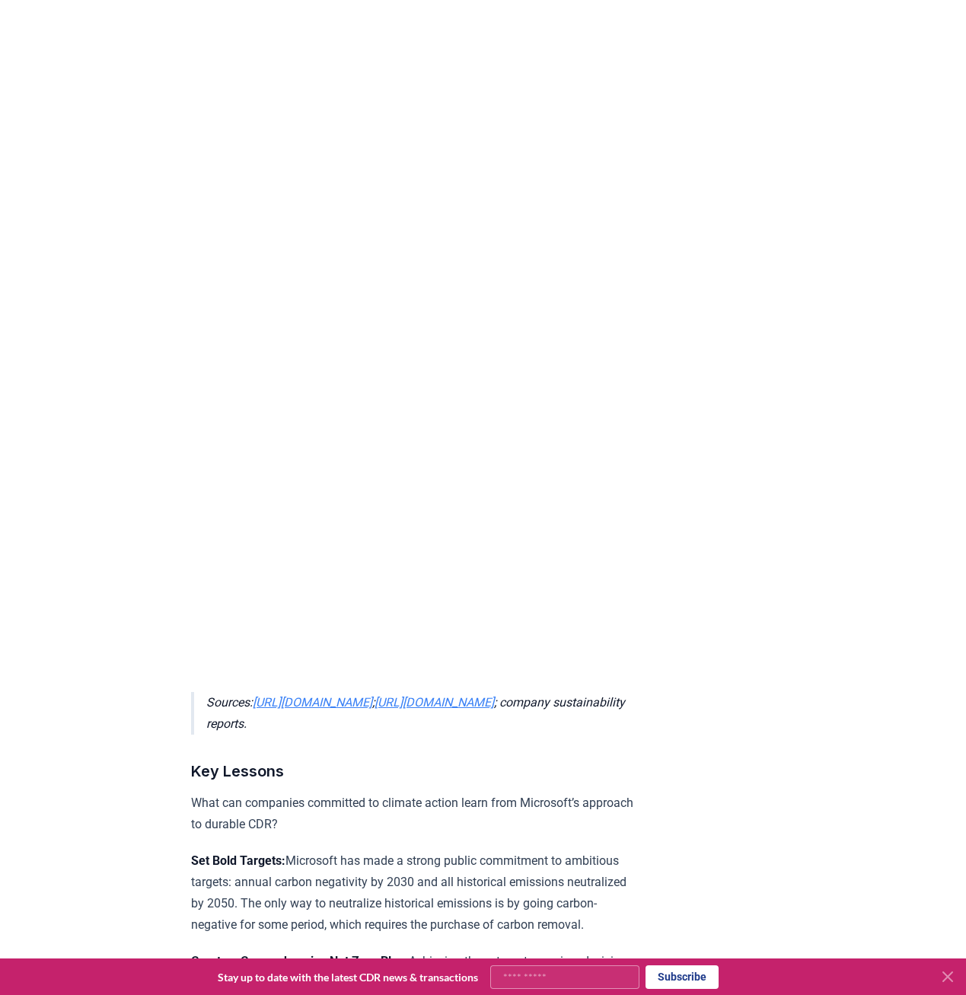
click at [460, 709] on link "[URL][DOMAIN_NAME]" at bounding box center [433, 702] width 119 height 14
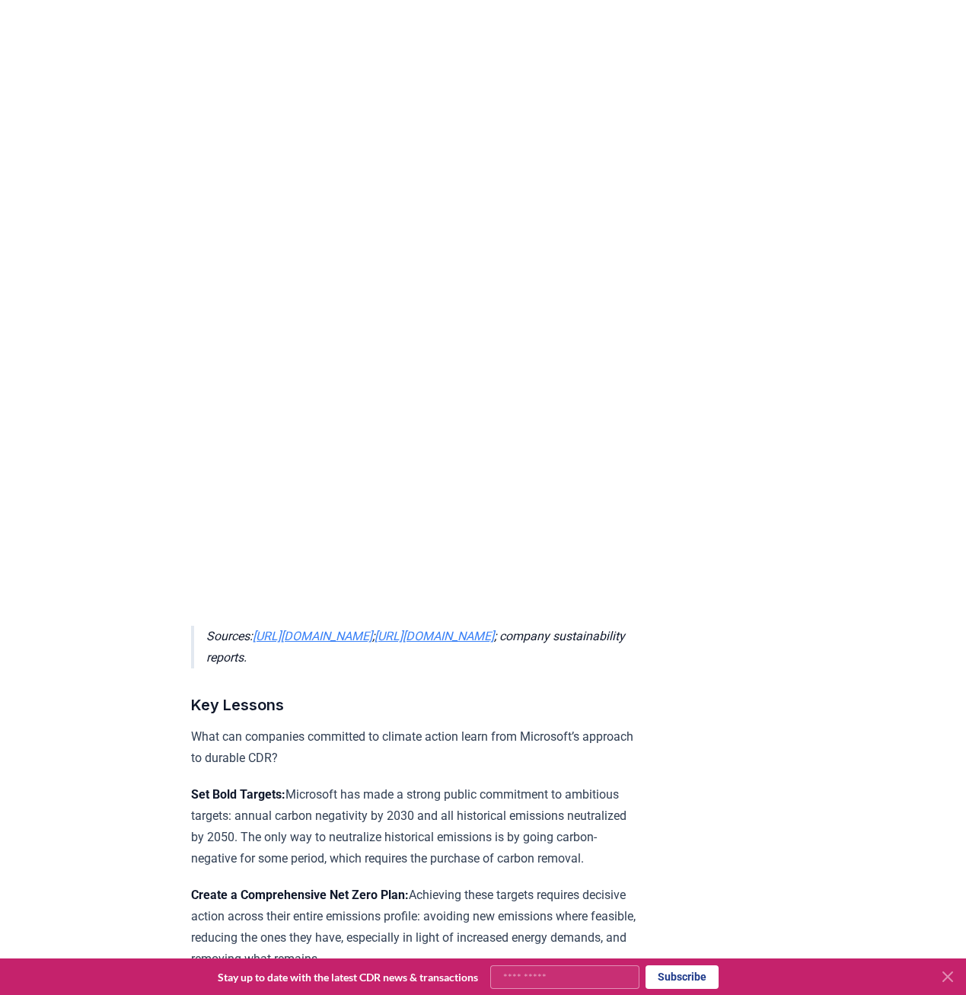
scroll to position [6013, 0]
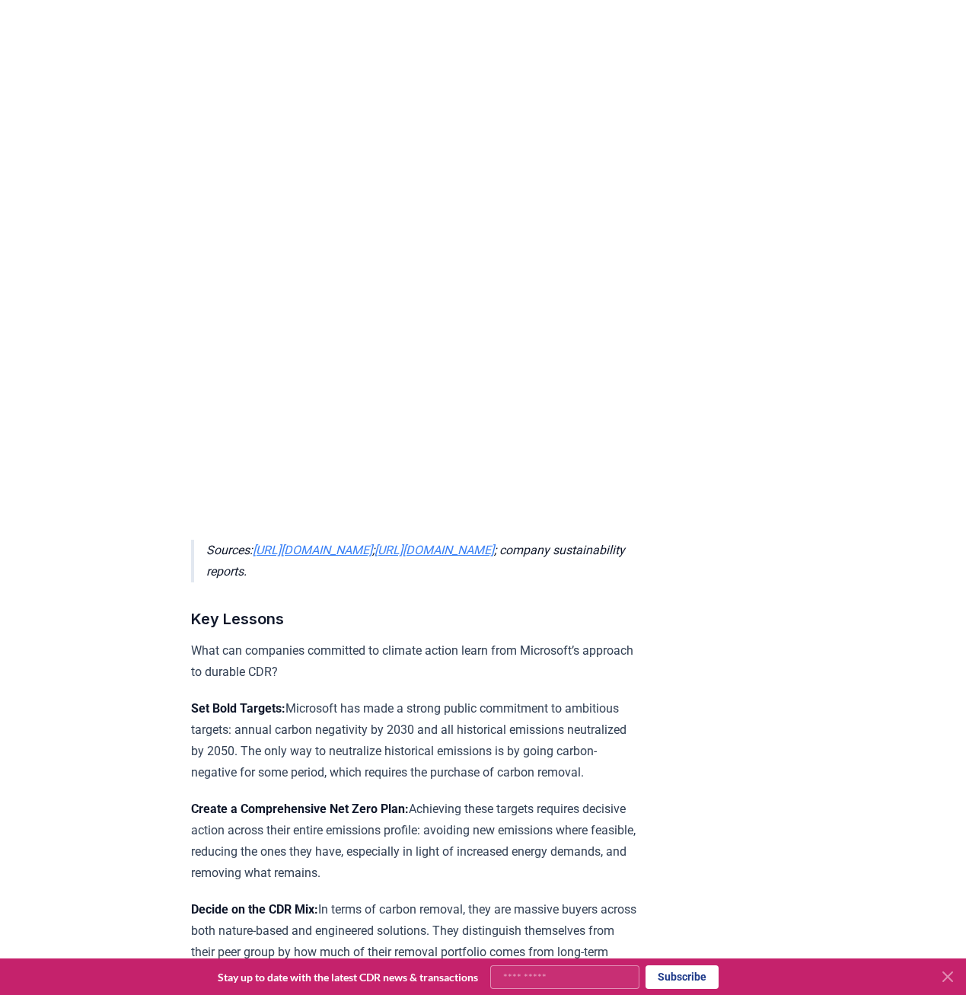
click at [433, 557] on link "https://www.ownyourbeliefs.org/" at bounding box center [433, 550] width 119 height 14
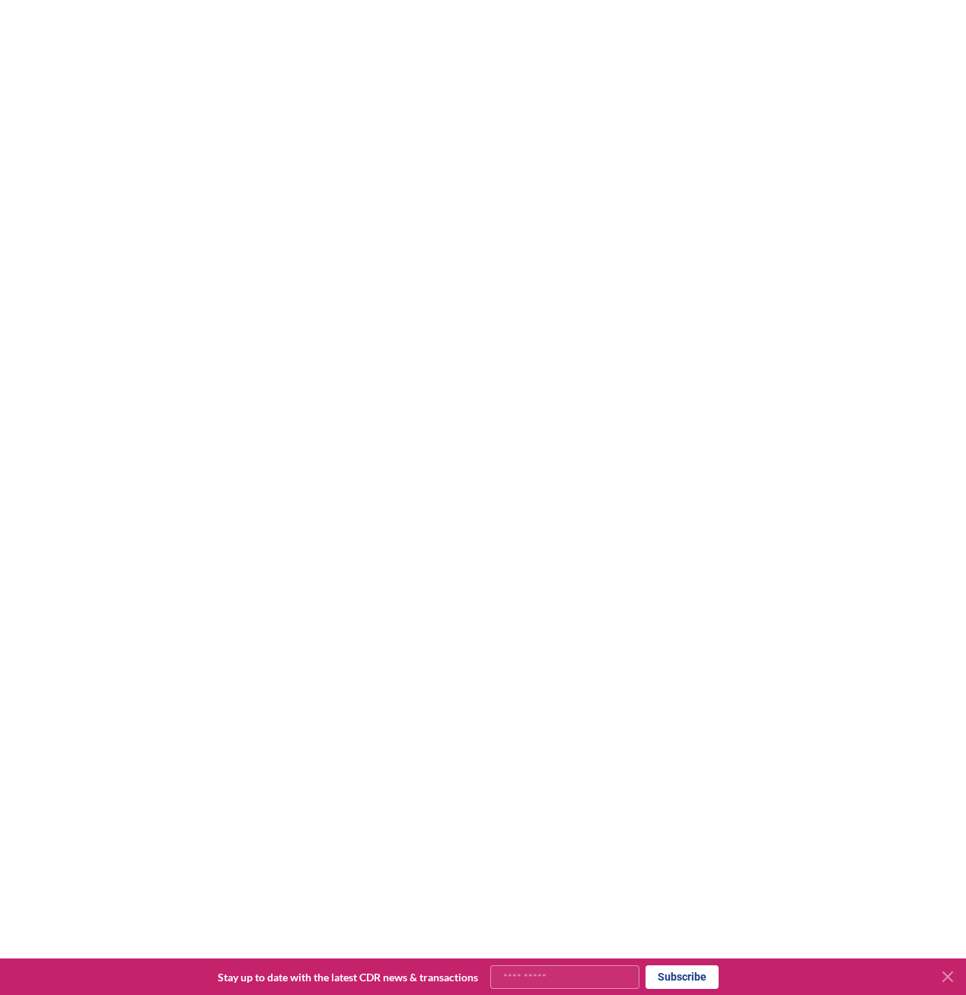
scroll to position [5406, 0]
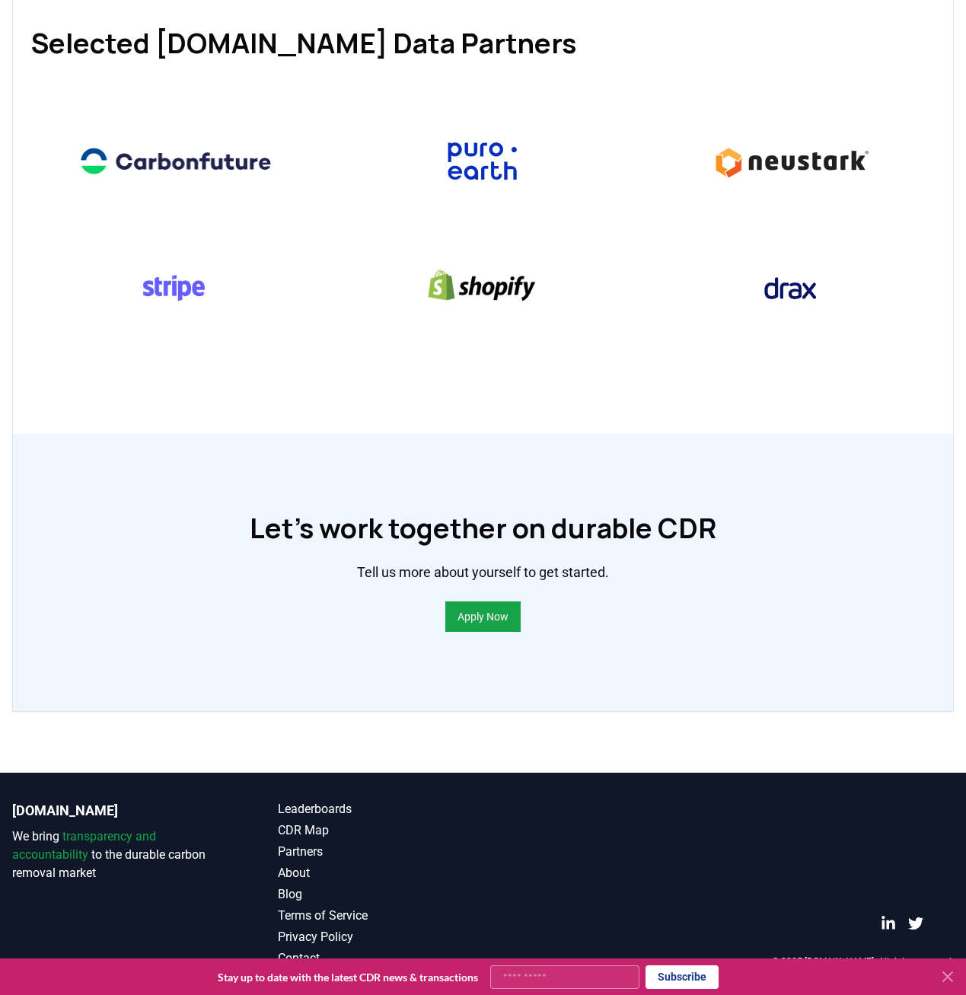
scroll to position [746, 0]
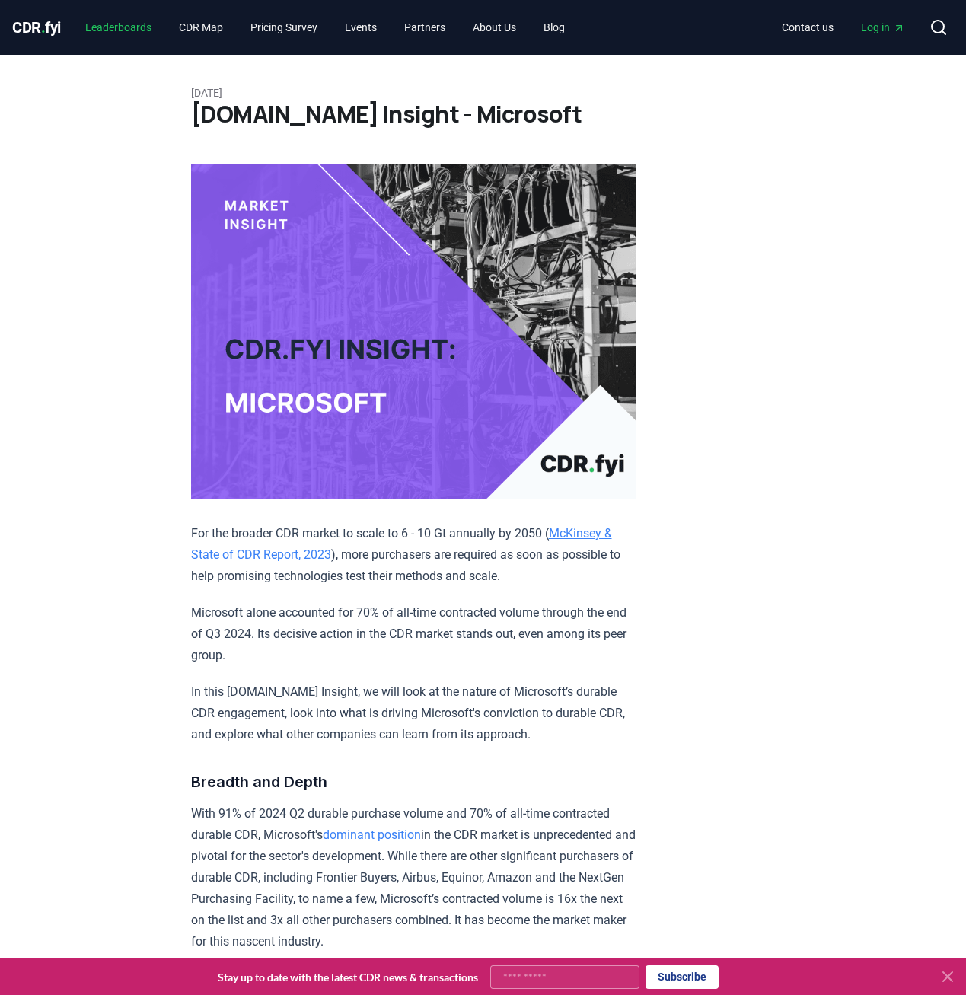
click at [129, 25] on link "Leaderboards" at bounding box center [118, 27] width 91 height 27
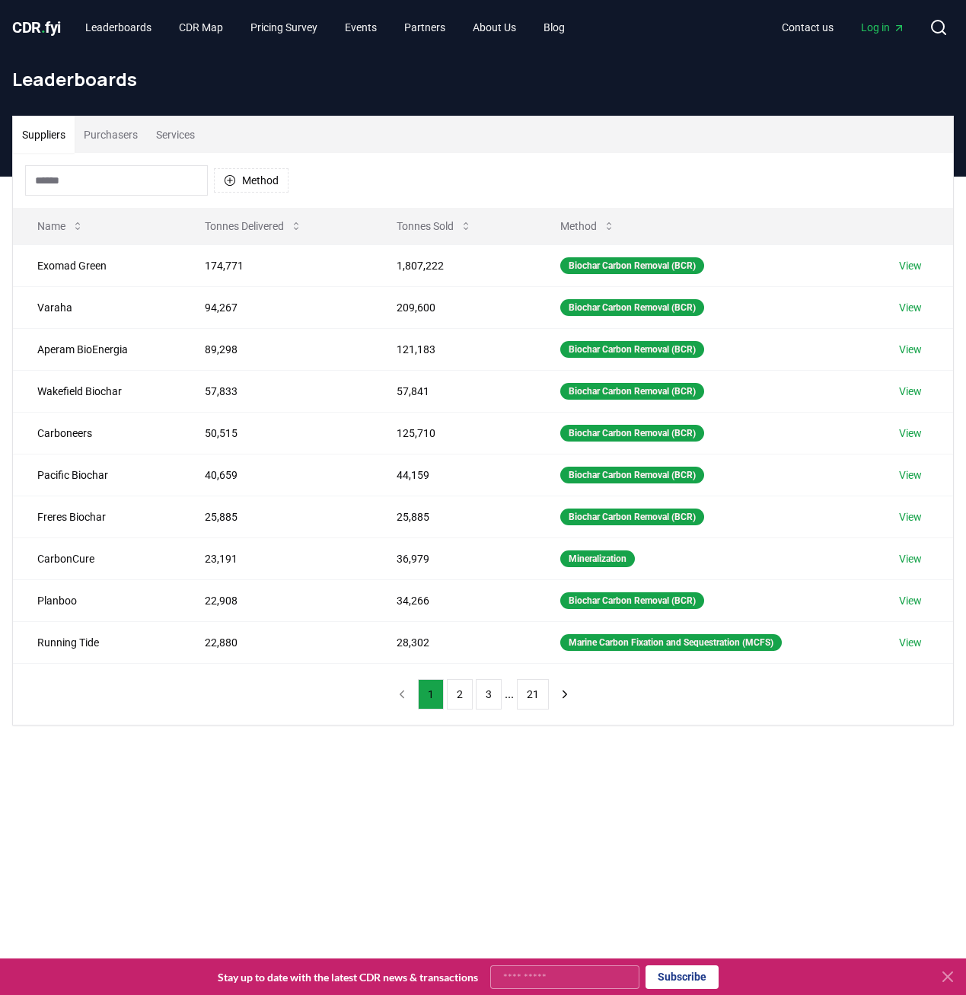
click at [42, 30] on span "." at bounding box center [43, 27] width 5 height 18
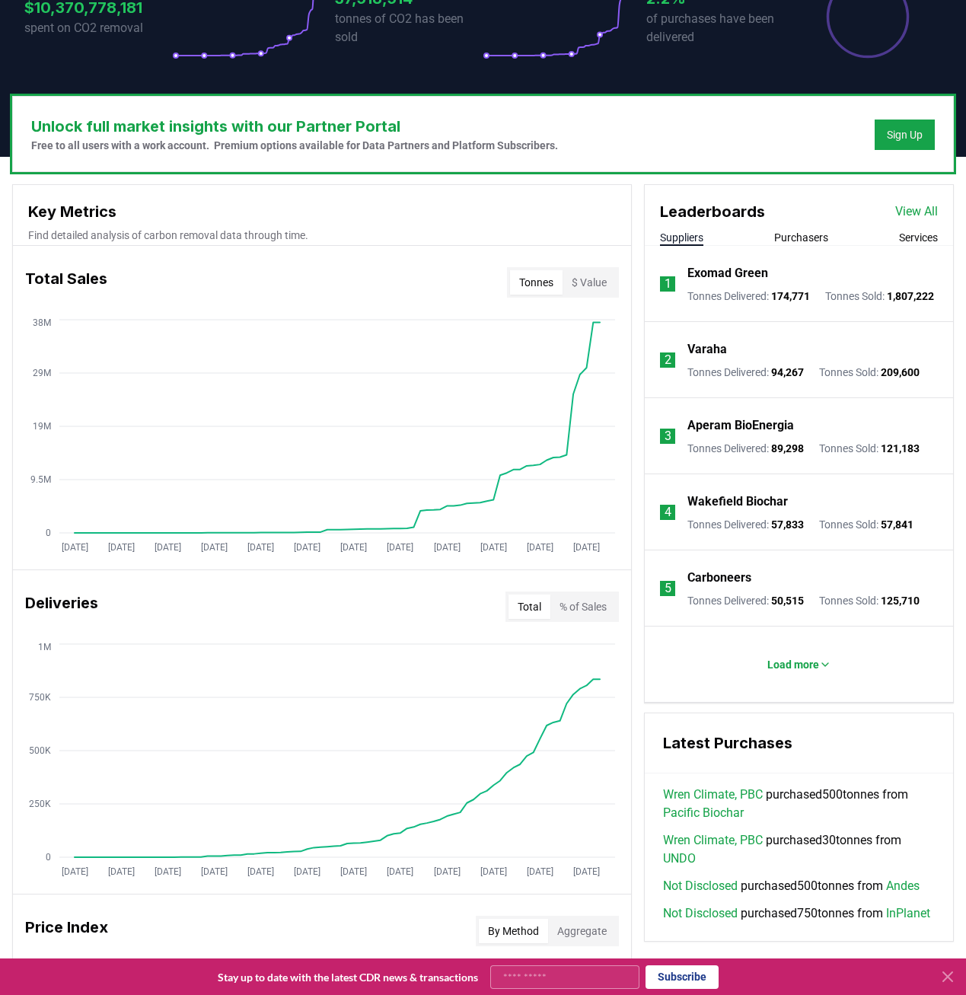
scroll to position [381, 0]
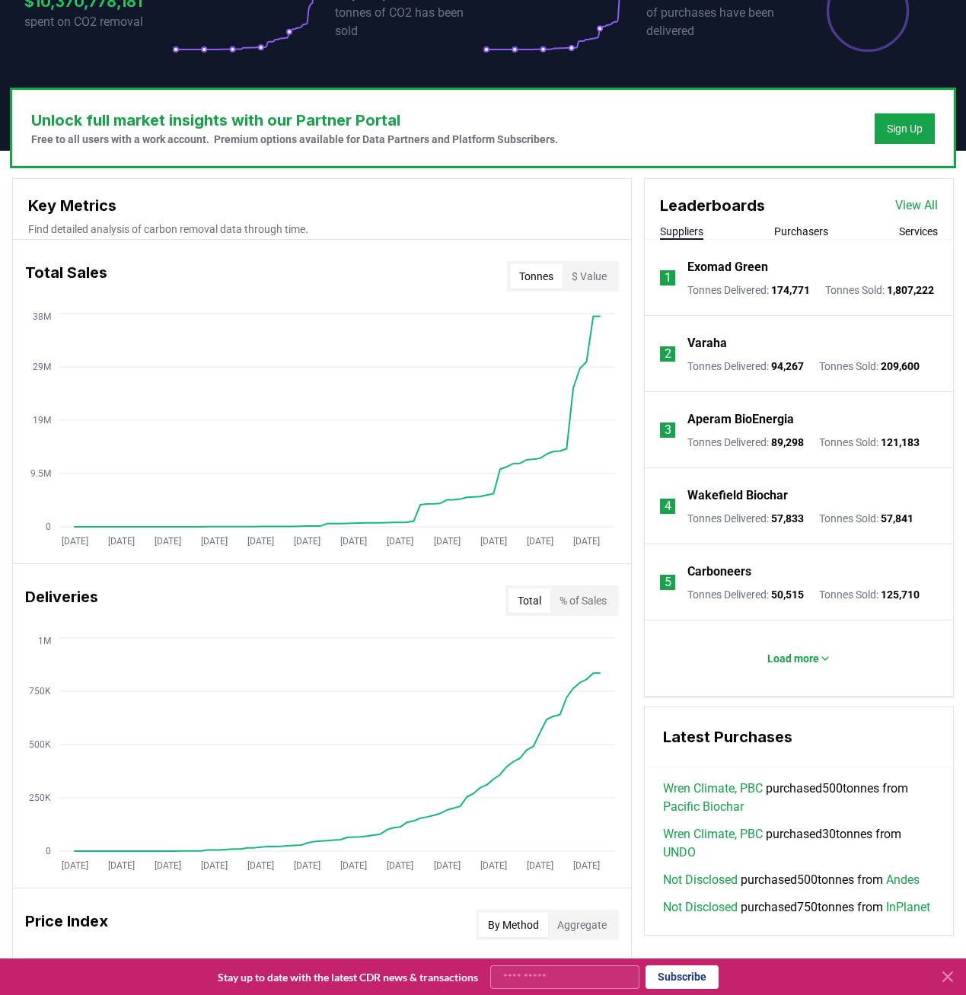
click at [812, 230] on button "Purchasers" at bounding box center [801, 231] width 54 height 15
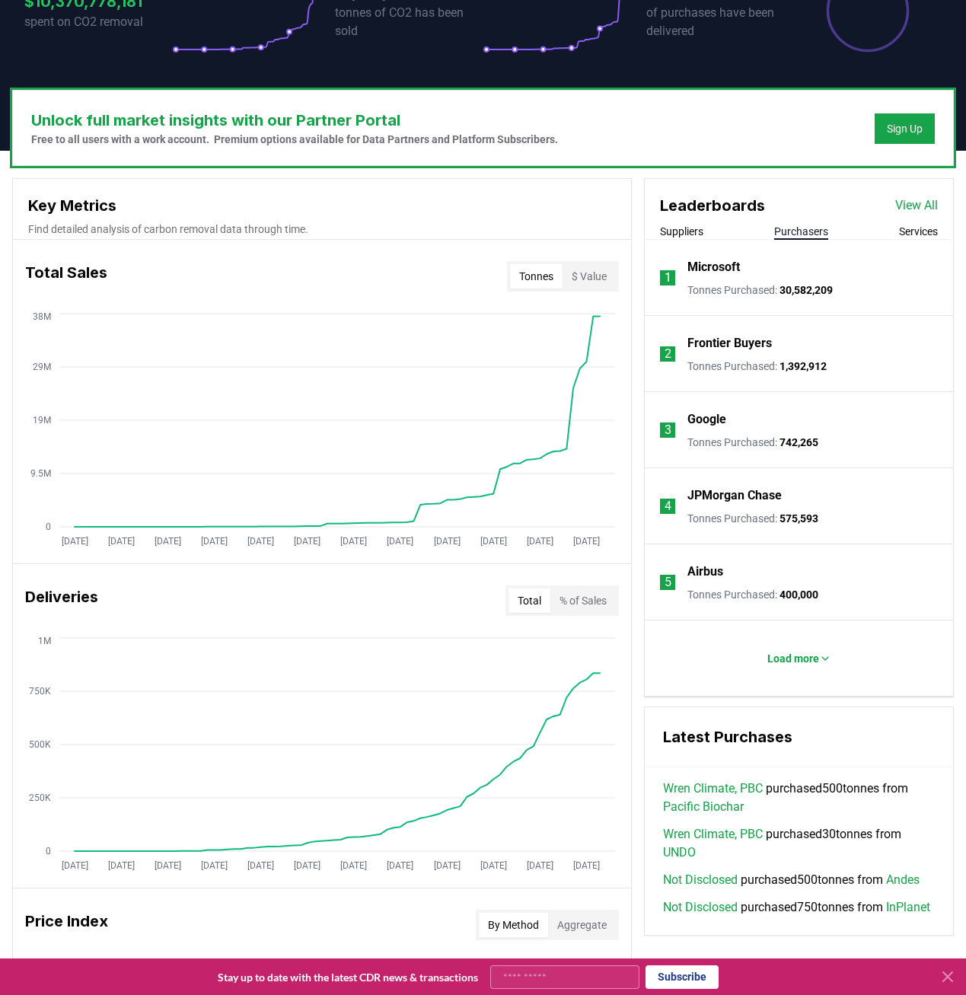
click at [901, 212] on link "View All" at bounding box center [916, 205] width 43 height 18
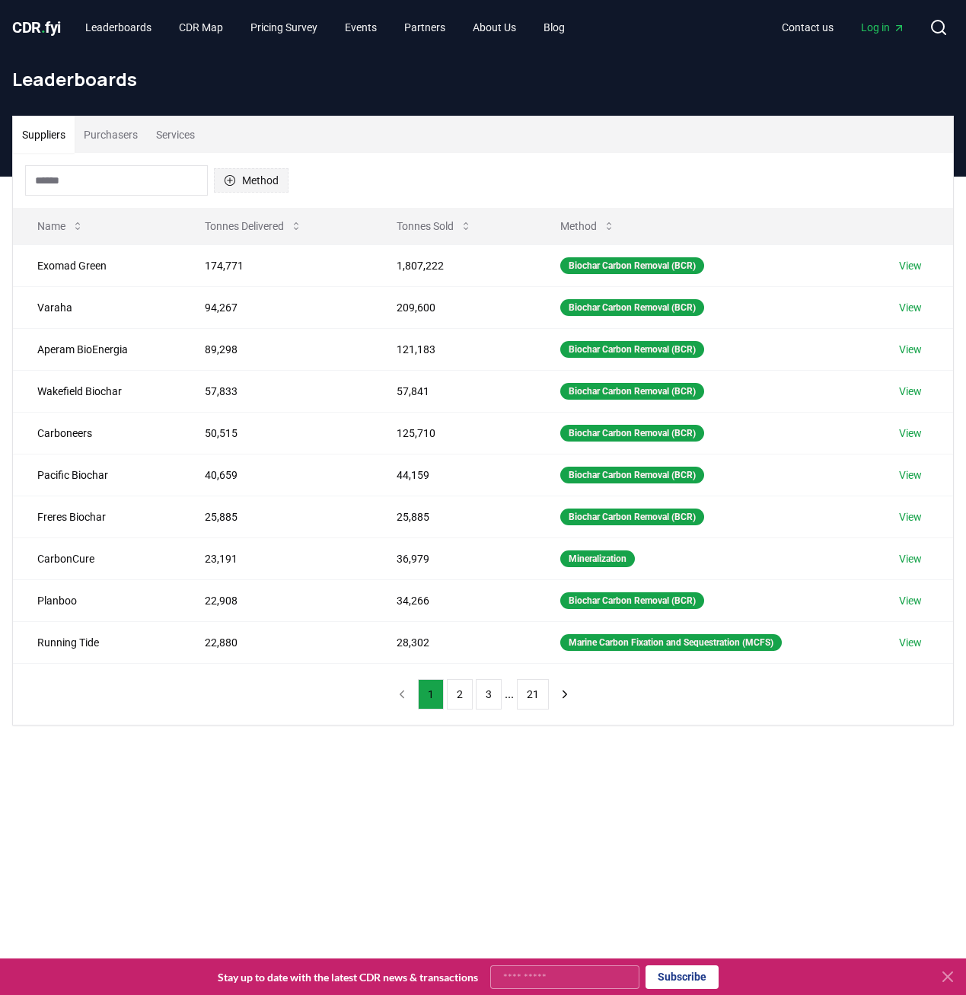
click at [260, 180] on button "Method" at bounding box center [251, 180] width 75 height 24
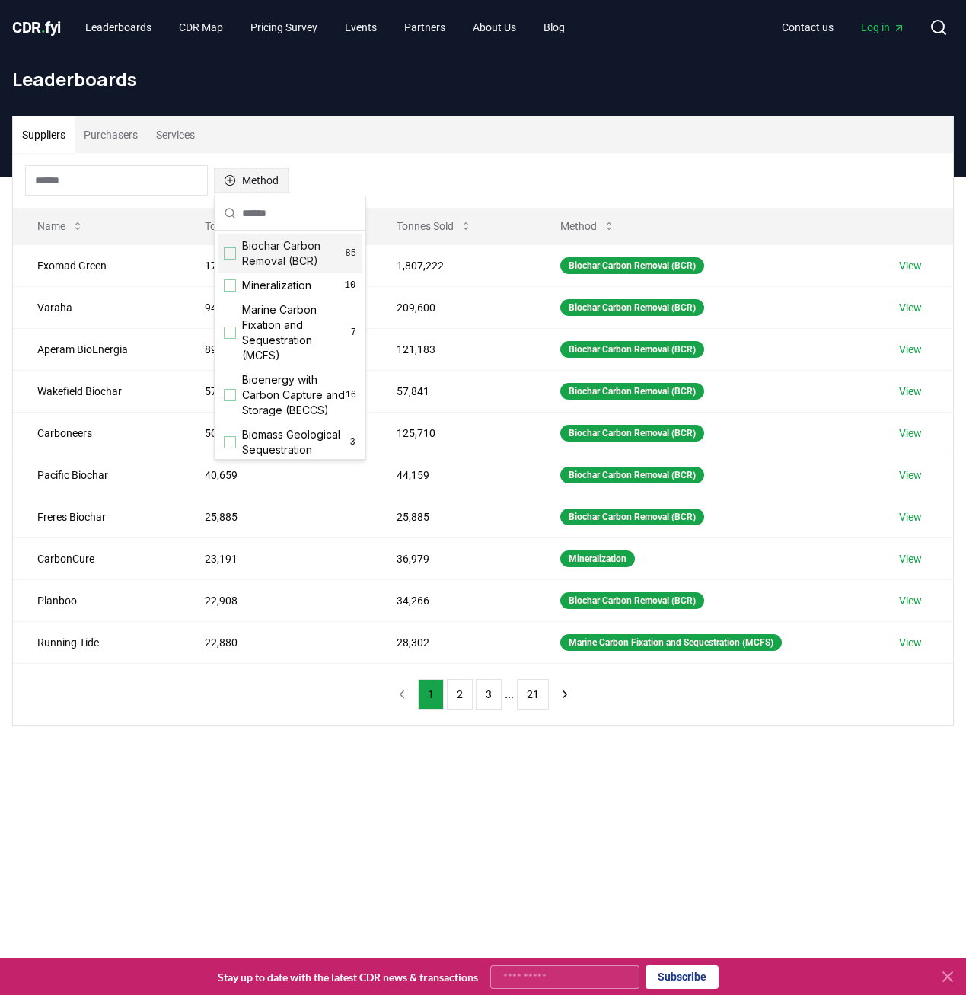
click at [256, 186] on button "Method" at bounding box center [251, 180] width 75 height 24
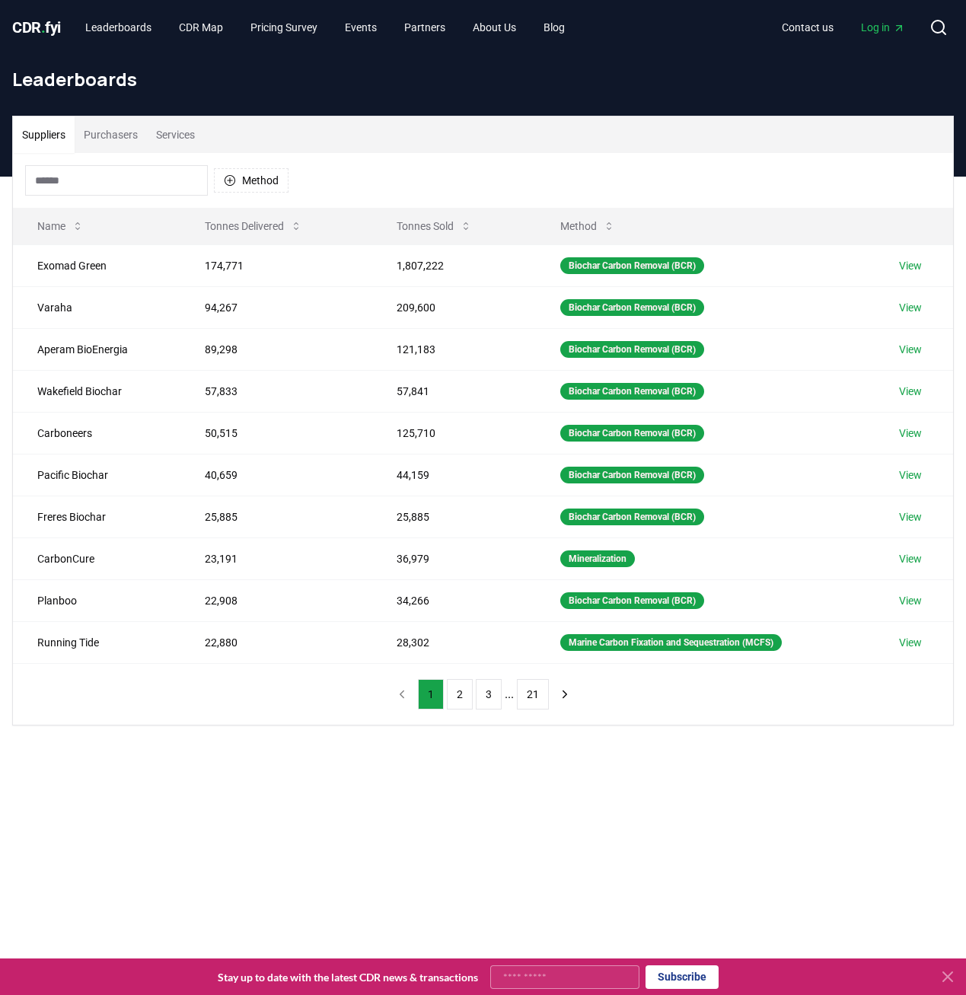
click at [178, 130] on button "Services" at bounding box center [175, 134] width 57 height 37
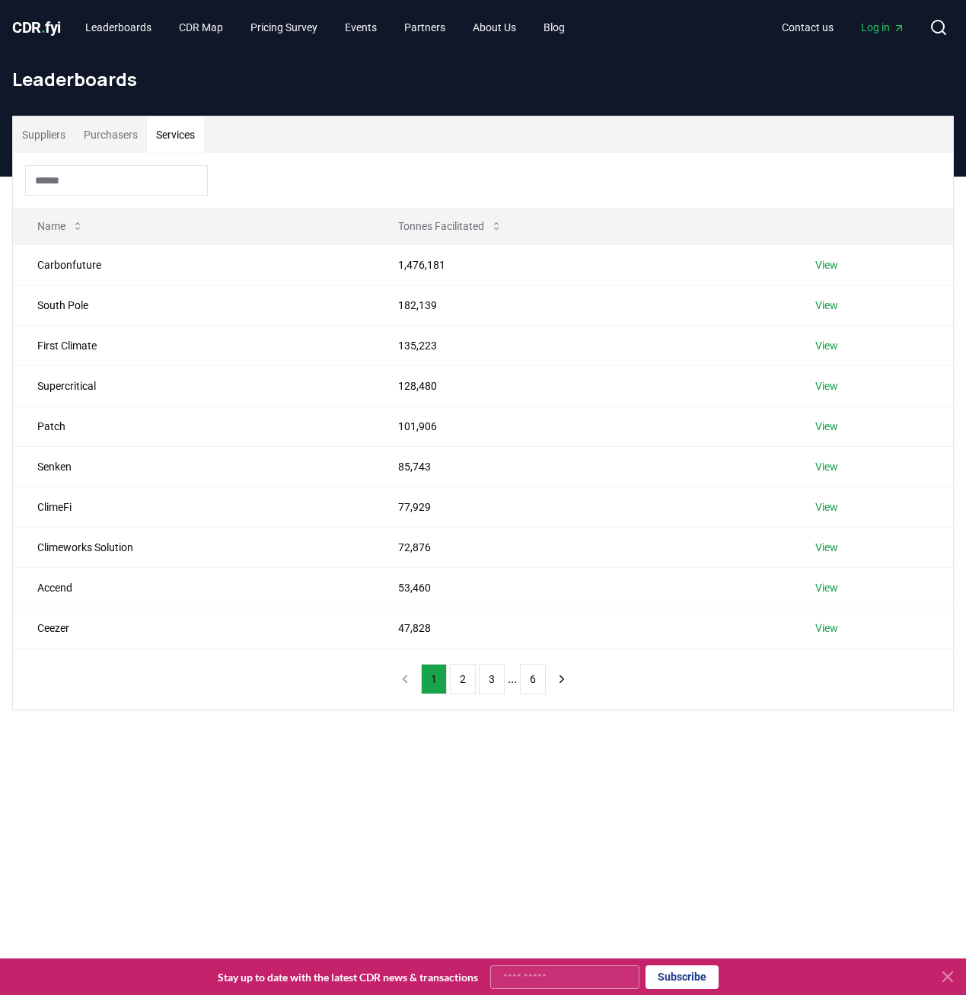
click at [114, 158] on div at bounding box center [483, 180] width 940 height 55
click at [116, 145] on button "Purchasers" at bounding box center [111, 134] width 72 height 37
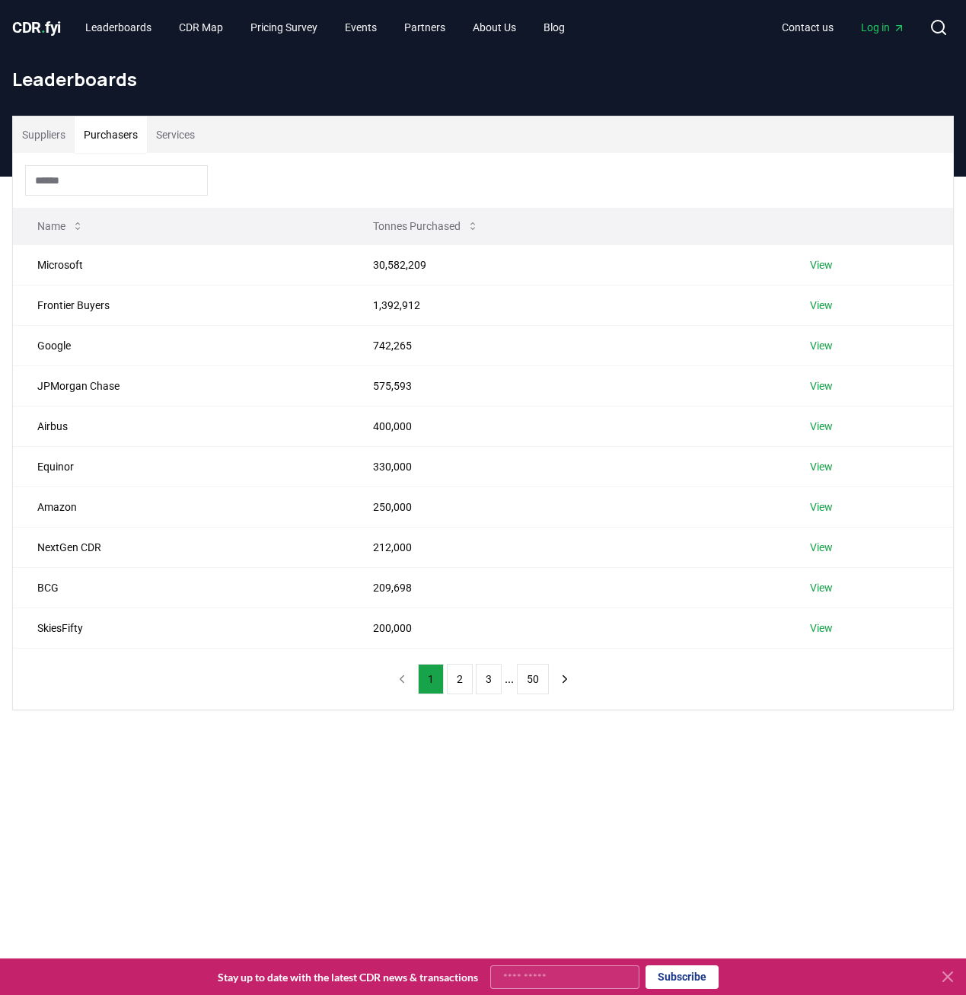
drag, startPoint x: 850, startPoint y: 693, endPoint x: 36, endPoint y: 212, distance: 945.7
click at [36, 212] on div "Name Tonnes Purchased Microsoft 30,582,209 View Frontier Buyers 1,392,912 View …" at bounding box center [483, 431] width 940 height 556
drag, startPoint x: 36, startPoint y: 212, endPoint x: 71, endPoint y: 269, distance: 67.6
copy thead
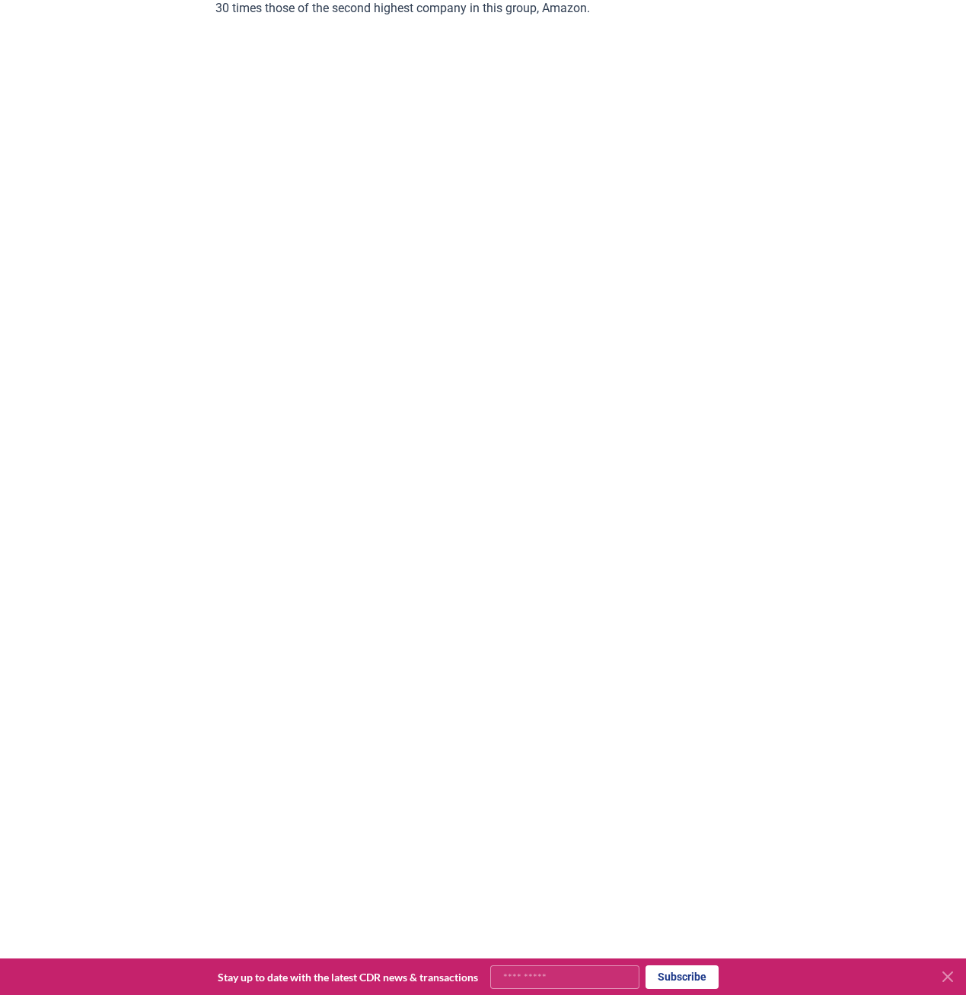
scroll to position [5555, 0]
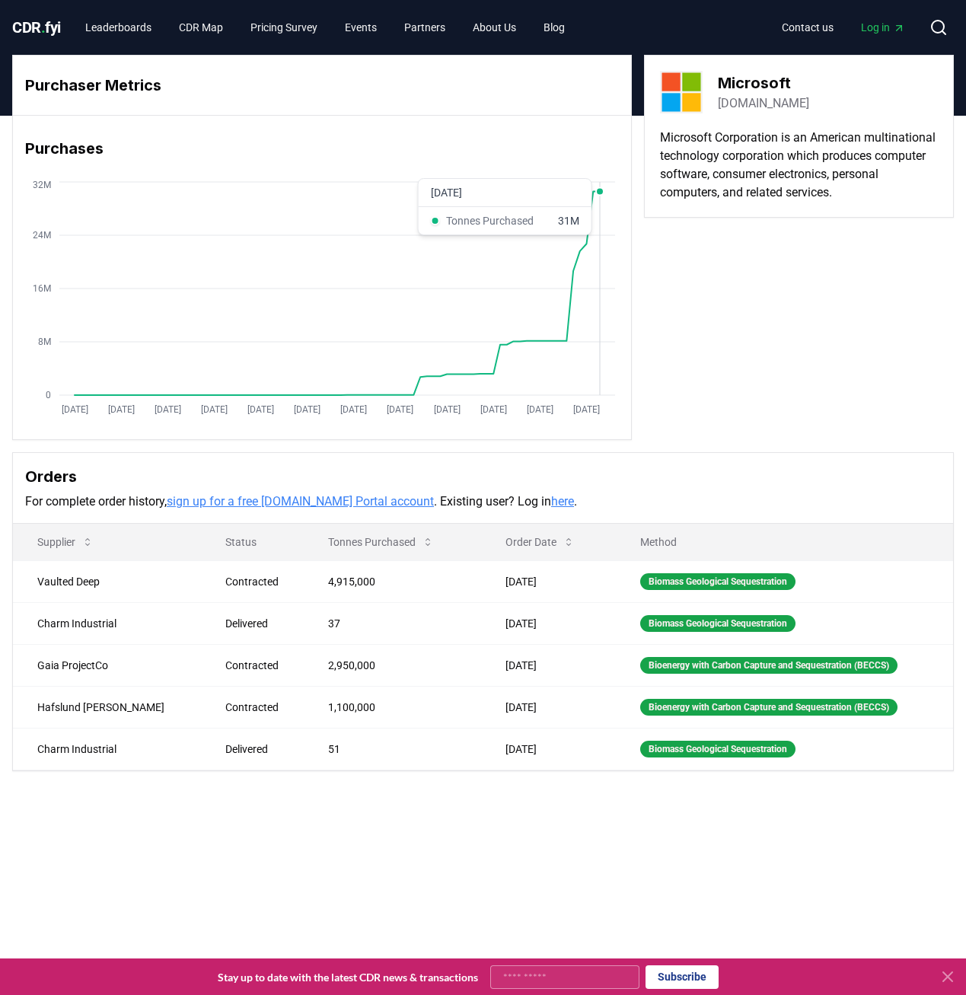
click at [604, 188] on icon "[DATE] [DATE] [DATE] [DATE] [DATE] [DATE] [DATE] [DATE] [DATE] [DATE] [DATE] [D…" at bounding box center [316, 300] width 606 height 244
click at [597, 193] on icon "[DATE] [DATE] [DATE] [DATE] [DATE] [DATE] [DATE] [DATE] [DATE] [DATE] [DATE] [D…" at bounding box center [316, 300] width 606 height 244
click at [374, 504] on link "sign up for a free [DOMAIN_NAME] Portal account" at bounding box center [300, 501] width 267 height 14
click at [388, 505] on link "sign up for a free [DOMAIN_NAME] Portal account" at bounding box center [300, 501] width 267 height 14
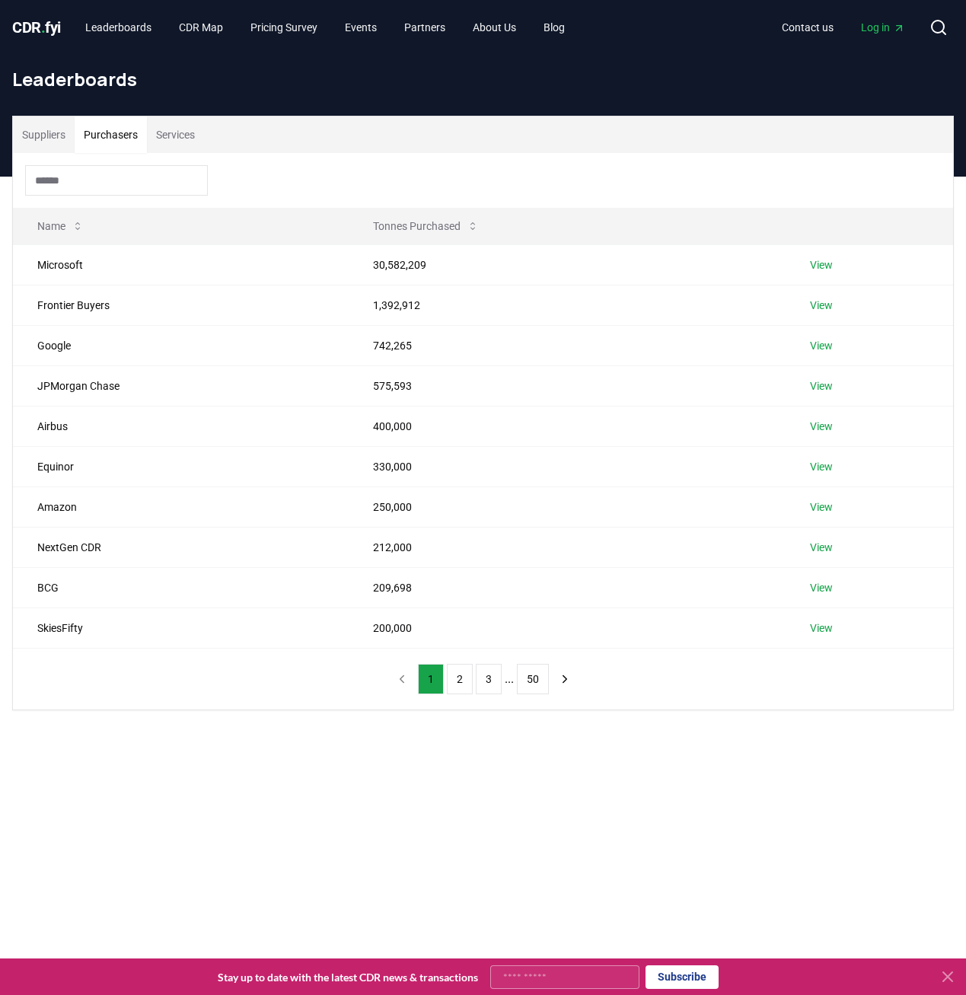
click at [113, 141] on button "Purchasers" at bounding box center [111, 134] width 72 height 37
drag, startPoint x: 37, startPoint y: 239, endPoint x: 444, endPoint y: 603, distance: 546.0
click at [422, 593] on table "Name Tonnes Purchased Microsoft 30,582,209 View Frontier Buyers 1,392,912 View …" at bounding box center [483, 428] width 940 height 441
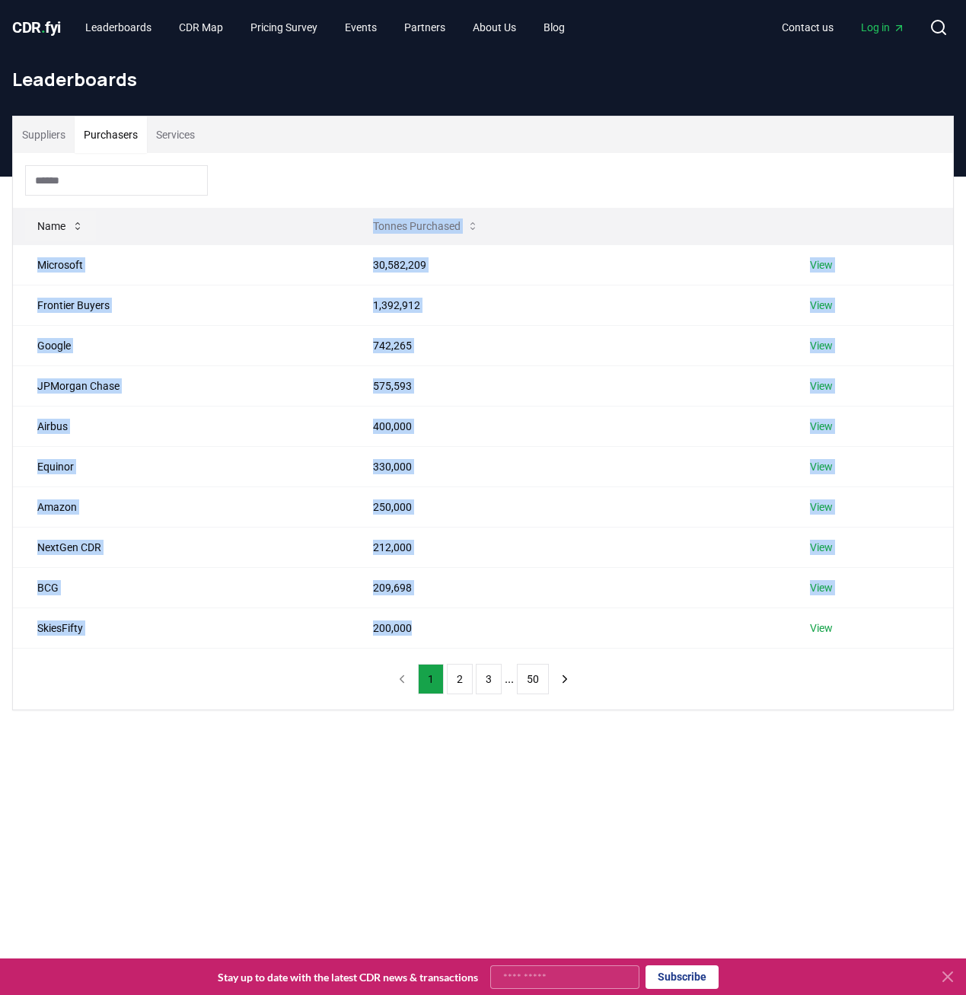
drag, startPoint x: 431, startPoint y: 635, endPoint x: 27, endPoint y: 235, distance: 569.3
click at [27, 235] on table "Name Tonnes Purchased Microsoft 30,582,209 View Frontier Buyers 1,392,912 View …" at bounding box center [483, 428] width 940 height 441
drag, startPoint x: 27, startPoint y: 235, endPoint x: 62, endPoint y: 275, distance: 52.8
copy table "Tonnes Purchased Microsoft 30,582,209 View Frontier Buyers 1,392,912 View Googl…"
